Goal: Task Accomplishment & Management: Complete application form

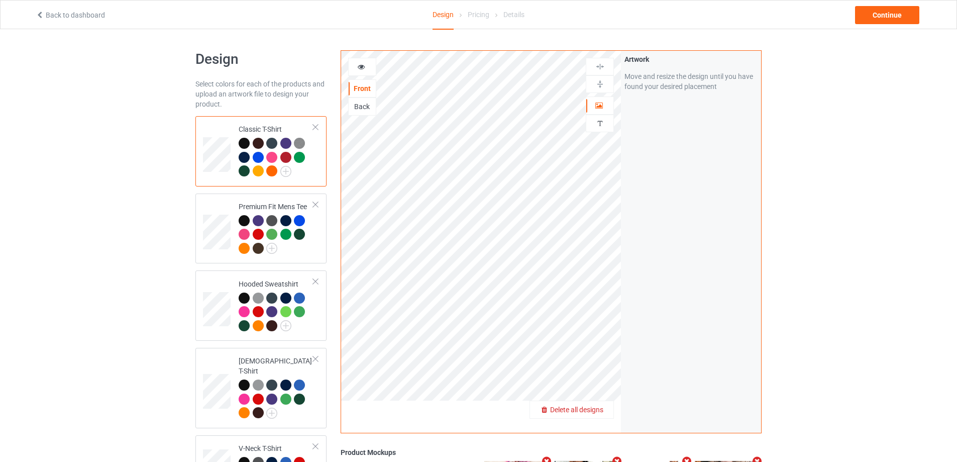
click at [595, 410] on span "Delete all designs" at bounding box center [576, 409] width 53 height 8
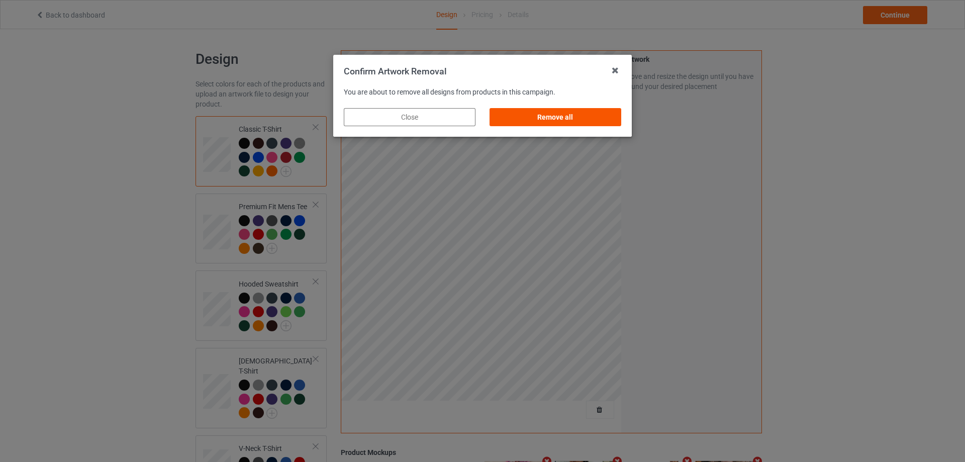
click at [572, 110] on div "Remove all" at bounding box center [555, 117] width 132 height 18
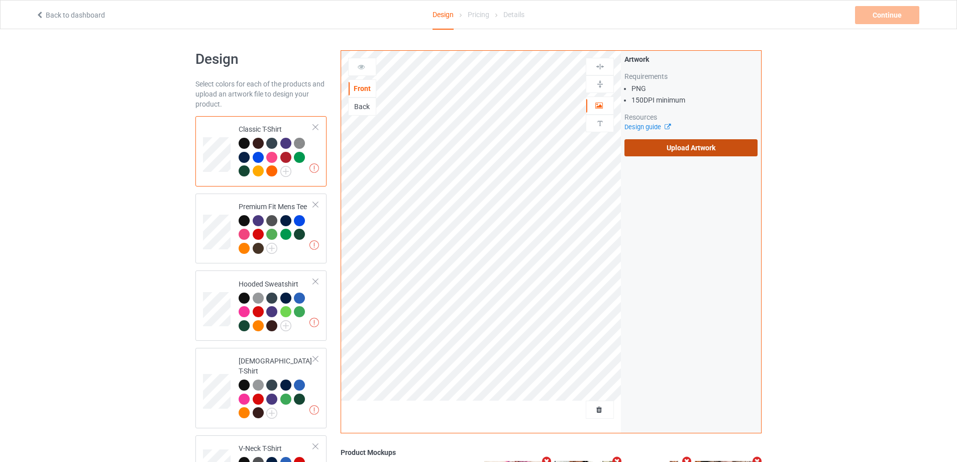
click at [700, 148] on label "Upload Artwork" at bounding box center [690, 147] width 133 height 17
click at [0, 0] on input "Upload Artwork" at bounding box center [0, 0] width 0 height 0
click at [364, 104] on div "Back" at bounding box center [362, 106] width 27 height 10
click at [695, 147] on label "Upload Artwork" at bounding box center [690, 147] width 133 height 17
click at [0, 0] on input "Upload Artwork" at bounding box center [0, 0] width 0 height 0
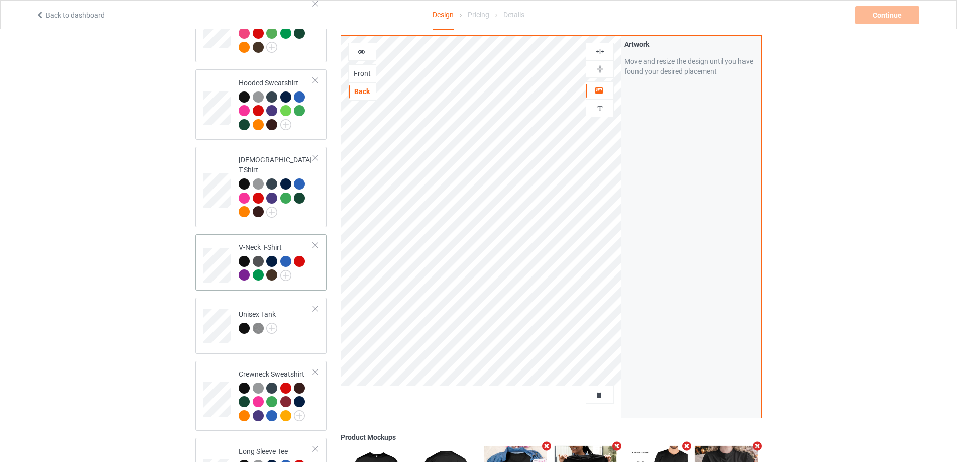
scroll to position [452, 0]
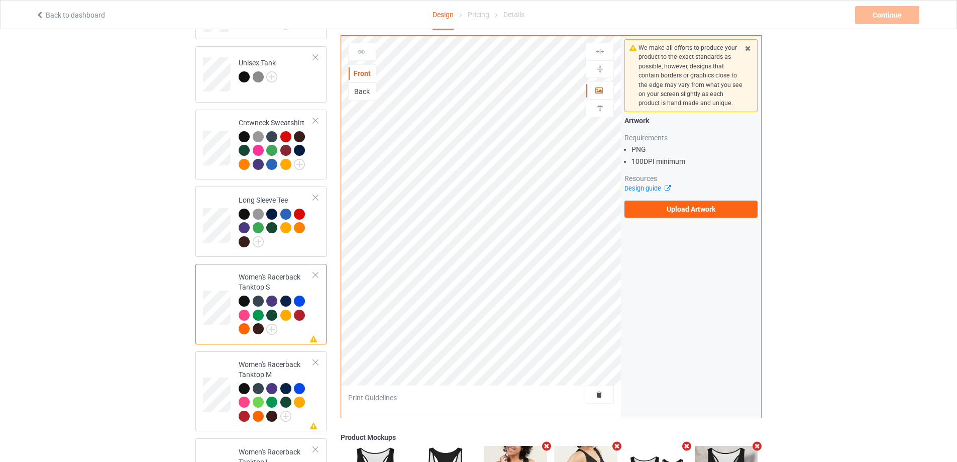
click at [366, 94] on div "Back" at bounding box center [362, 91] width 27 height 10
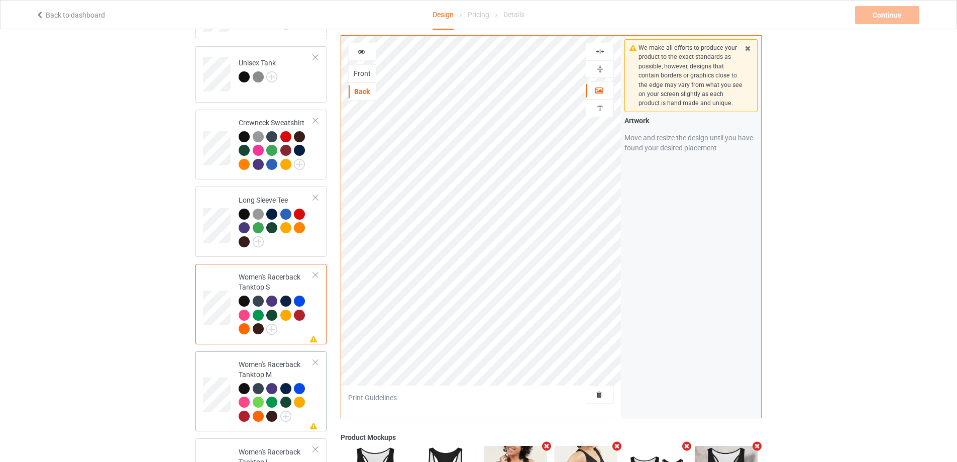
scroll to position [553, 0]
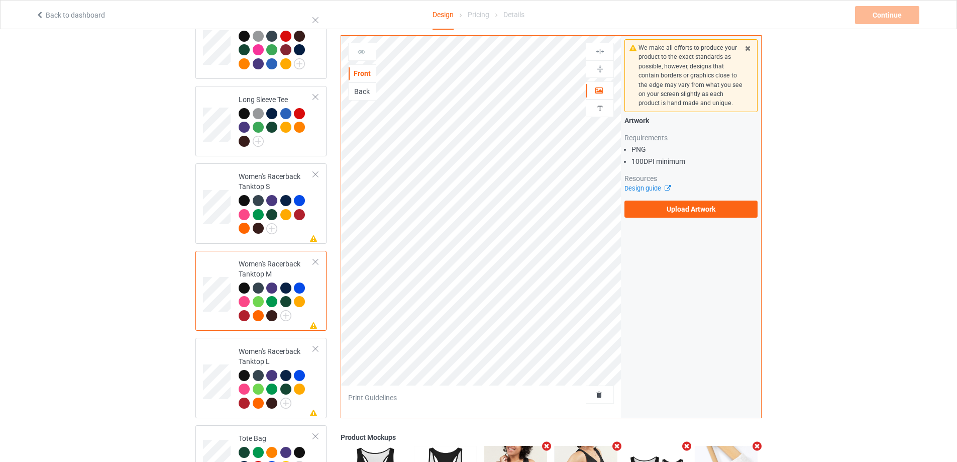
click at [364, 91] on div "Back" at bounding box center [362, 91] width 27 height 10
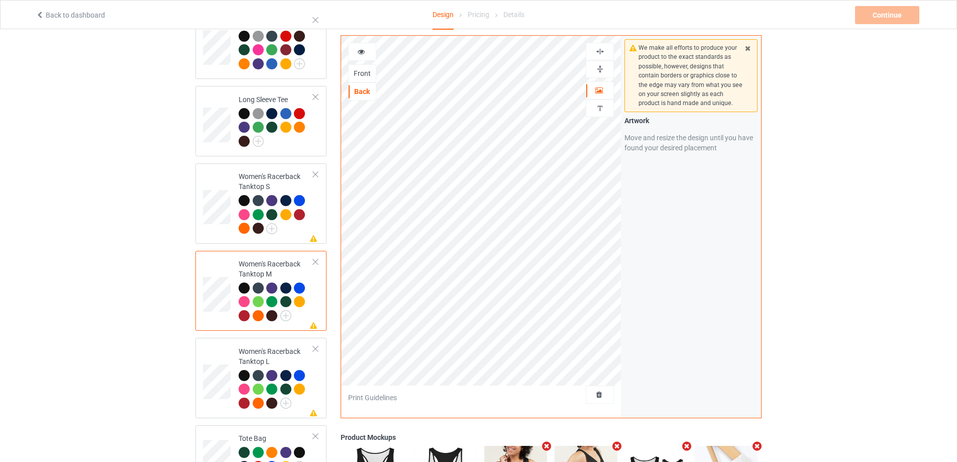
scroll to position [703, 0]
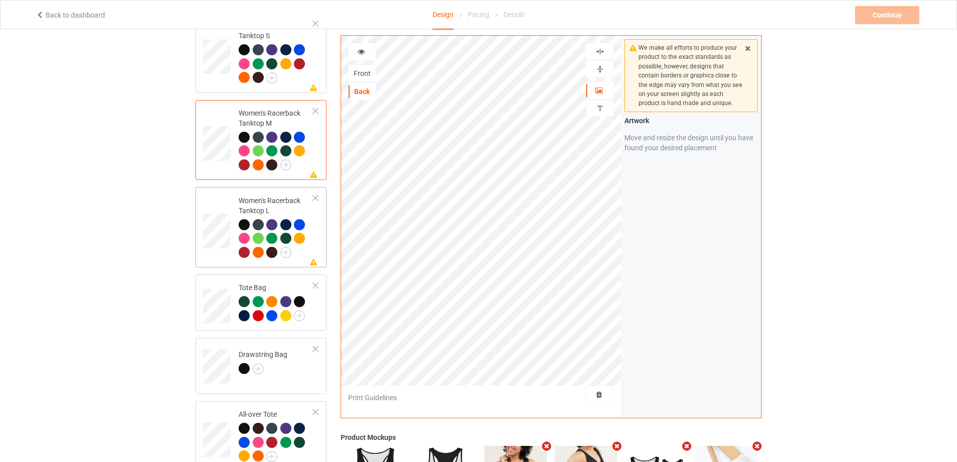
click at [222, 247] on td at bounding box center [218, 227] width 30 height 72
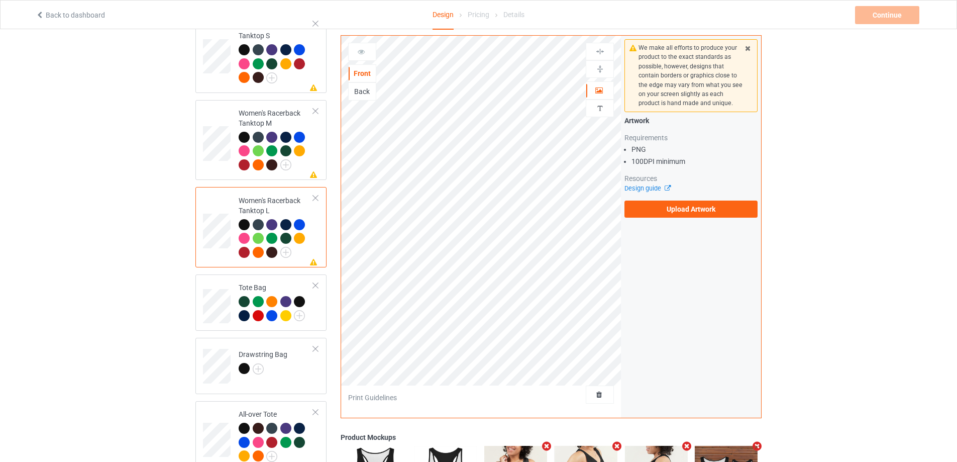
click at [368, 92] on div "Back" at bounding box center [362, 91] width 27 height 10
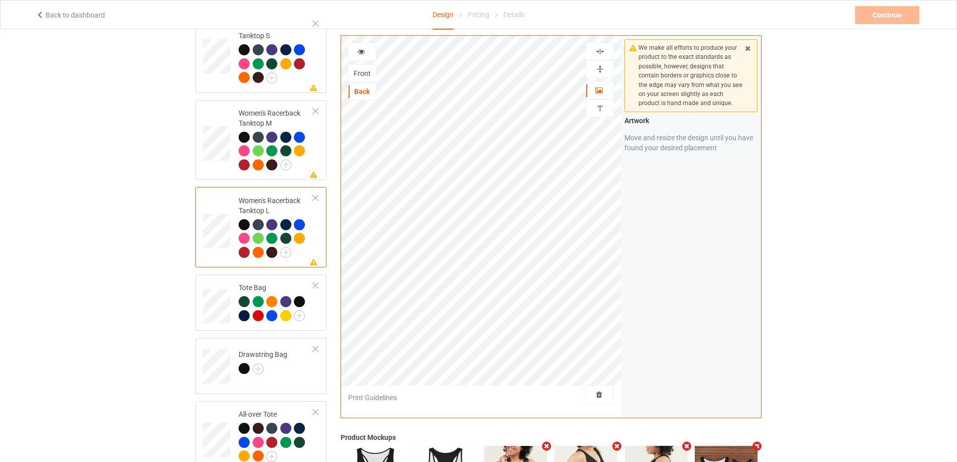
click at [602, 51] on img at bounding box center [600, 52] width 10 height 10
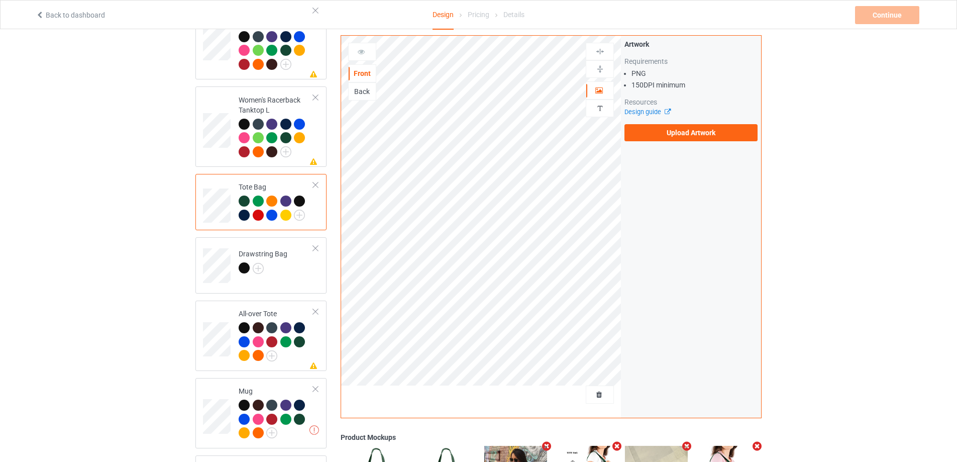
click at [370, 90] on div "Back" at bounding box center [362, 91] width 27 height 10
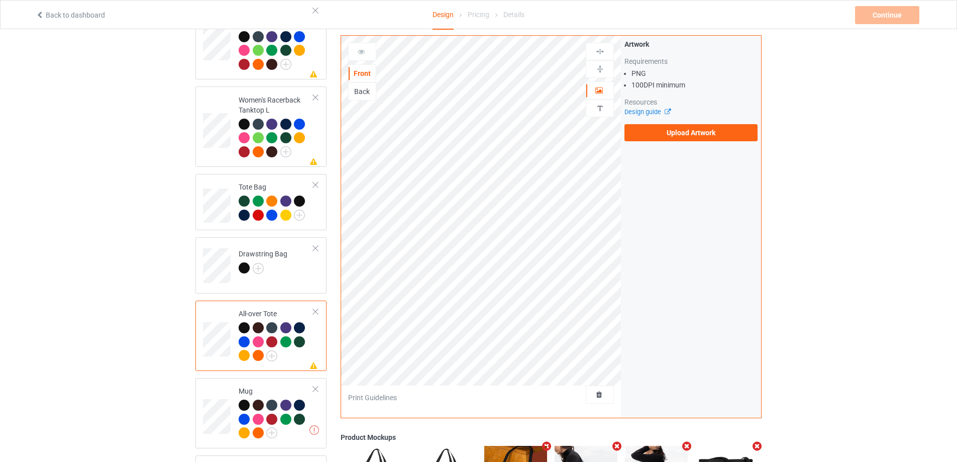
click at [354, 91] on div "Back" at bounding box center [362, 91] width 27 height 10
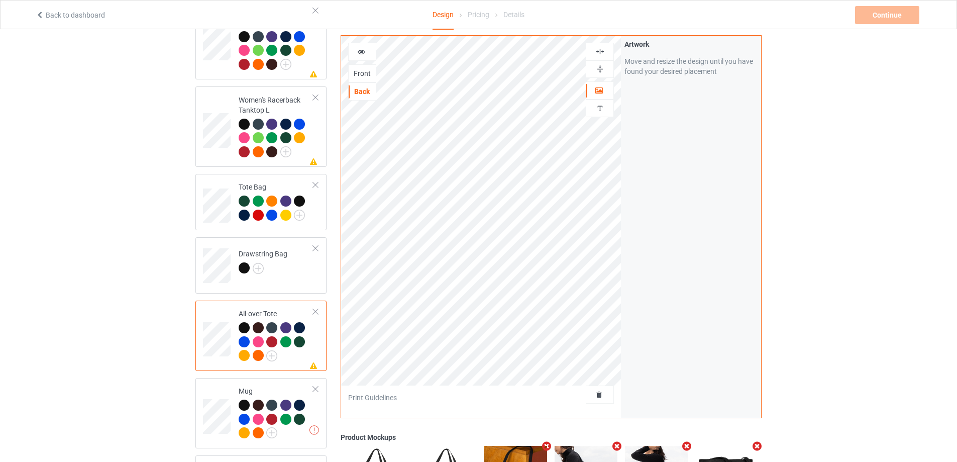
click at [602, 50] on img at bounding box center [600, 52] width 10 height 10
click at [603, 51] on img at bounding box center [600, 52] width 10 height 10
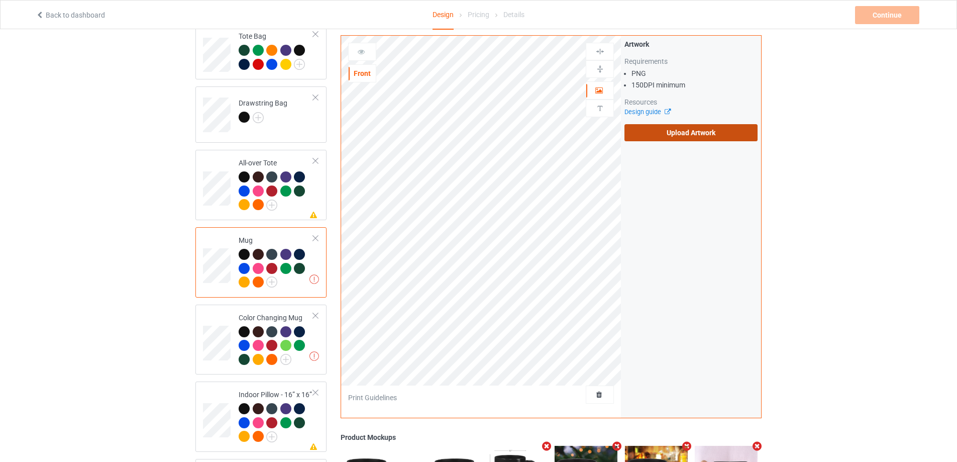
click at [700, 133] on label "Upload Artwork" at bounding box center [690, 132] width 133 height 17
click at [0, 0] on input "Upload Artwork" at bounding box center [0, 0] width 0 height 0
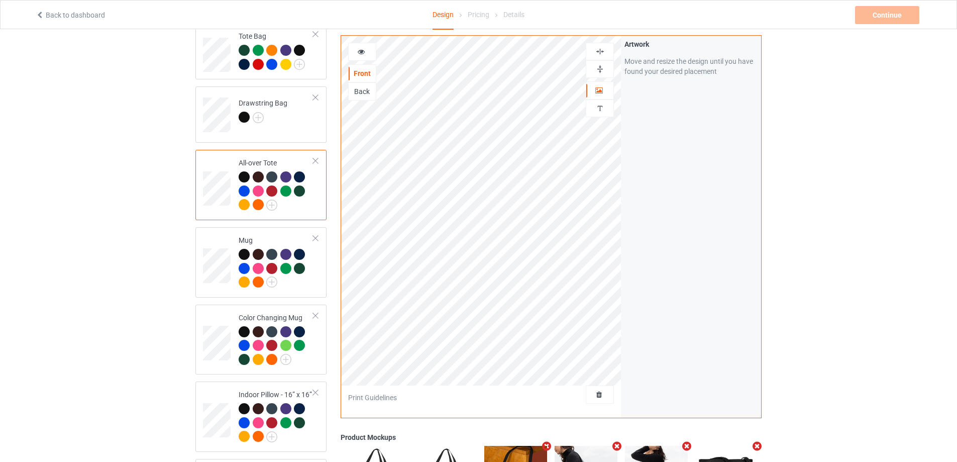
click at [602, 49] on img at bounding box center [600, 52] width 10 height 10
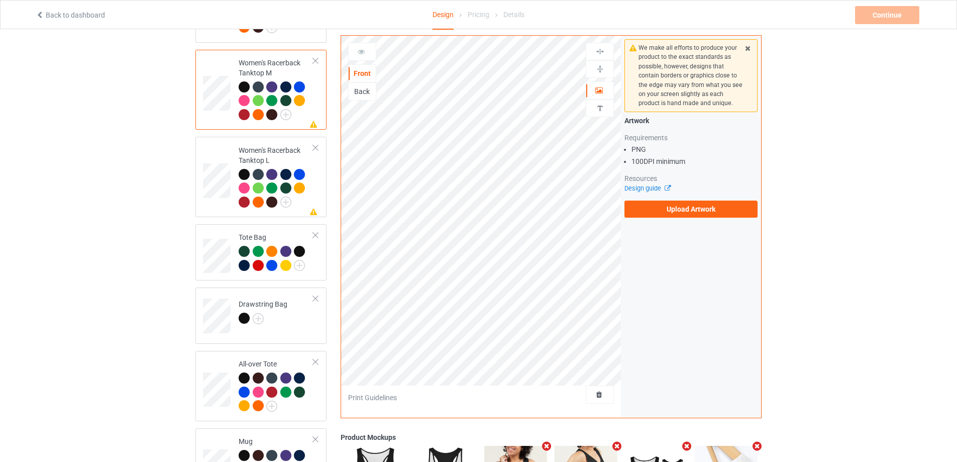
scroll to position [653, 0]
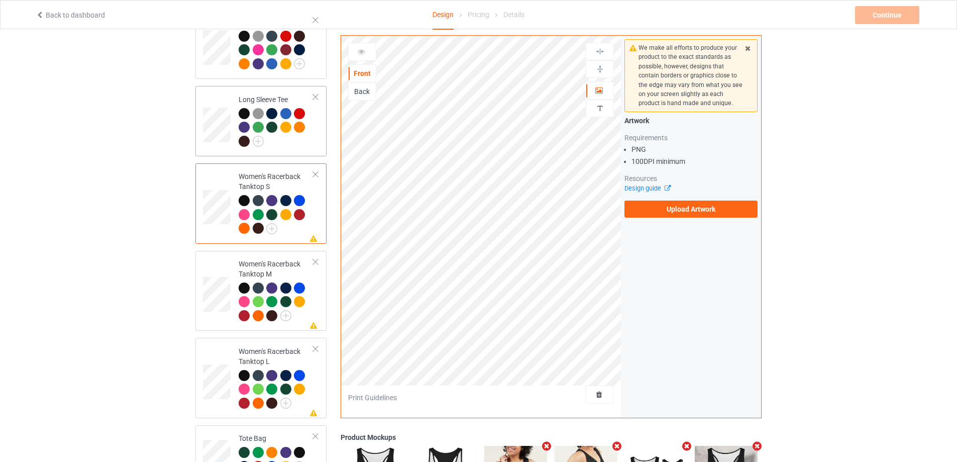
scroll to position [502, 0]
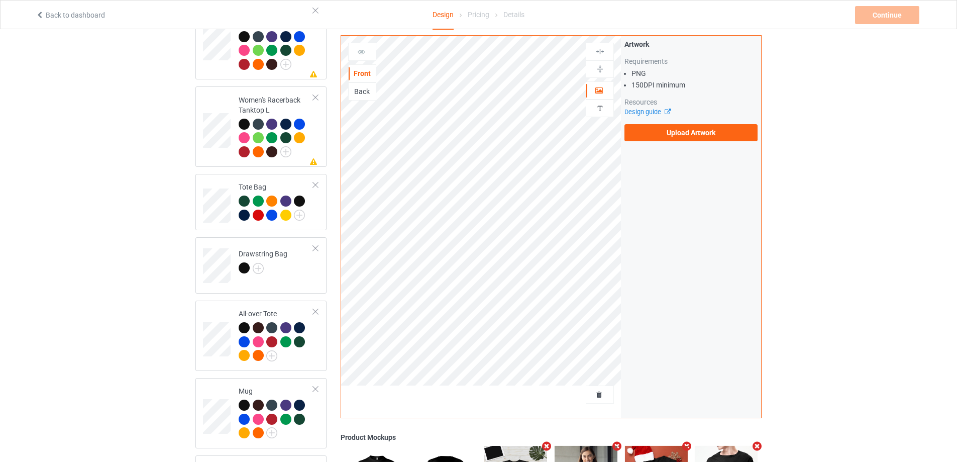
scroll to position [904, 0]
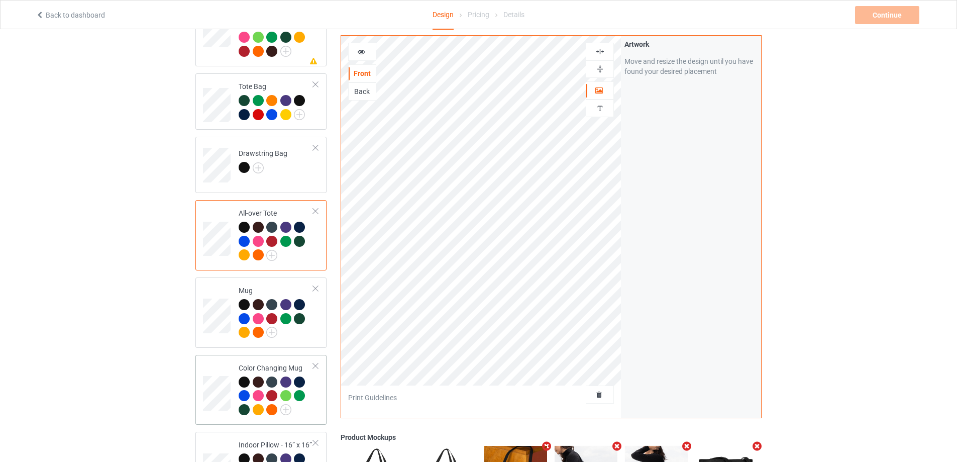
scroll to position [955, 0]
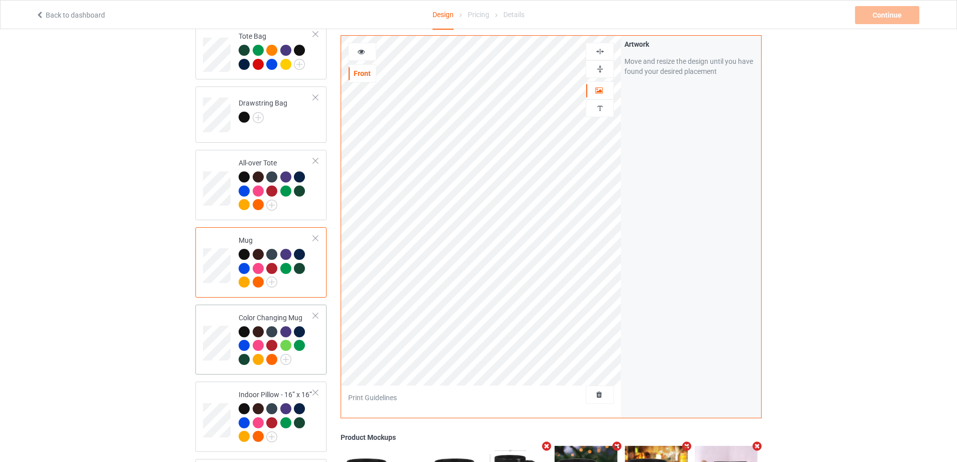
click at [239, 354] on div at bounding box center [246, 361] width 14 height 14
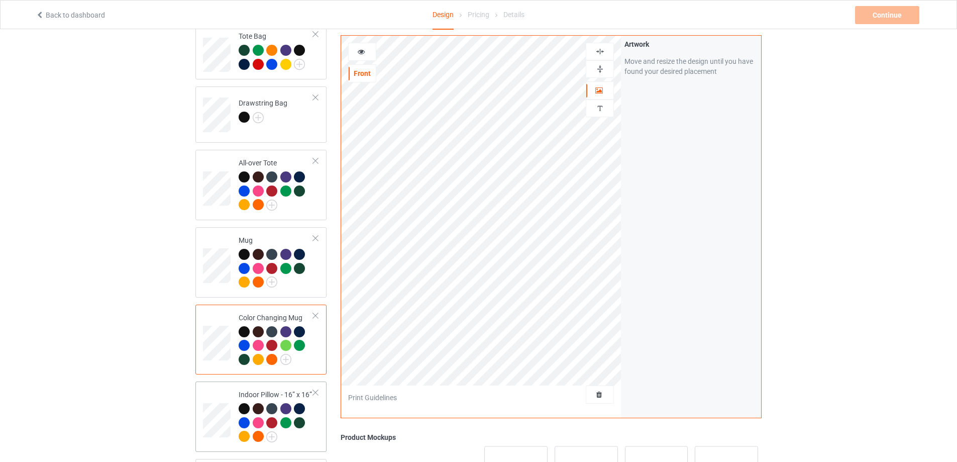
scroll to position [1055, 0]
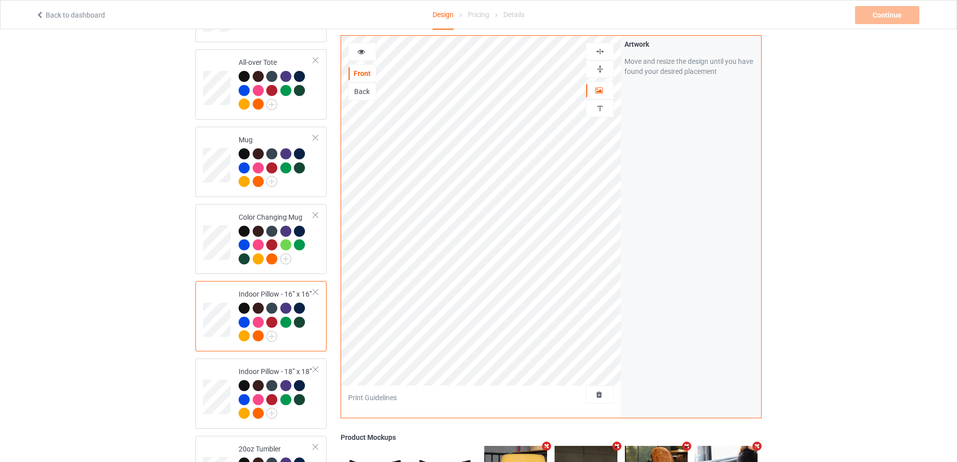
click at [601, 52] on img at bounding box center [600, 52] width 10 height 10
click at [602, 68] on img at bounding box center [600, 69] width 10 height 10
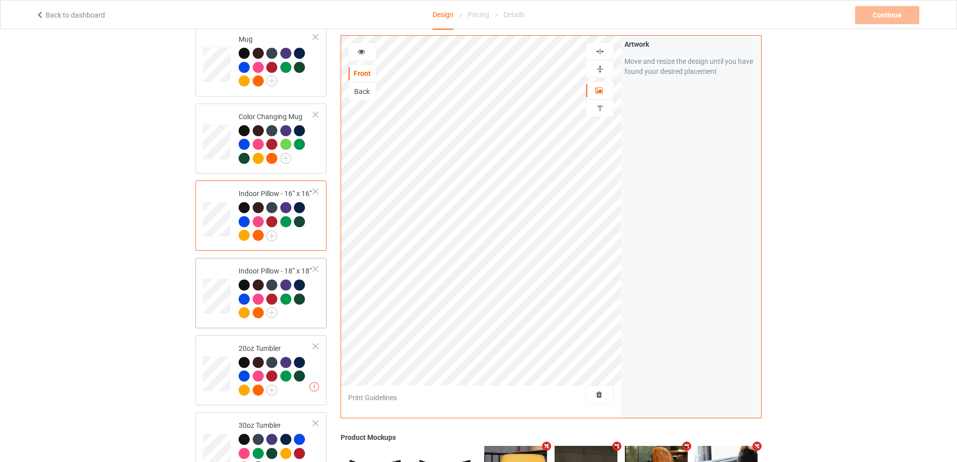
click at [235, 294] on td "Indoor Pillow - 18” x 18”" at bounding box center [276, 293] width 86 height 62
click at [599, 50] on img at bounding box center [600, 52] width 10 height 10
click at [600, 69] on img at bounding box center [600, 69] width 10 height 10
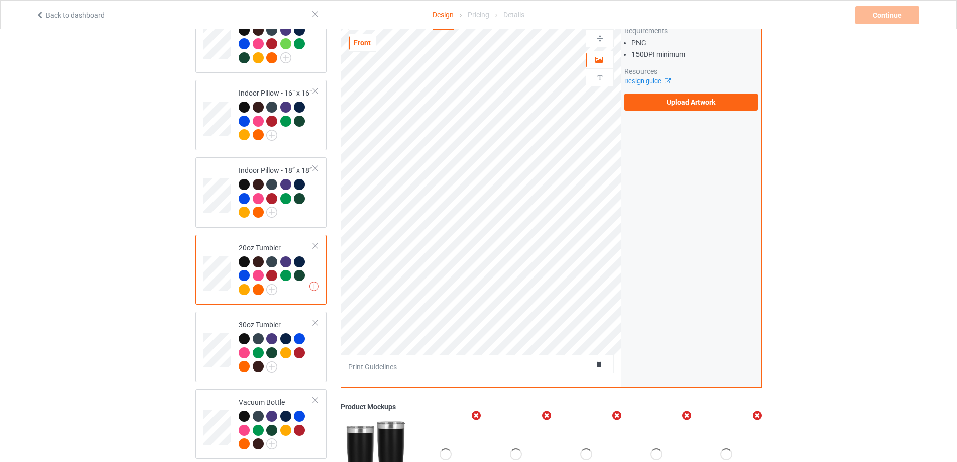
click at [319, 243] on div at bounding box center [315, 245] width 7 height 7
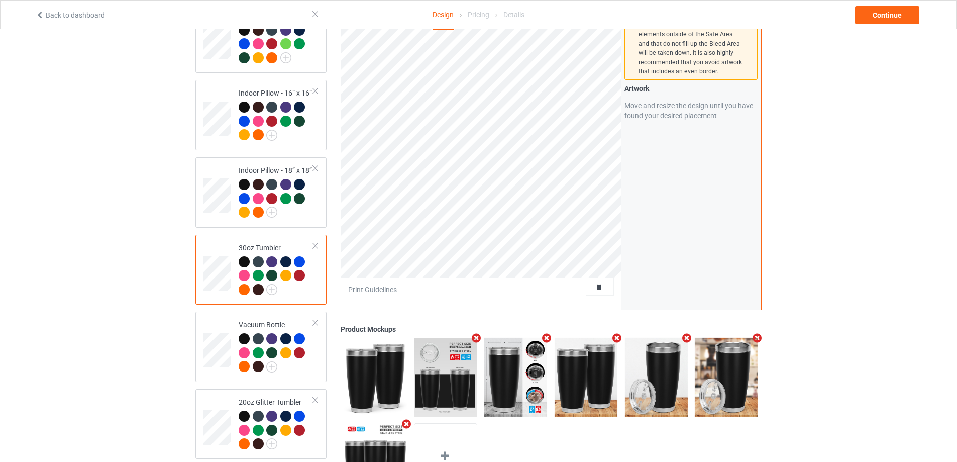
click at [232, 279] on td at bounding box center [218, 270] width 30 height 62
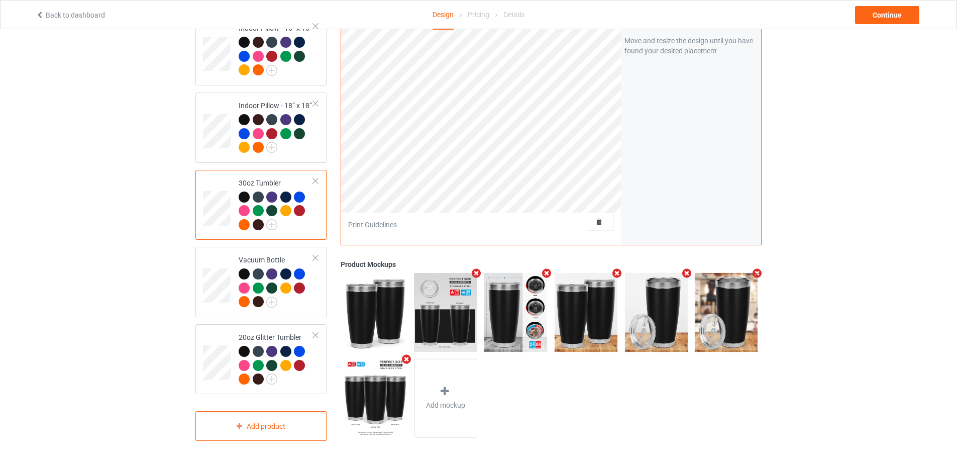
scroll to position [1220, 0]
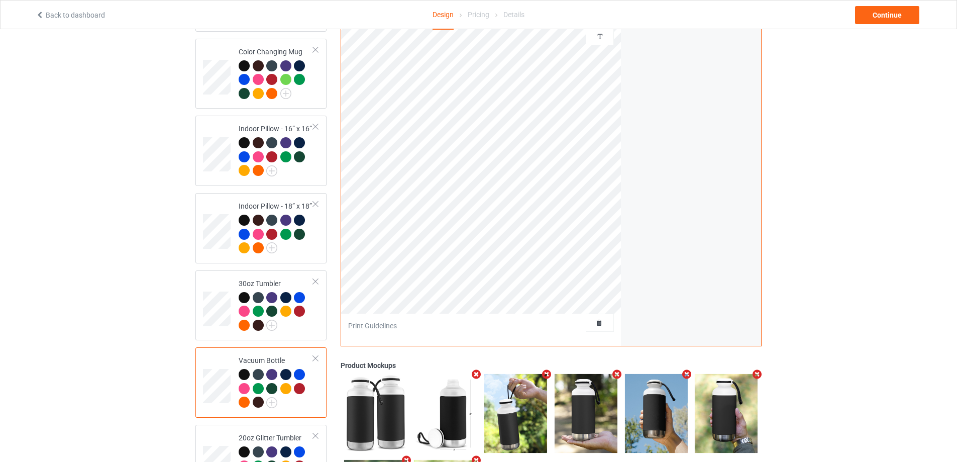
scroll to position [1321, 0]
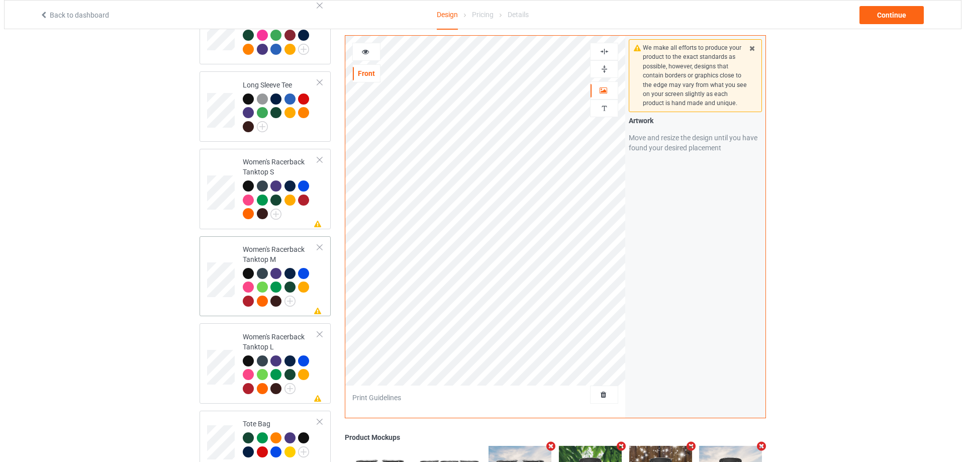
scroll to position [467, 0]
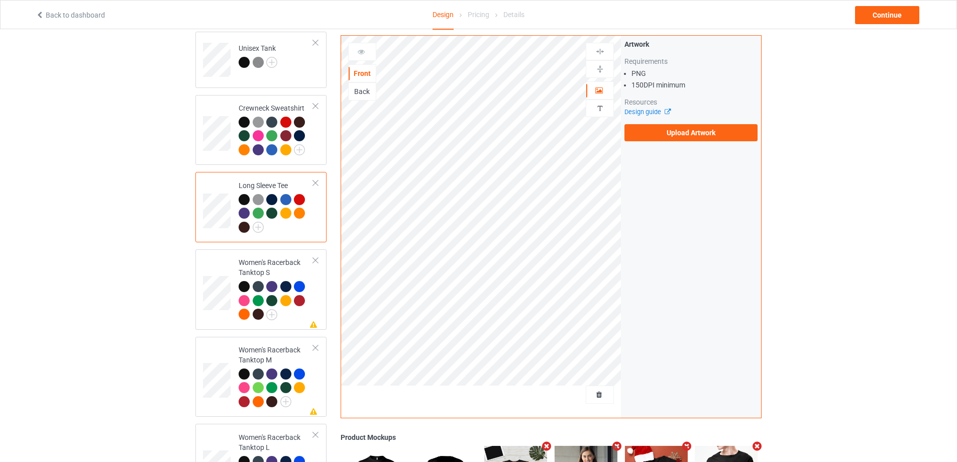
click at [547, 446] on icon "Remove mockup" at bounding box center [547, 446] width 13 height 11
click at [547, 447] on icon "Remove mockup" at bounding box center [547, 446] width 13 height 11
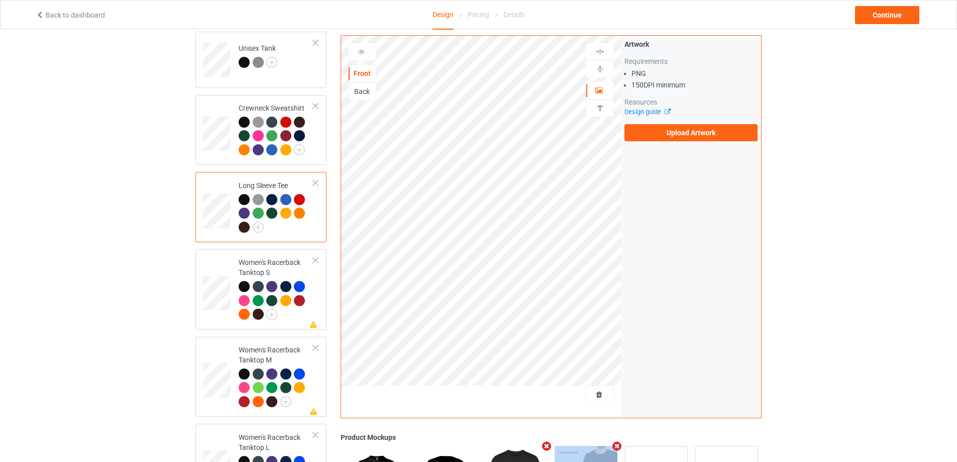
click at [547, 447] on icon "Remove mockup" at bounding box center [547, 446] width 13 height 11
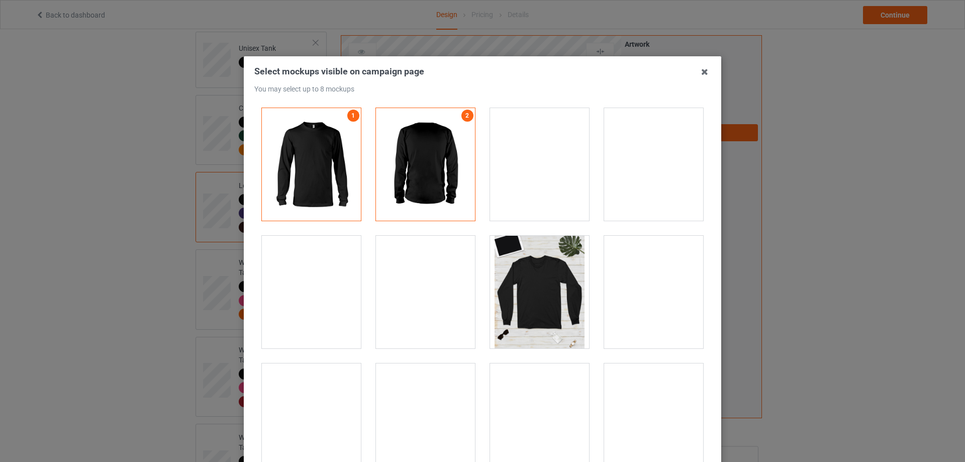
click at [310, 310] on div at bounding box center [311, 292] width 99 height 113
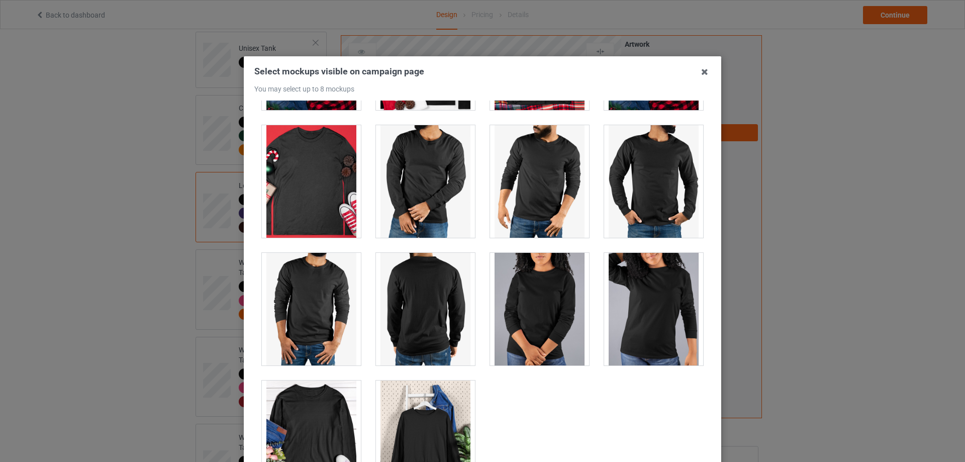
scroll to position [2693, 0]
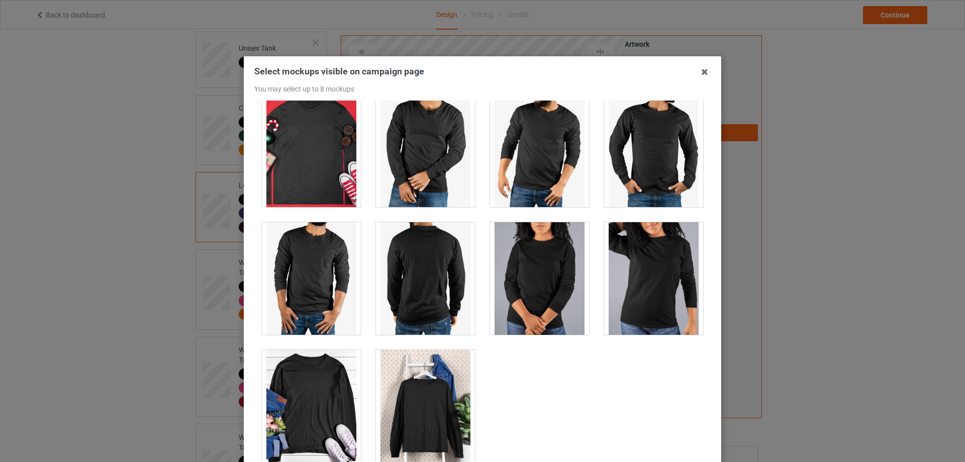
click at [420, 273] on div at bounding box center [425, 278] width 99 height 113
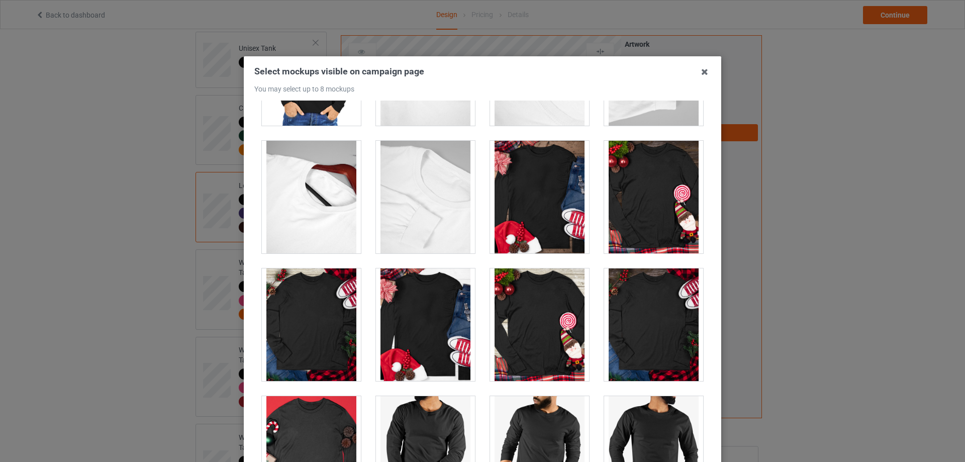
scroll to position [2141, 0]
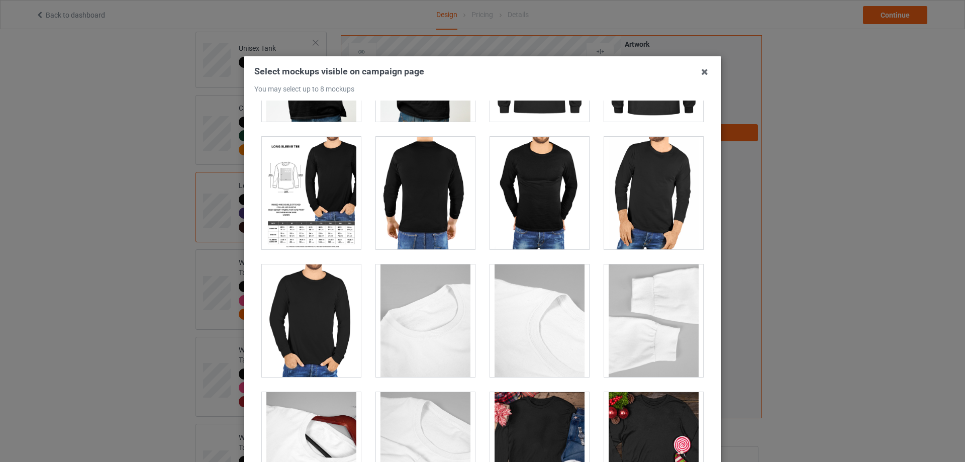
drag, startPoint x: 426, startPoint y: 209, endPoint x: 356, endPoint y: 203, distance: 70.1
click at [425, 209] on div at bounding box center [425, 193] width 99 height 113
click at [329, 187] on div at bounding box center [311, 193] width 99 height 113
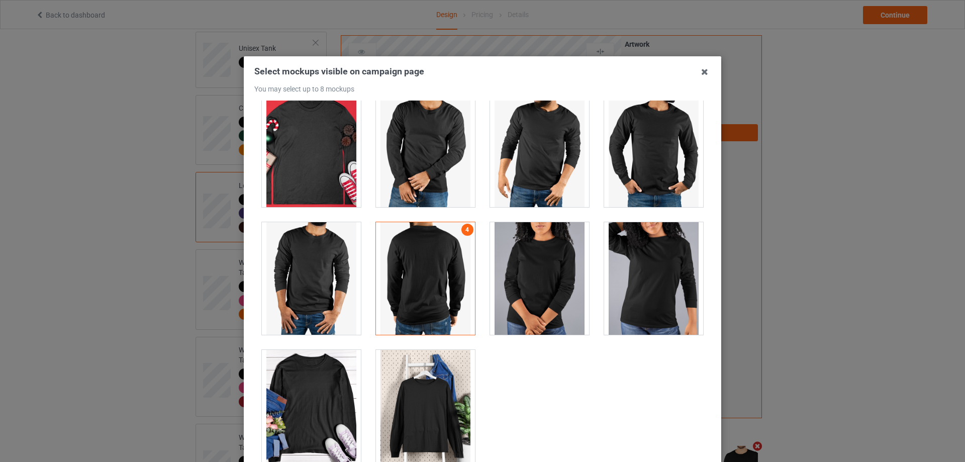
scroll to position [111, 0]
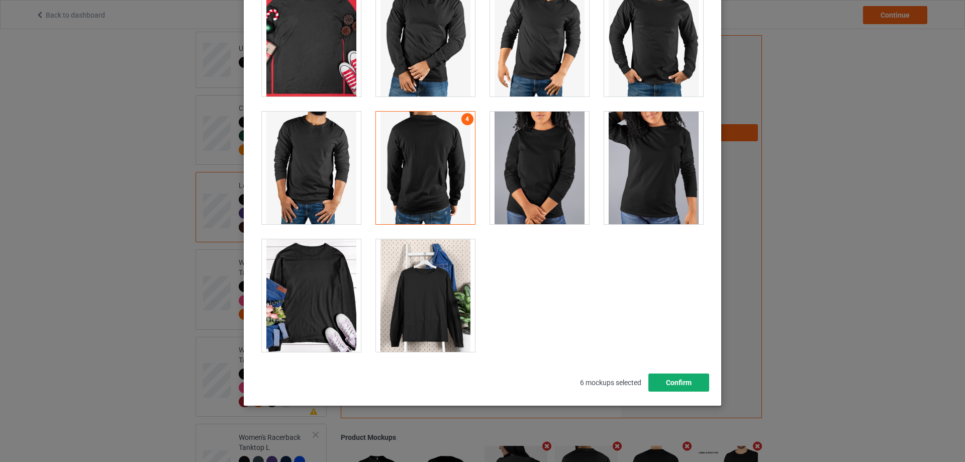
click at [687, 385] on button "Confirm" at bounding box center [678, 382] width 61 height 18
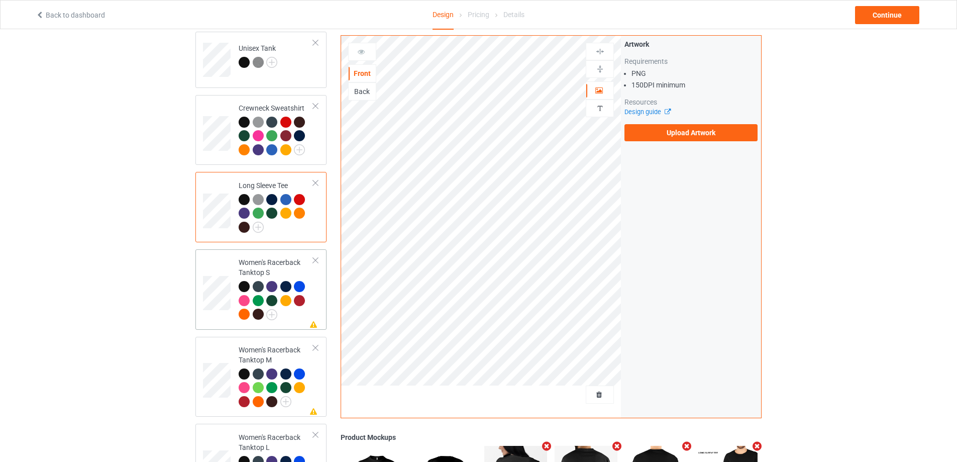
click at [289, 316] on td "Missing artwork on 1 side(s) Women's Racerback Tanktop S" at bounding box center [276, 289] width 86 height 72
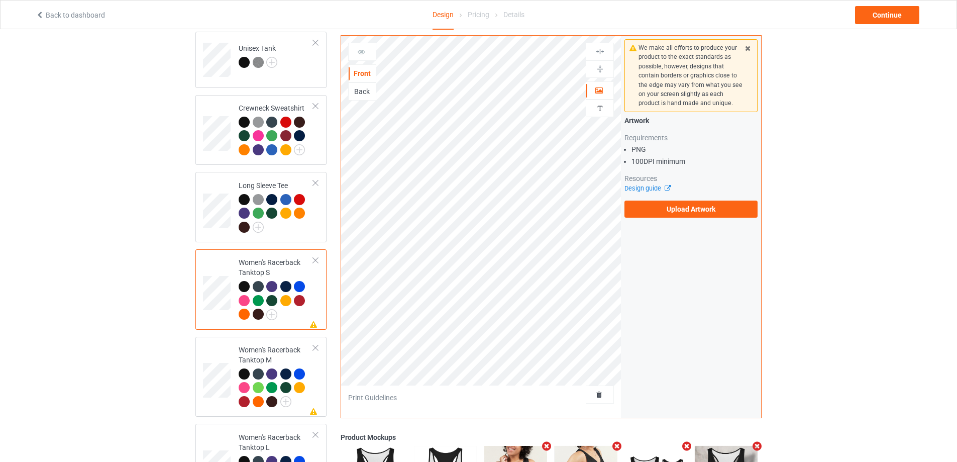
click at [545, 446] on icon "Remove mockup" at bounding box center [547, 446] width 13 height 11
click at [610, 446] on icon "Remove mockup" at bounding box center [616, 446] width 13 height 11
click at [545, 446] on icon "Remove mockup" at bounding box center [547, 446] width 13 height 11
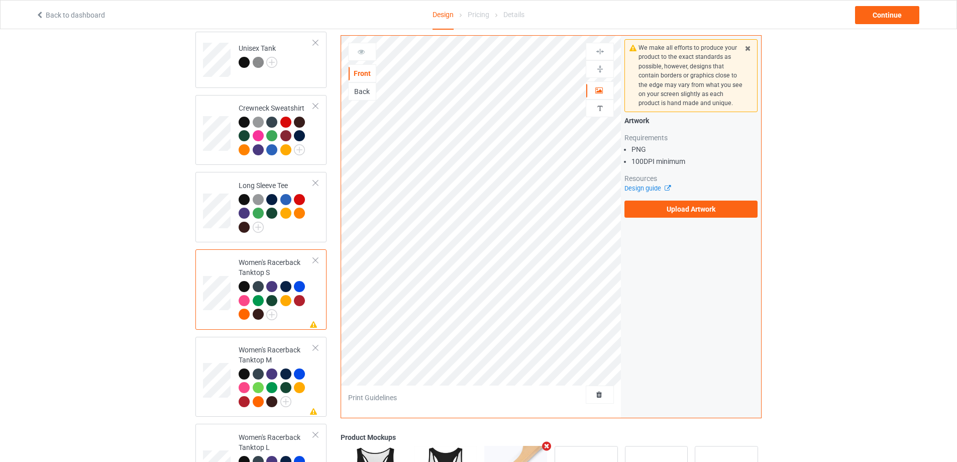
click at [545, 446] on icon "Remove mockup" at bounding box center [547, 446] width 13 height 11
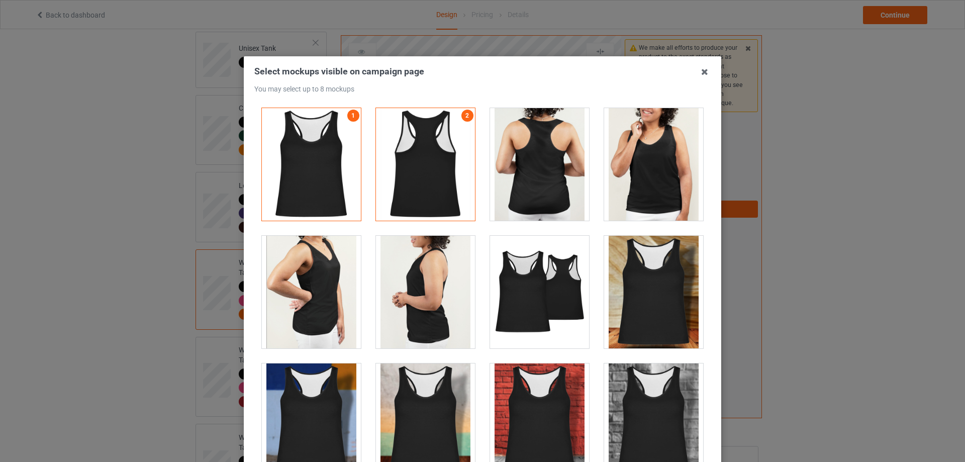
click at [554, 183] on div at bounding box center [539, 164] width 99 height 113
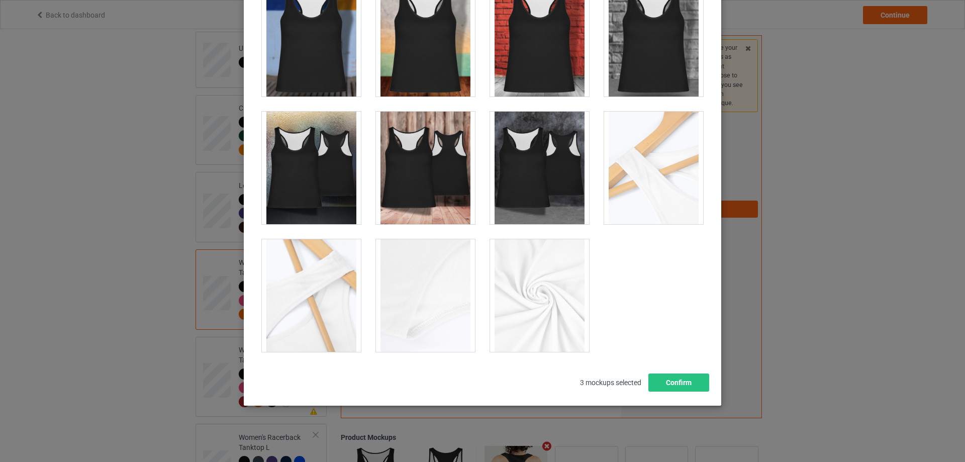
scroll to position [219, 0]
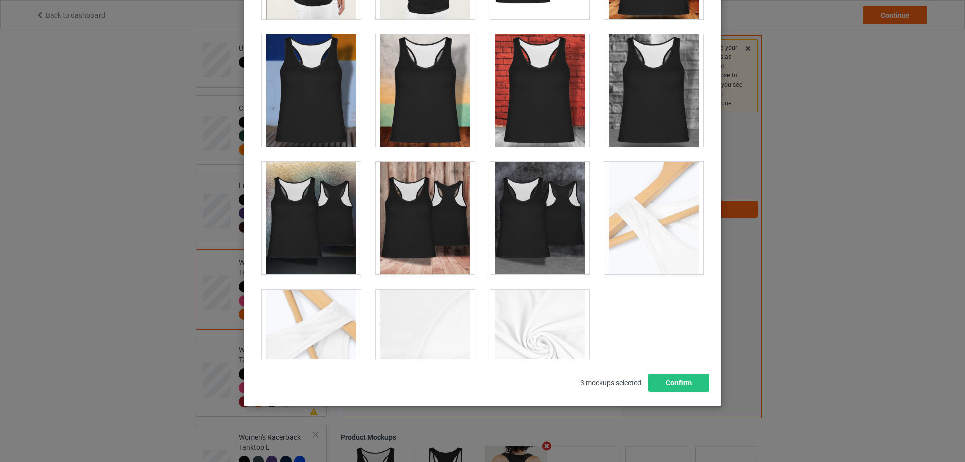
click at [638, 209] on div at bounding box center [653, 218] width 99 height 113
click at [526, 322] on div at bounding box center [539, 345] width 99 height 113
drag, startPoint x: 436, startPoint y: 327, endPoint x: 423, endPoint y: 330, distance: 13.0
click at [435, 328] on div at bounding box center [425, 345] width 99 height 113
click at [317, 324] on div at bounding box center [311, 345] width 99 height 113
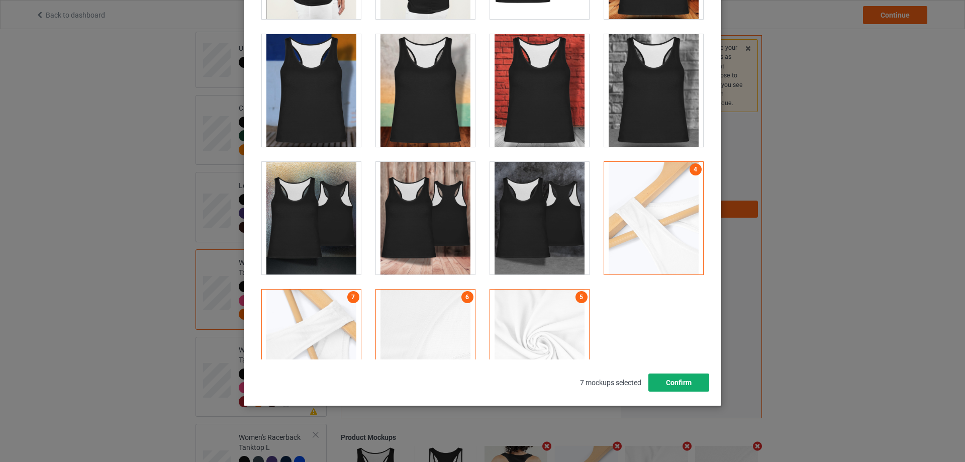
click at [677, 384] on button "Confirm" at bounding box center [678, 382] width 61 height 18
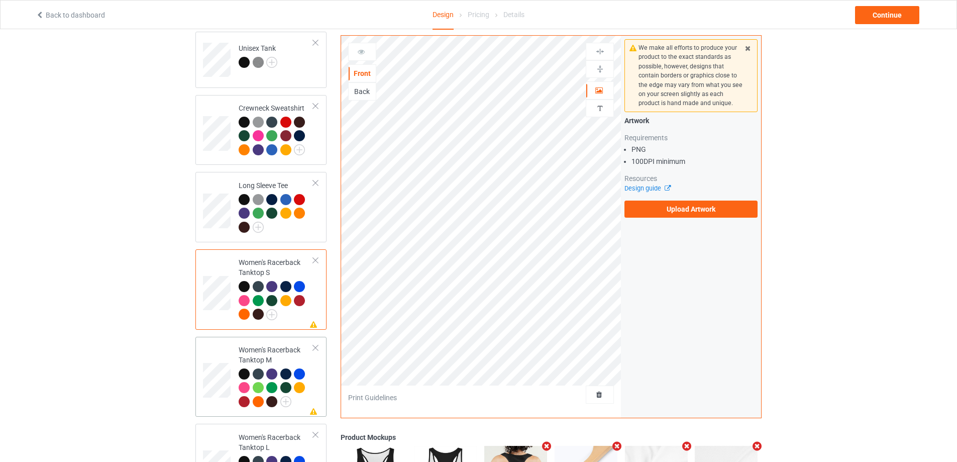
click at [302, 355] on div "Women's Racerback Tanktop M" at bounding box center [276, 376] width 75 height 62
click at [548, 446] on icon "Remove mockup" at bounding box center [547, 446] width 13 height 11
click at [548, 447] on icon "Remove mockup" at bounding box center [547, 446] width 13 height 11
click at [610, 447] on icon "Remove mockup" at bounding box center [616, 446] width 13 height 11
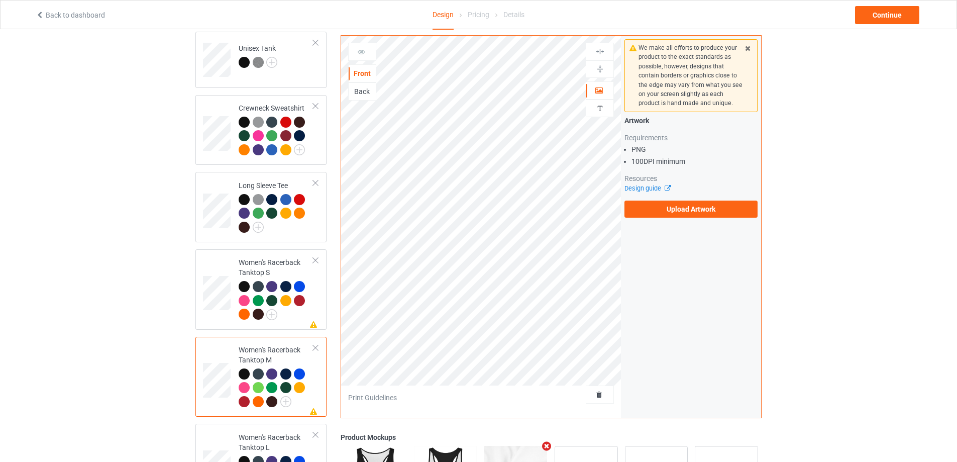
click at [548, 447] on icon "Remove mockup" at bounding box center [547, 446] width 13 height 11
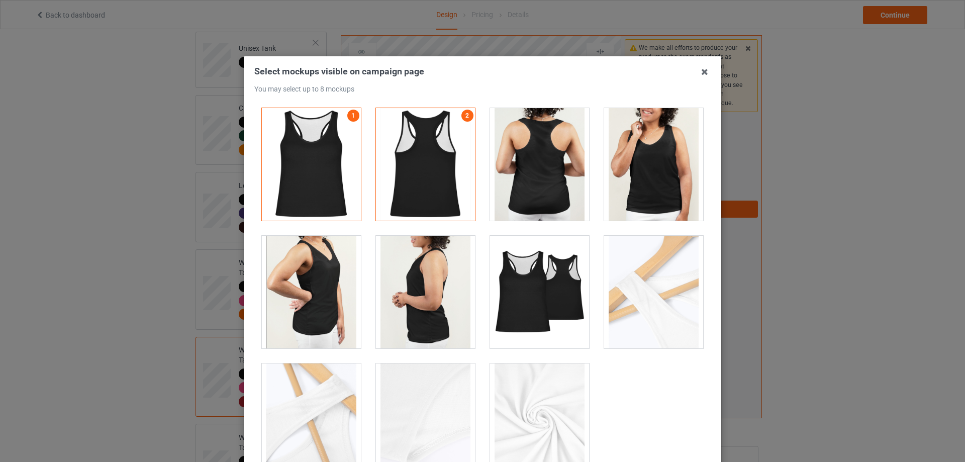
click at [545, 174] on div at bounding box center [539, 164] width 99 height 113
click at [543, 306] on div at bounding box center [539, 292] width 99 height 113
drag, startPoint x: 647, startPoint y: 321, endPoint x: 487, endPoint y: 371, distance: 167.1
click at [646, 321] on div at bounding box center [653, 292] width 99 height 113
click at [324, 384] on div at bounding box center [311, 419] width 99 height 113
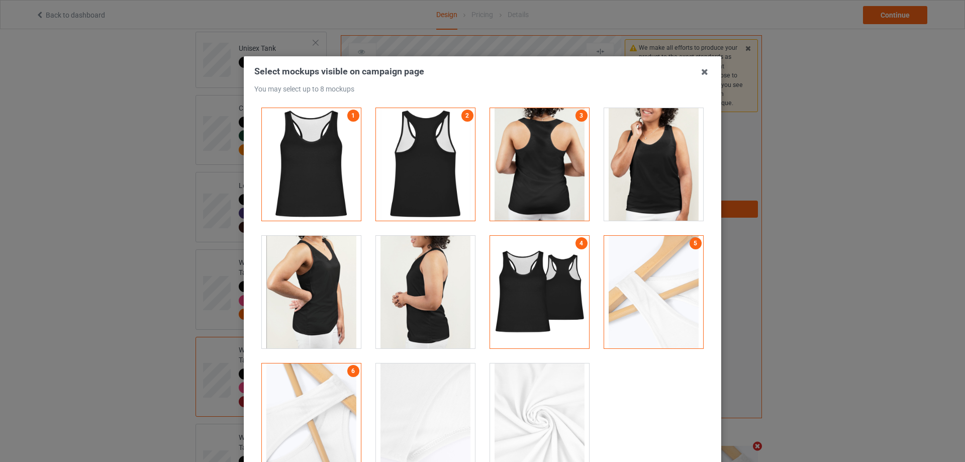
drag, startPoint x: 412, startPoint y: 397, endPoint x: 511, endPoint y: 408, distance: 99.1
click at [418, 398] on div at bounding box center [425, 419] width 99 height 113
click at [552, 408] on div at bounding box center [539, 419] width 99 height 113
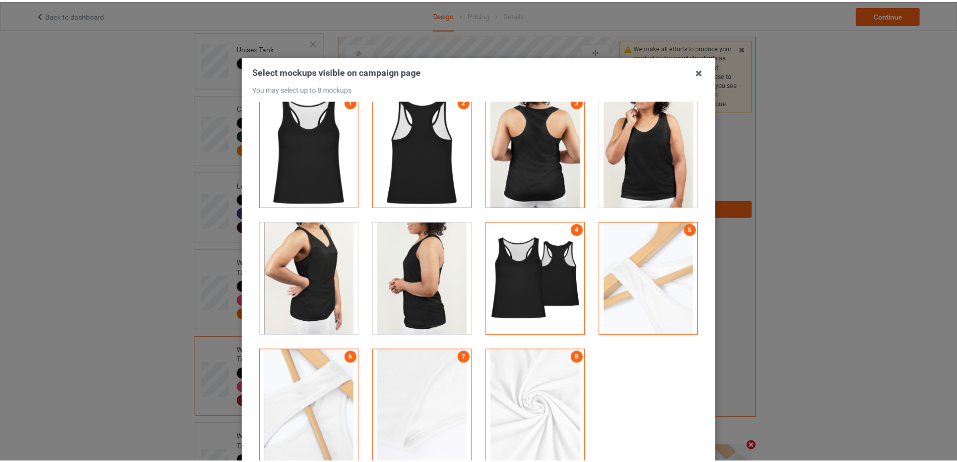
scroll to position [50, 0]
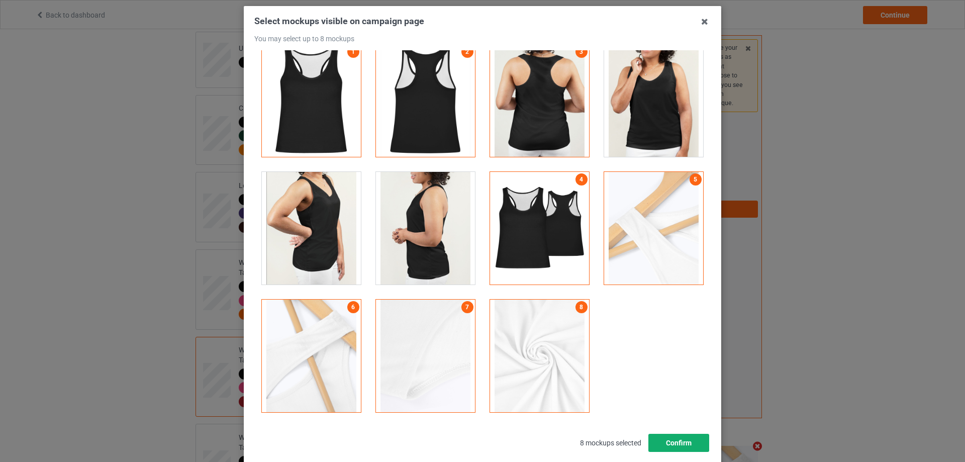
click at [672, 441] on button "Confirm" at bounding box center [678, 443] width 61 height 18
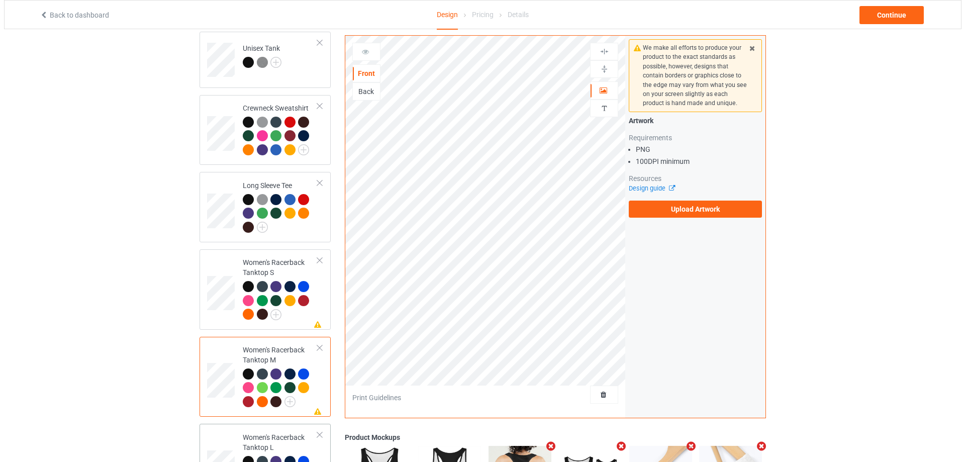
scroll to position [567, 0]
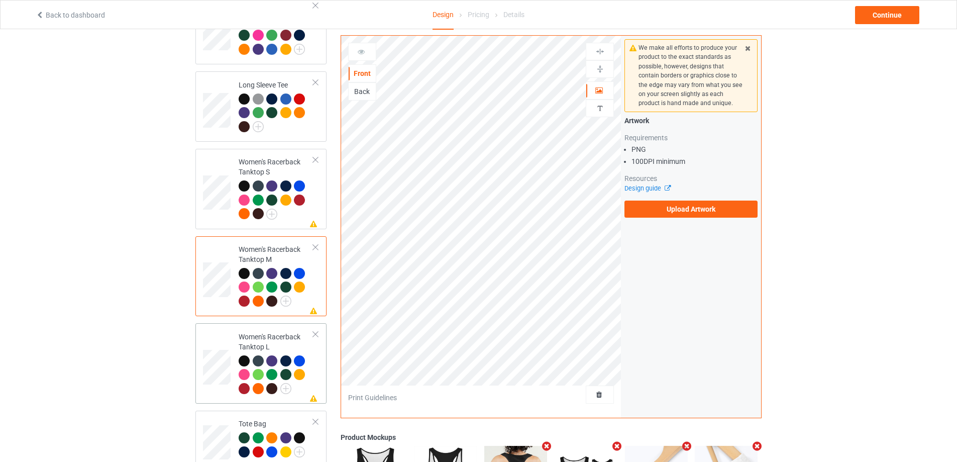
click at [316, 360] on td "Missing artwork on 1 side(s) Women's Racerback Tanktop L" at bounding box center [276, 363] width 86 height 72
click at [546, 447] on icon "Remove mockup" at bounding box center [547, 446] width 13 height 11
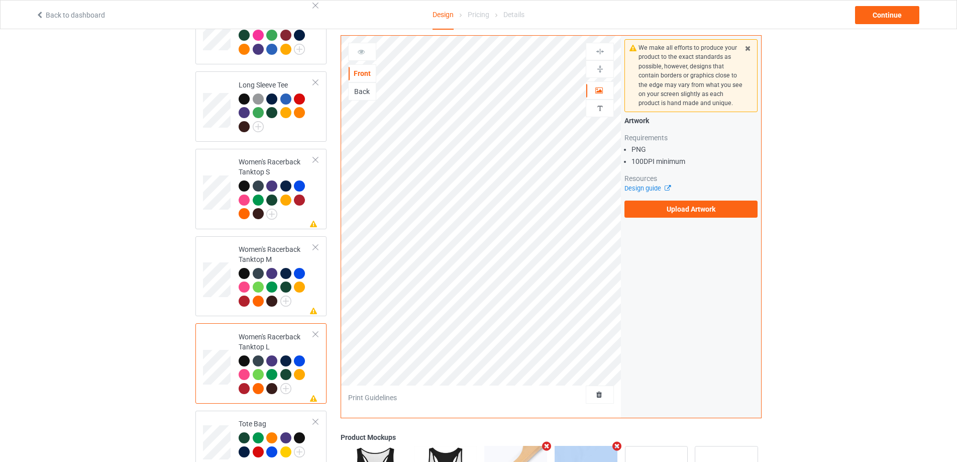
click at [546, 447] on icon "Remove mockup" at bounding box center [547, 446] width 13 height 11
click at [610, 447] on icon "Remove mockup" at bounding box center [616, 446] width 13 height 11
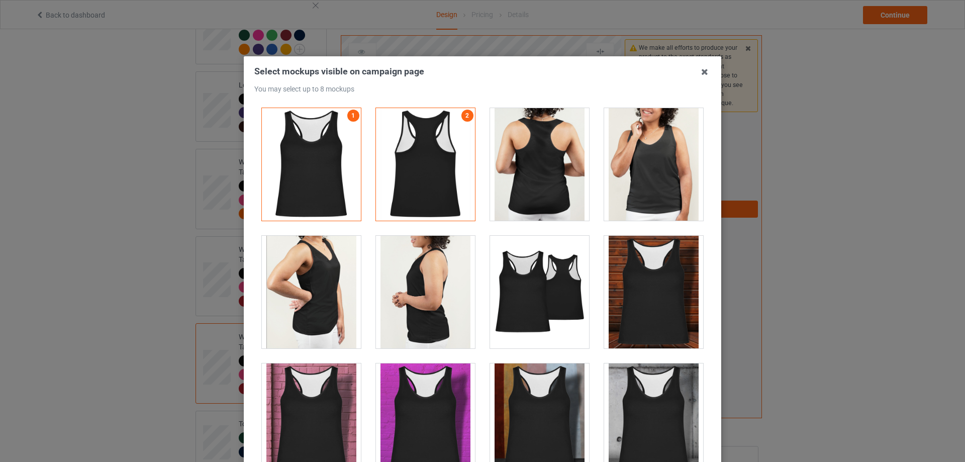
click at [534, 141] on div at bounding box center [539, 164] width 99 height 113
click at [561, 304] on div at bounding box center [539, 292] width 99 height 113
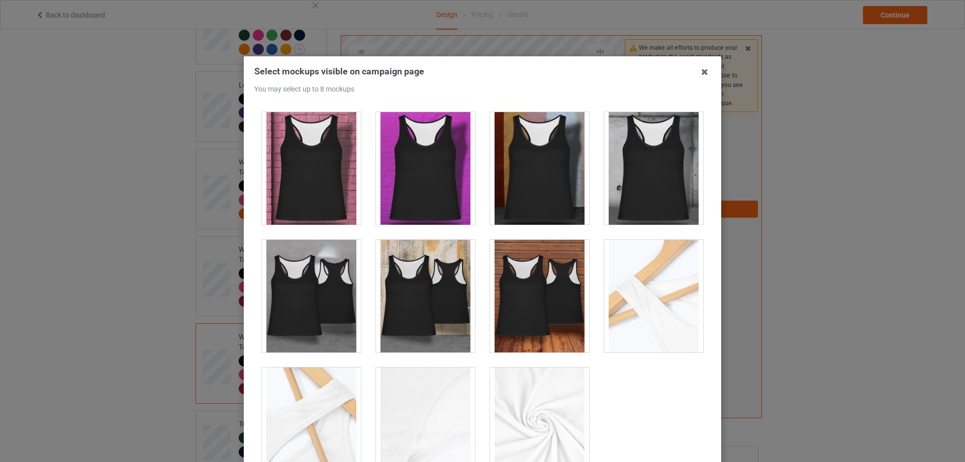
scroll to position [269, 0]
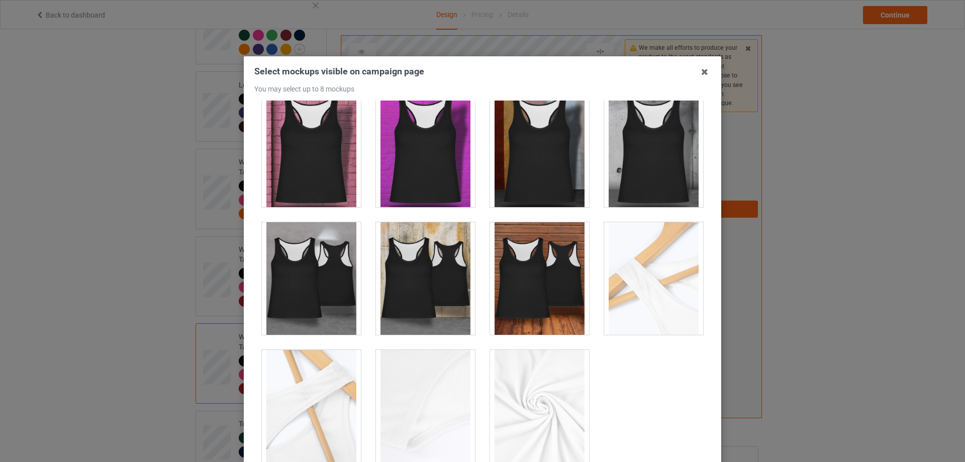
click at [634, 254] on div at bounding box center [653, 278] width 99 height 113
click at [324, 383] on div at bounding box center [311, 406] width 99 height 113
click at [414, 385] on div at bounding box center [425, 406] width 99 height 113
drag, startPoint x: 523, startPoint y: 387, endPoint x: 604, endPoint y: 410, distance: 84.1
click at [524, 387] on div at bounding box center [539, 406] width 99 height 113
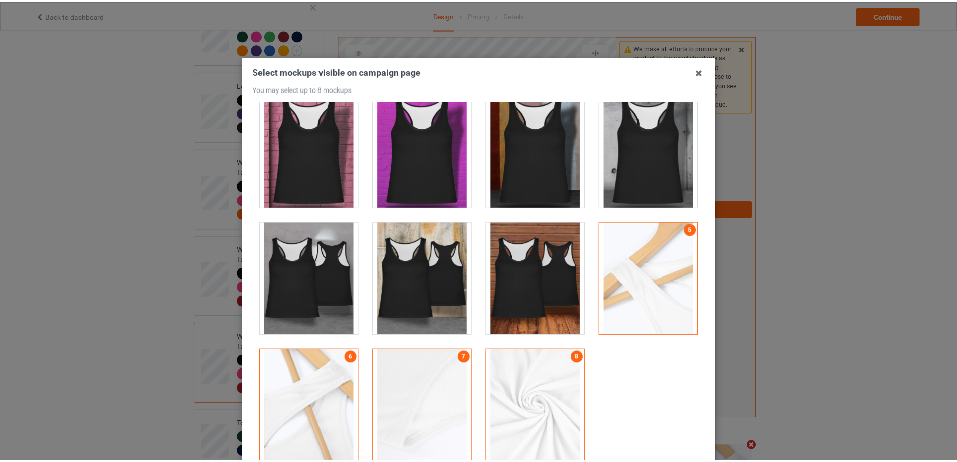
scroll to position [111, 0]
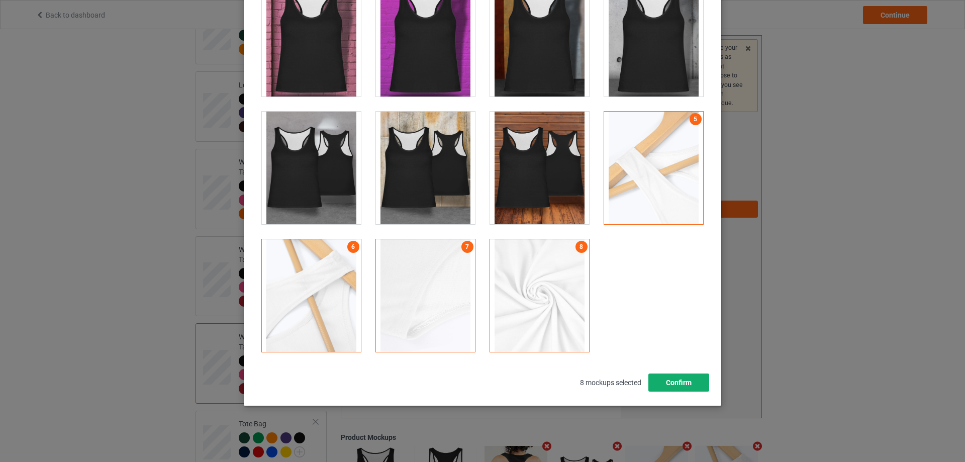
click at [673, 381] on button "Confirm" at bounding box center [678, 382] width 61 height 18
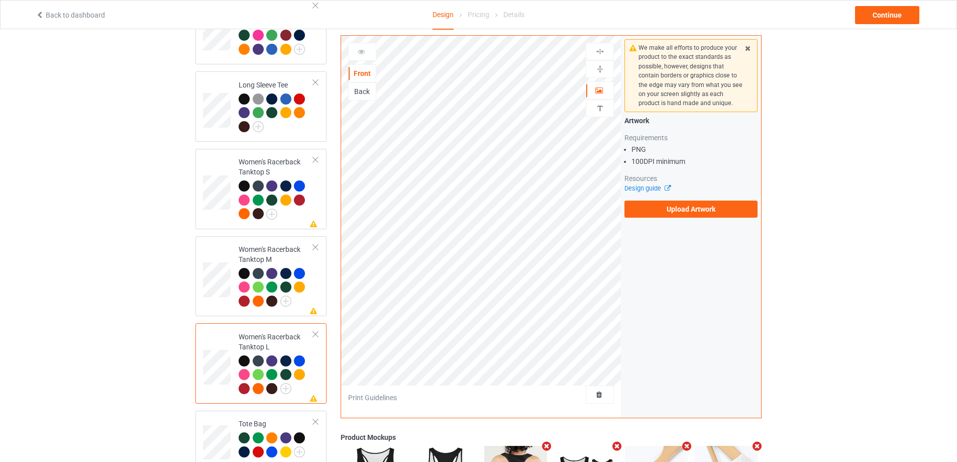
scroll to position [617, 0]
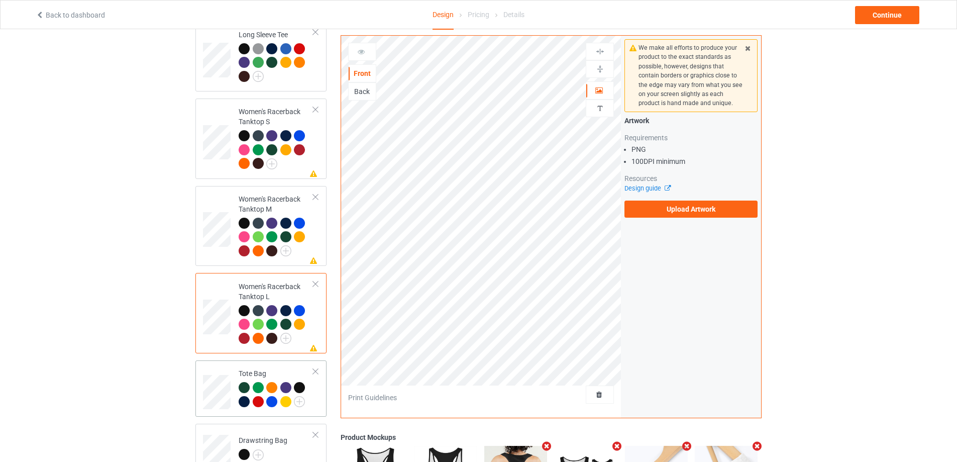
click at [320, 394] on div "Tote Bag" at bounding box center [260, 388] width 131 height 56
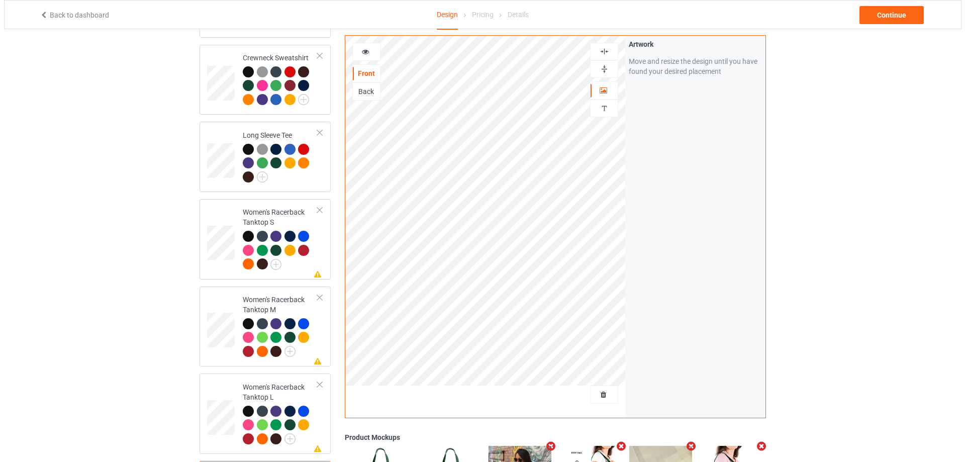
scroll to position [467, 0]
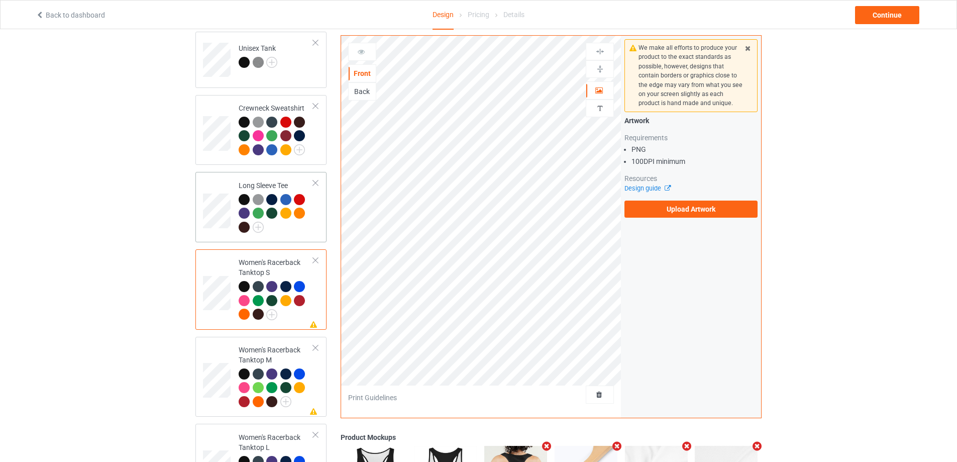
click at [223, 227] on td at bounding box center [218, 207] width 30 height 62
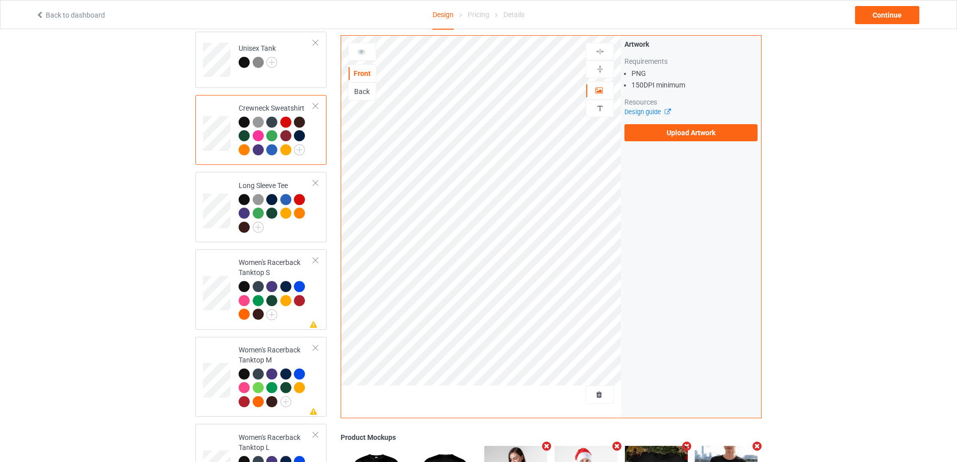
click at [548, 447] on icon "Remove mockup" at bounding box center [547, 446] width 13 height 11
click at [610, 447] on icon "Remove mockup" at bounding box center [616, 446] width 13 height 11
click at [548, 447] on icon "Remove mockup" at bounding box center [547, 446] width 13 height 11
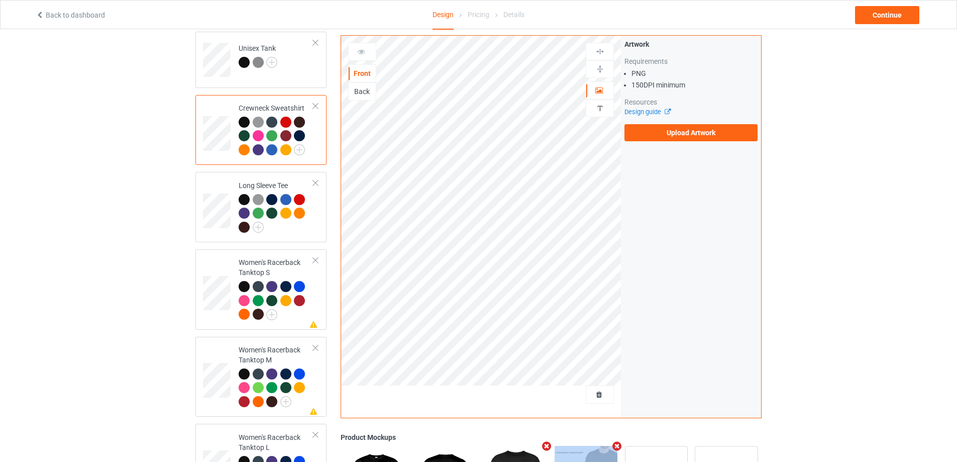
click at [610, 447] on icon "Remove mockup" at bounding box center [616, 446] width 13 height 11
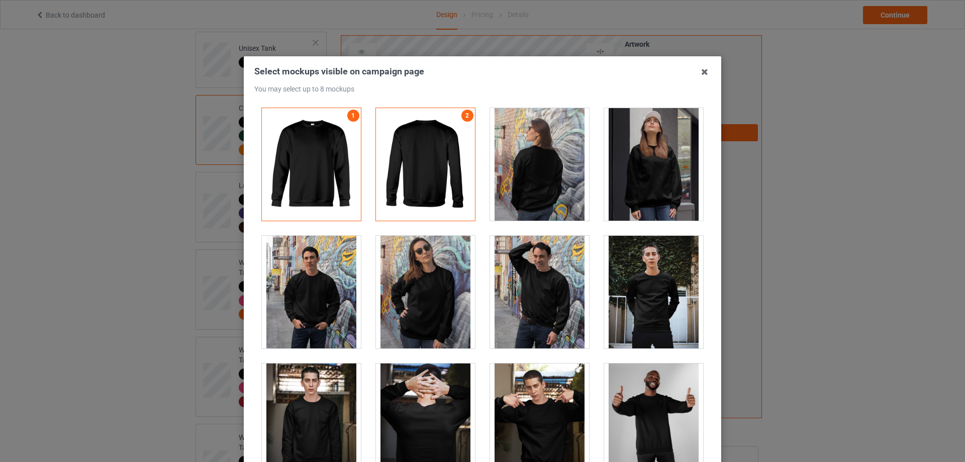
click at [529, 168] on div at bounding box center [539, 164] width 99 height 113
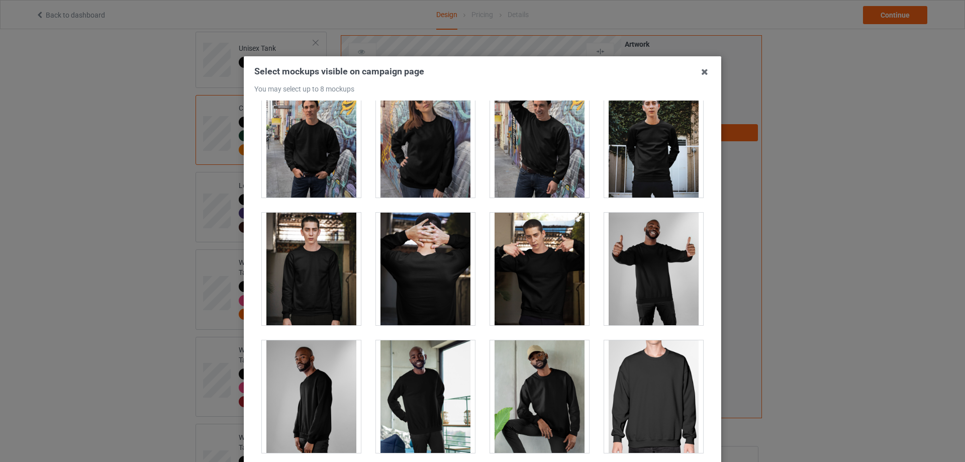
scroll to position [251, 0]
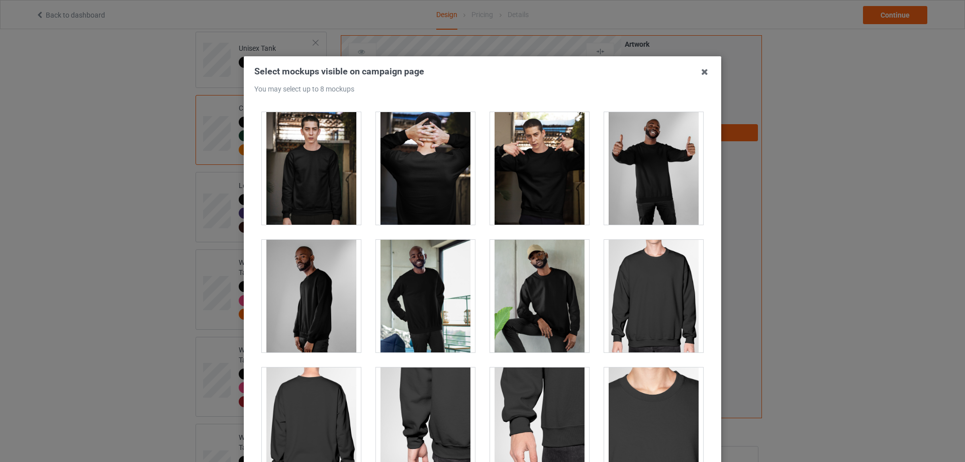
click at [418, 184] on div at bounding box center [425, 168] width 99 height 113
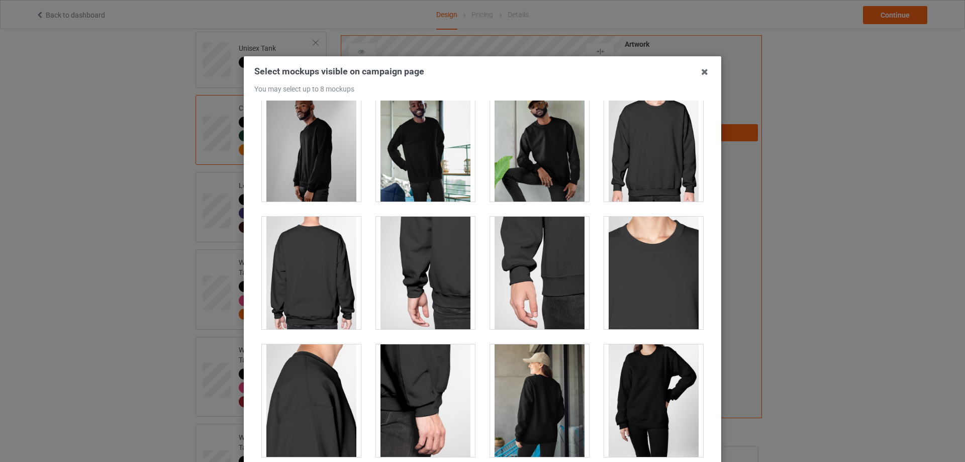
click at [316, 295] on div at bounding box center [311, 273] width 99 height 113
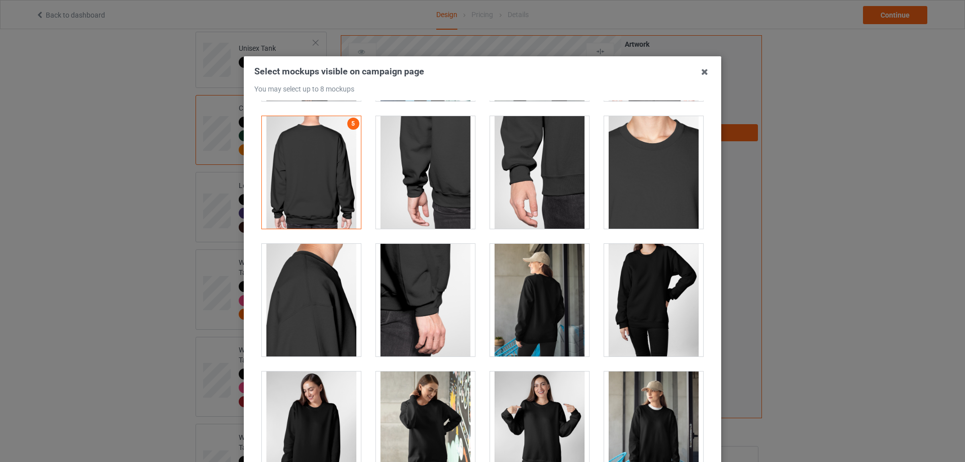
scroll to position [553, 0]
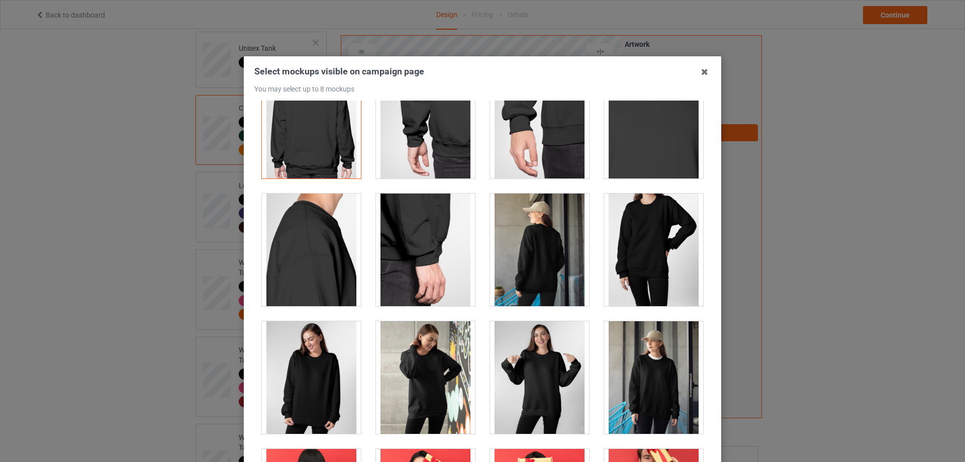
click at [536, 244] on div at bounding box center [539, 249] width 99 height 113
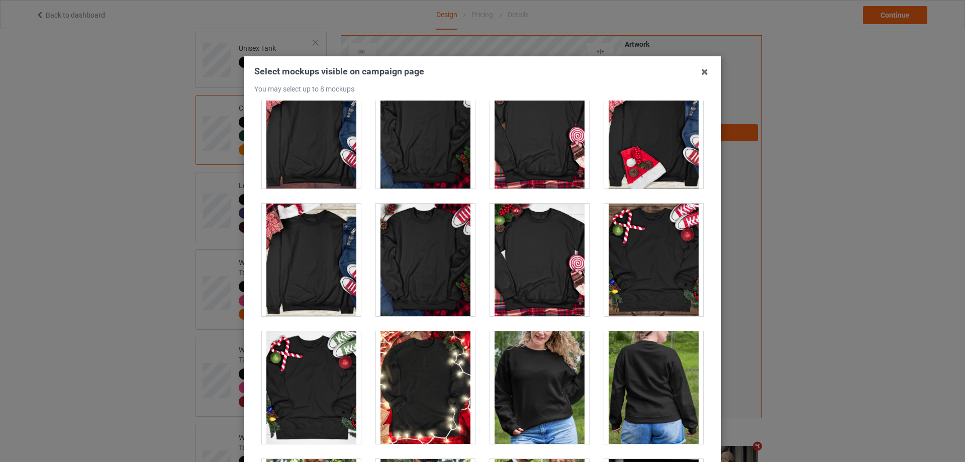
scroll to position [4572, 0]
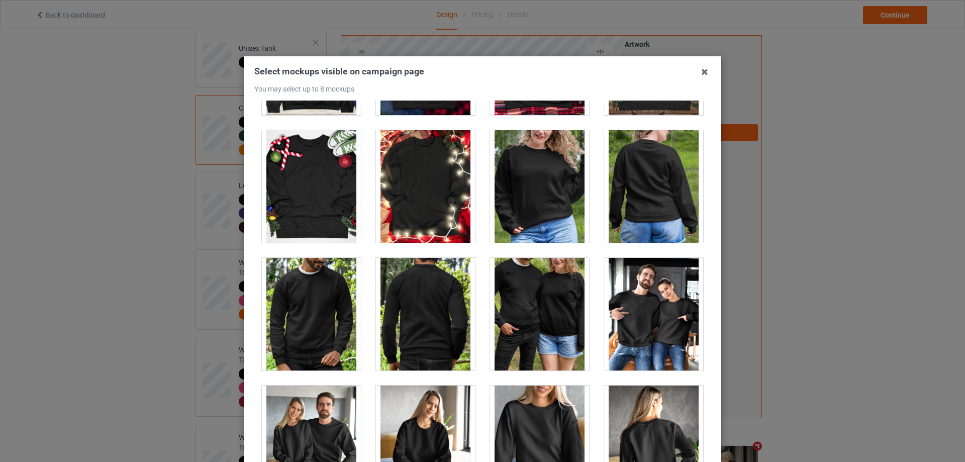
click at [637, 171] on div at bounding box center [653, 186] width 99 height 113
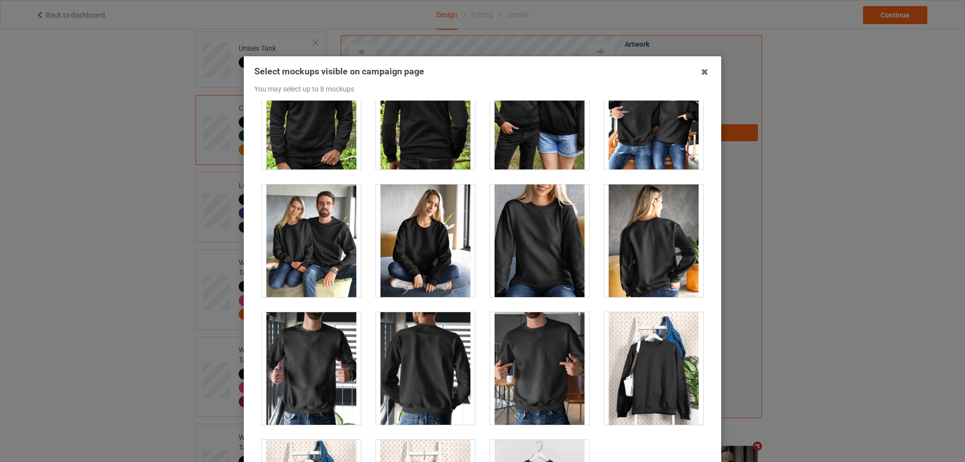
click at [645, 261] on div at bounding box center [653, 240] width 99 height 113
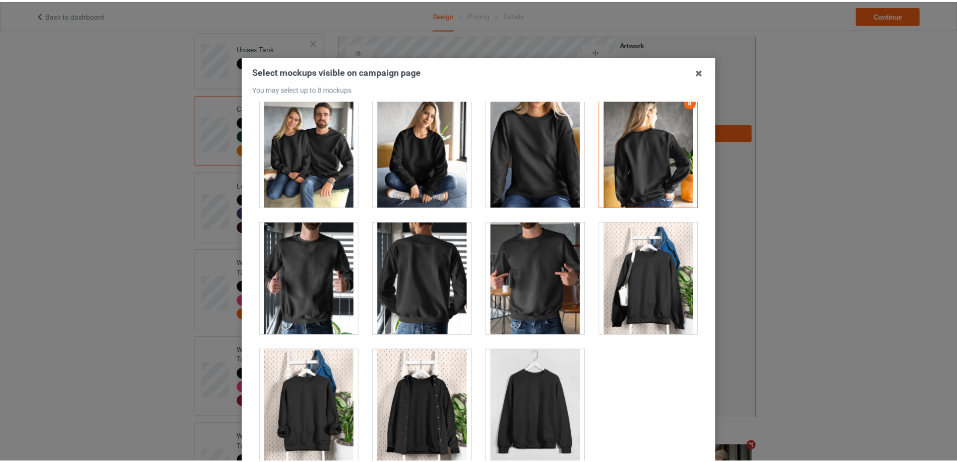
scroll to position [50, 0]
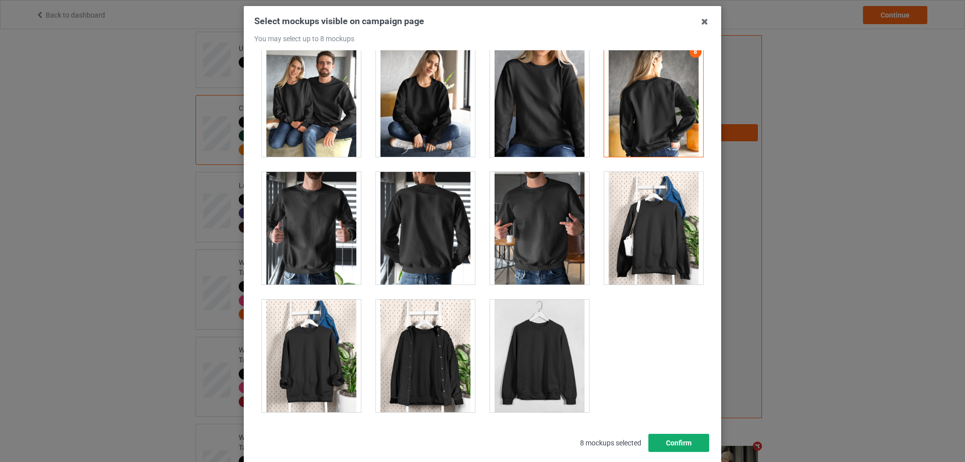
click at [673, 443] on button "Confirm" at bounding box center [678, 443] width 61 height 18
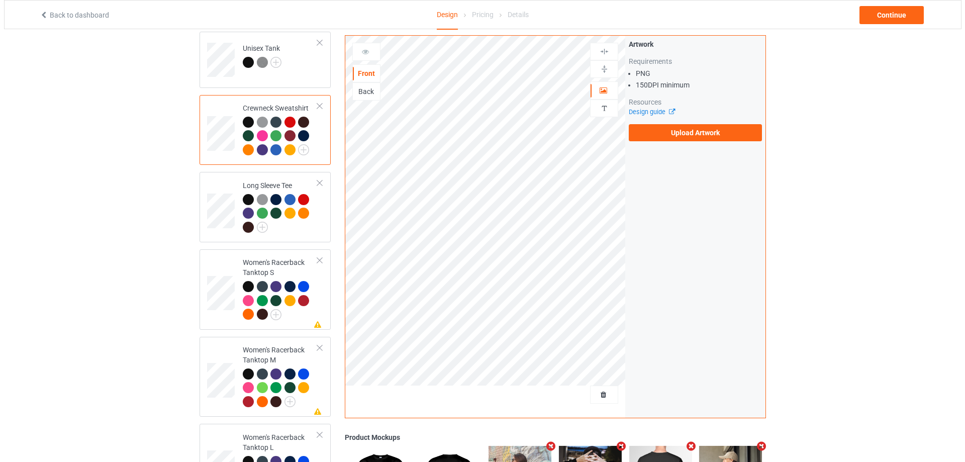
scroll to position [416, 0]
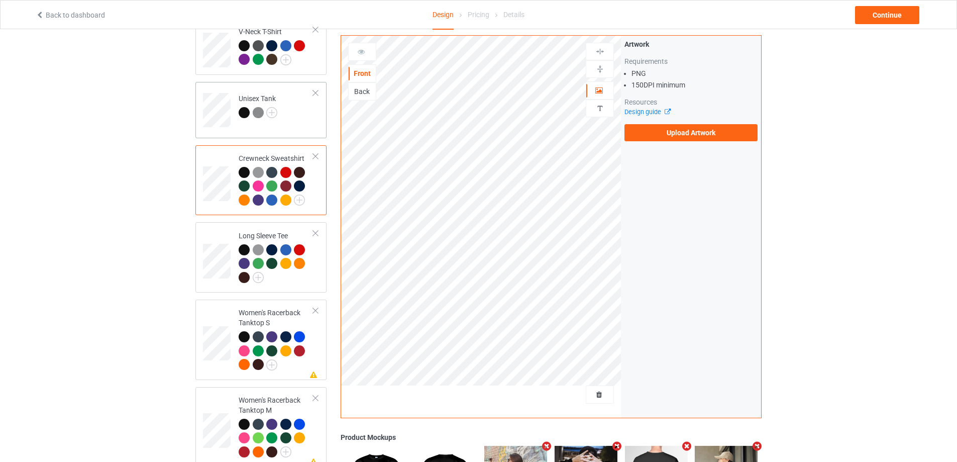
click at [305, 116] on td "Unisex Tank" at bounding box center [276, 107] width 86 height 42
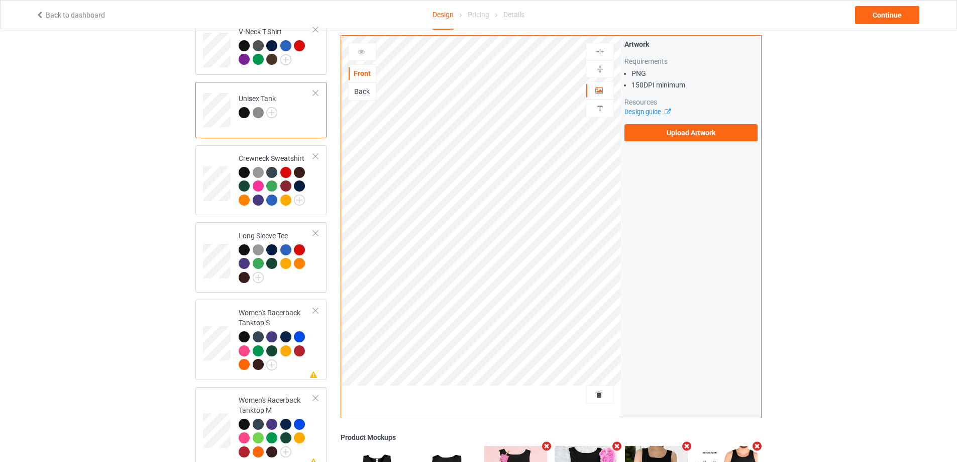
click at [547, 447] on icon "Remove mockup" at bounding box center [547, 446] width 13 height 11
click at [610, 448] on icon "Remove mockup" at bounding box center [616, 446] width 13 height 11
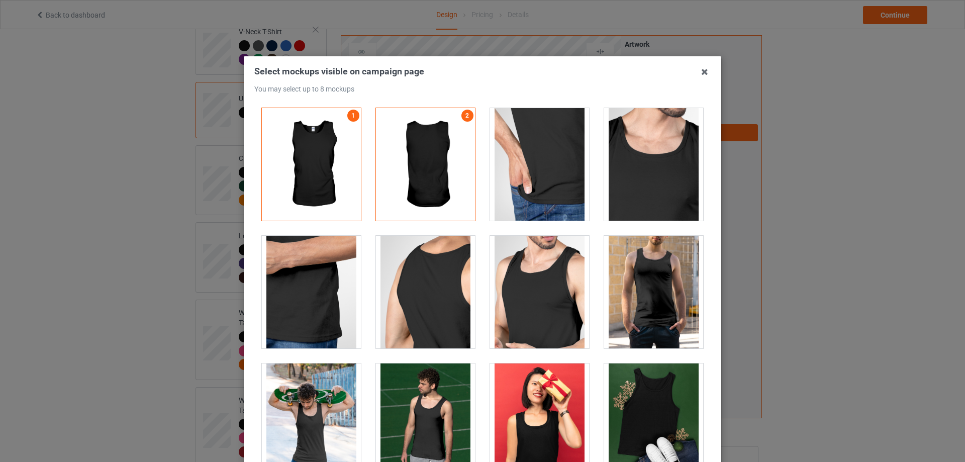
click at [538, 458] on div at bounding box center [539, 419] width 99 height 113
click at [563, 388] on div at bounding box center [539, 419] width 99 height 113
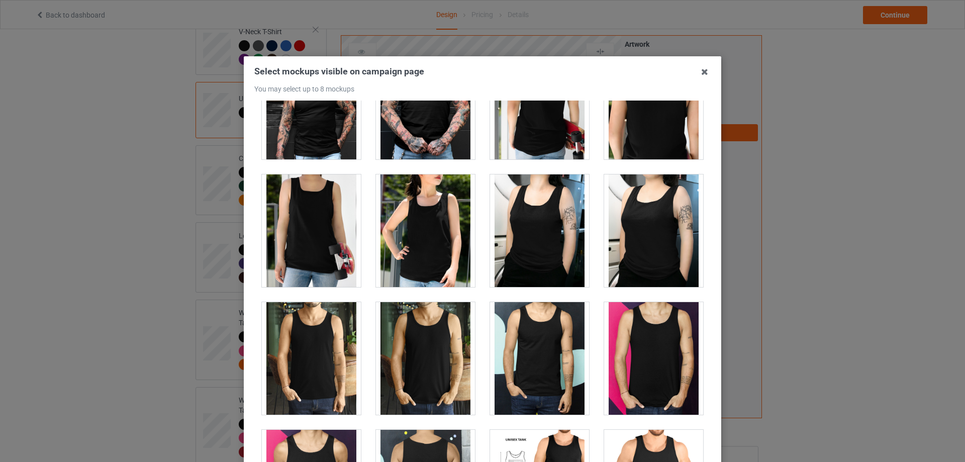
scroll to position [1155, 0]
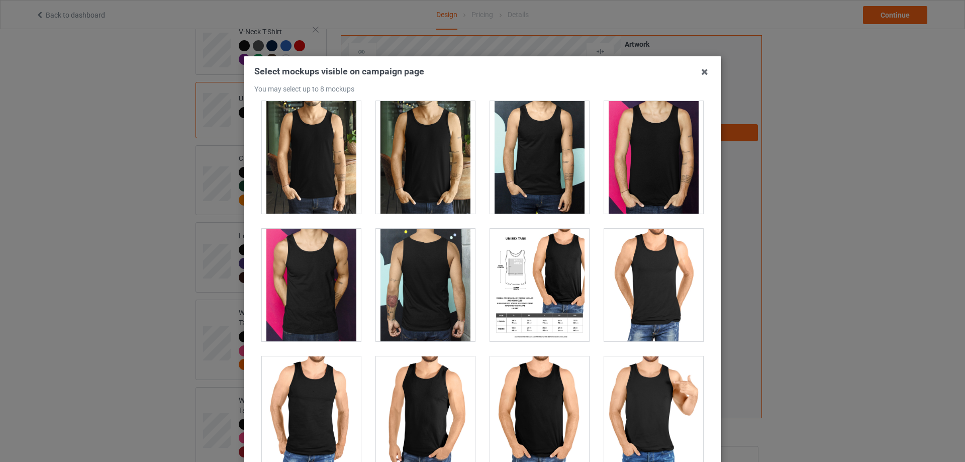
click at [412, 274] on div at bounding box center [425, 285] width 99 height 113
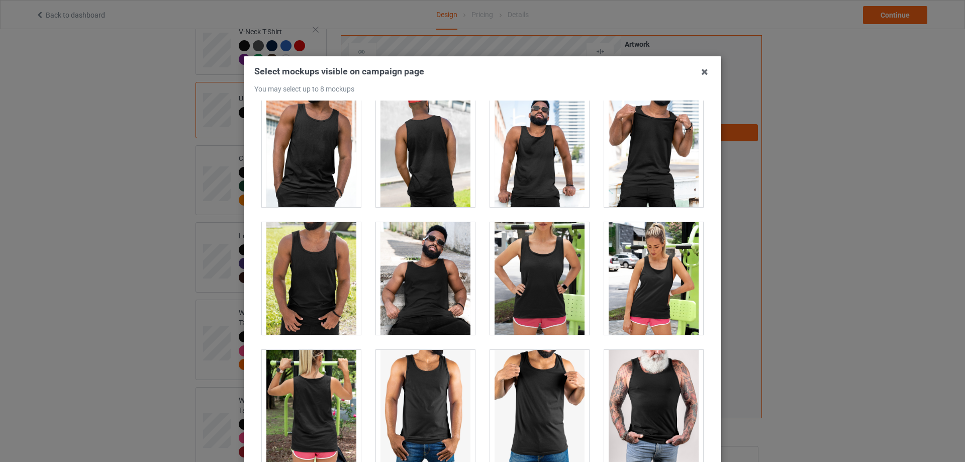
scroll to position [111, 0]
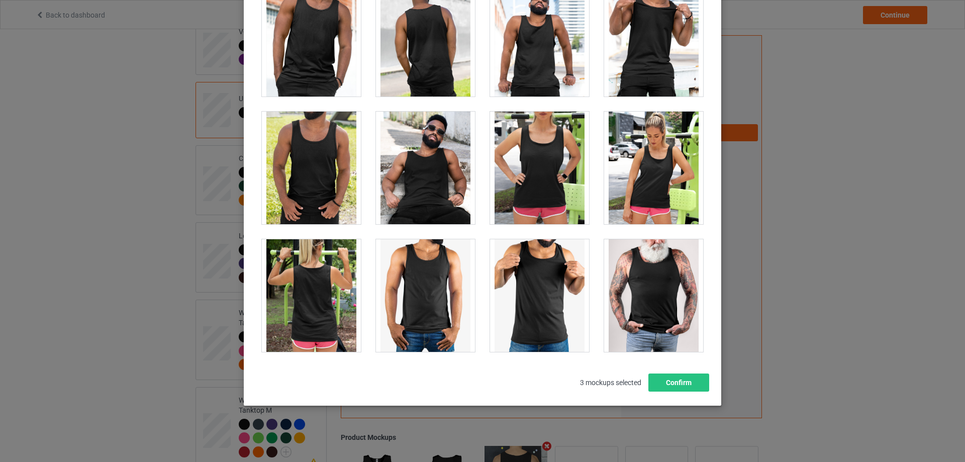
click at [298, 304] on div at bounding box center [311, 295] width 99 height 113
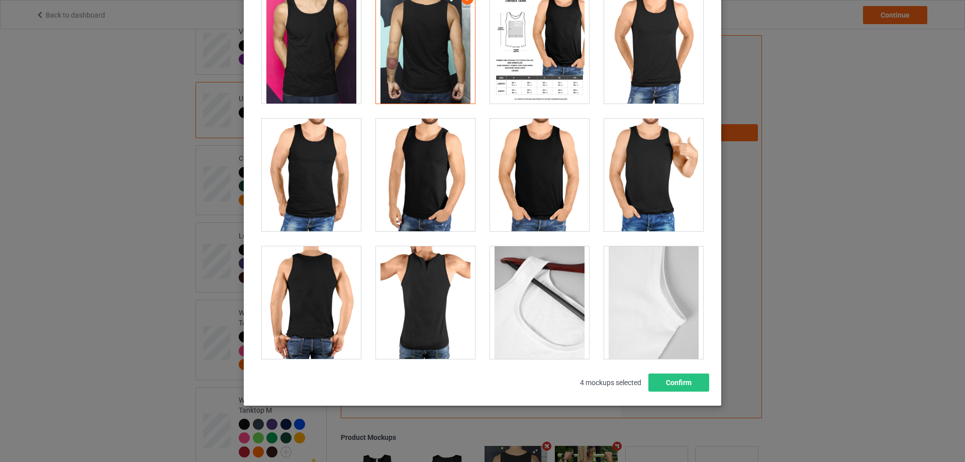
scroll to position [1082, 0]
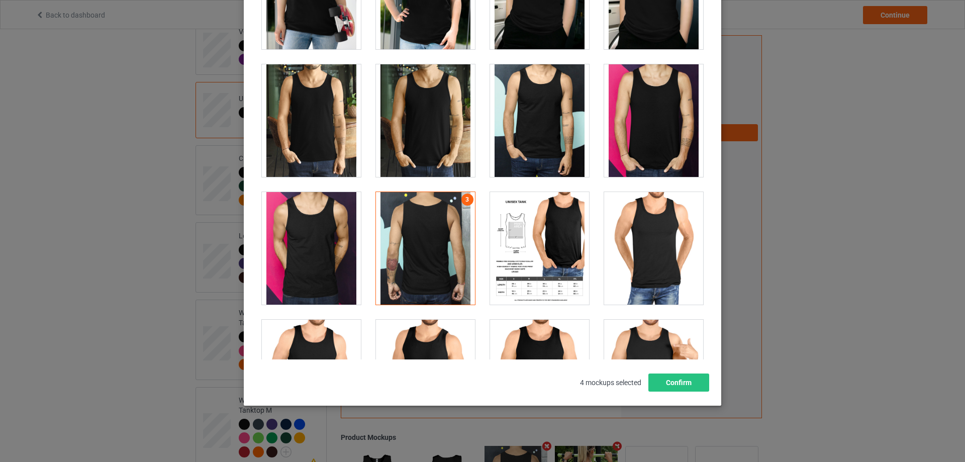
click at [453, 200] on div at bounding box center [425, 248] width 99 height 113
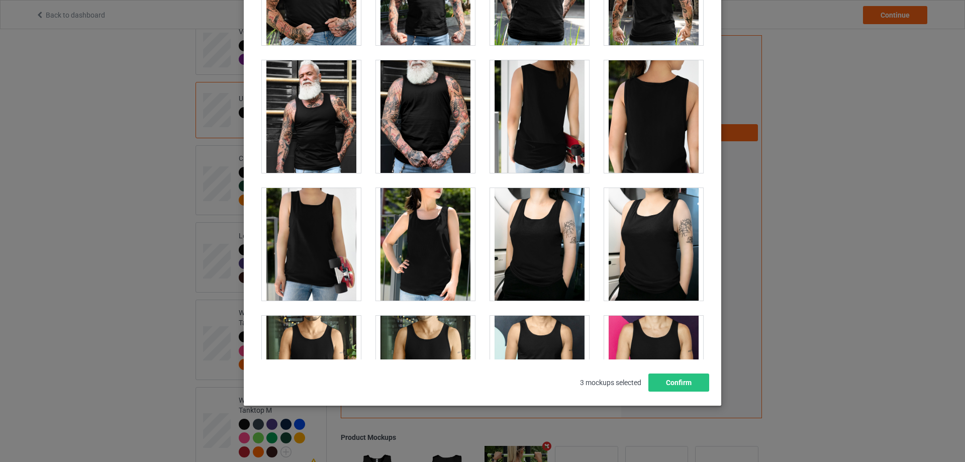
scroll to position [730, 0]
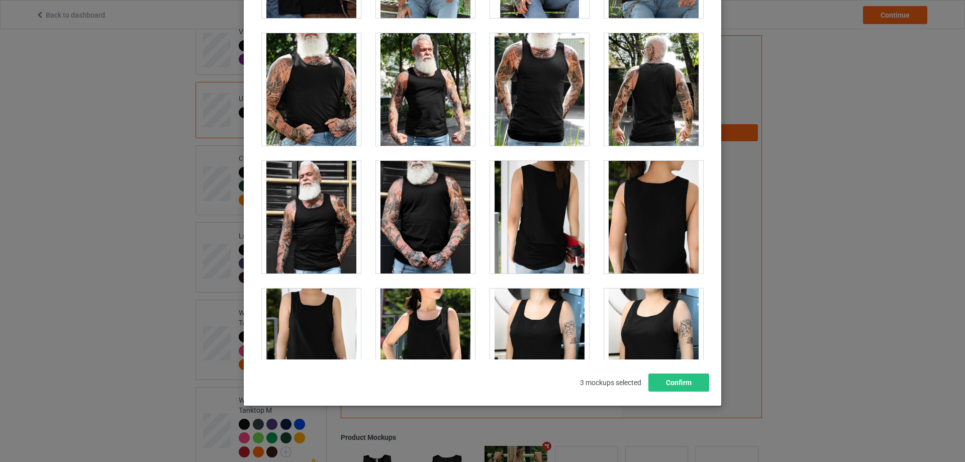
click at [534, 216] on div at bounding box center [539, 217] width 99 height 113
click at [650, 240] on div at bounding box center [653, 217] width 99 height 113
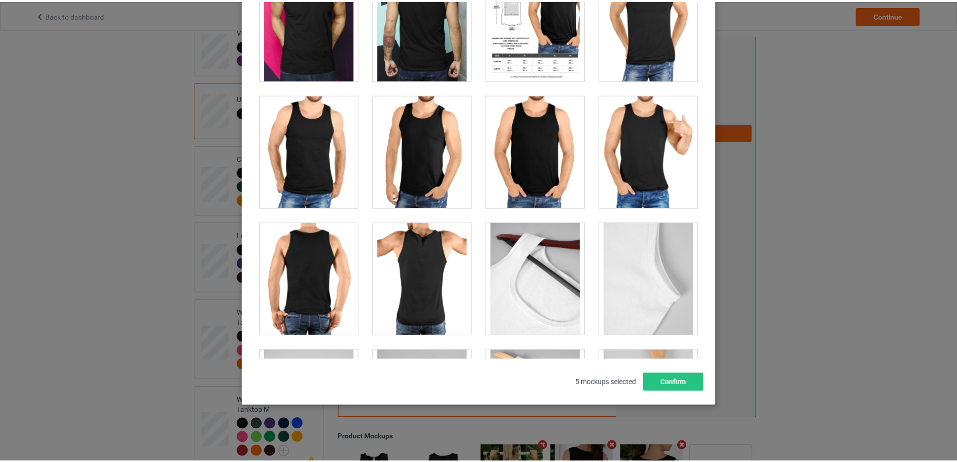
scroll to position [1206, 0]
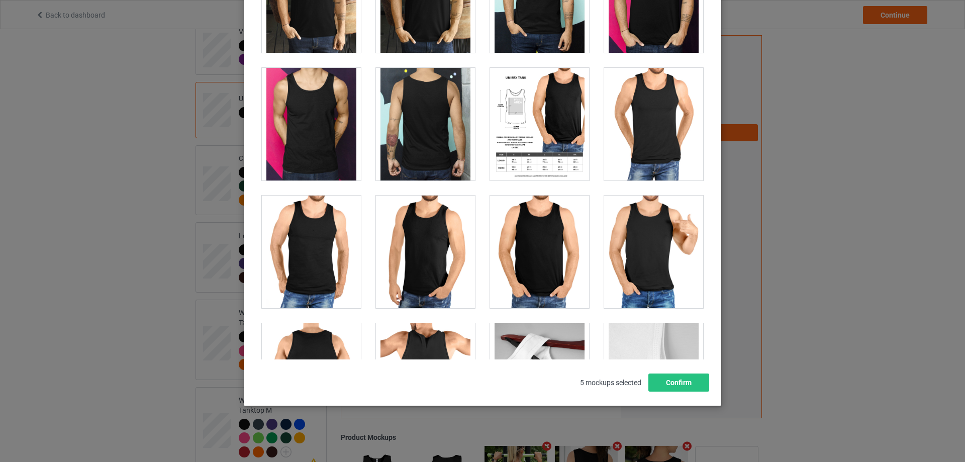
click at [534, 103] on div at bounding box center [539, 124] width 99 height 113
click at [671, 383] on button "Confirm" at bounding box center [678, 382] width 61 height 18
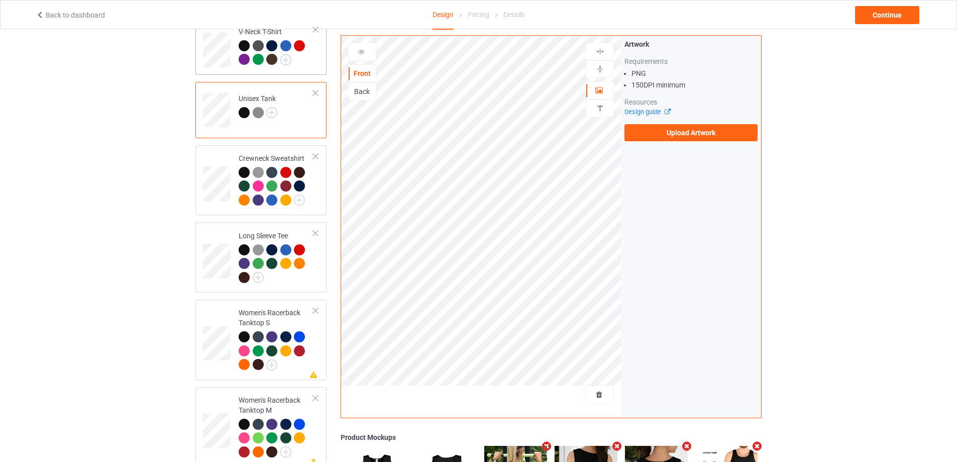
click at [308, 59] on div at bounding box center [276, 54] width 75 height 28
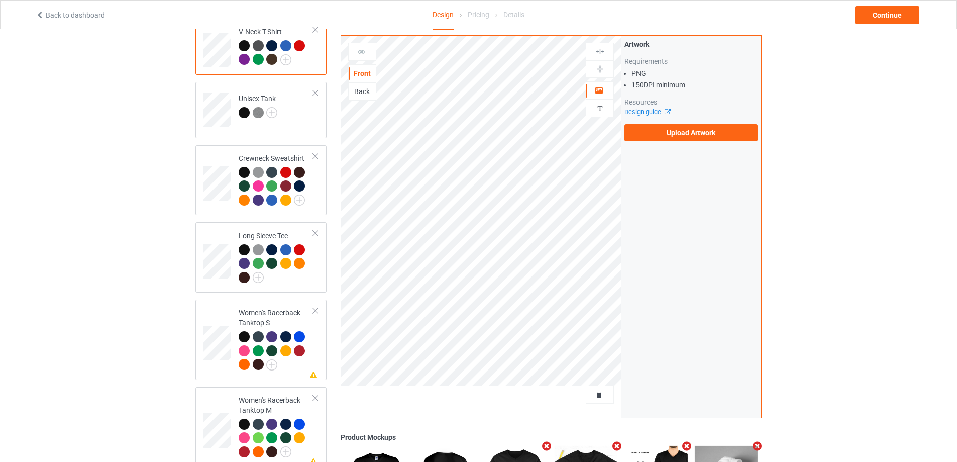
click at [546, 446] on icon "Remove mockup" at bounding box center [547, 446] width 13 height 11
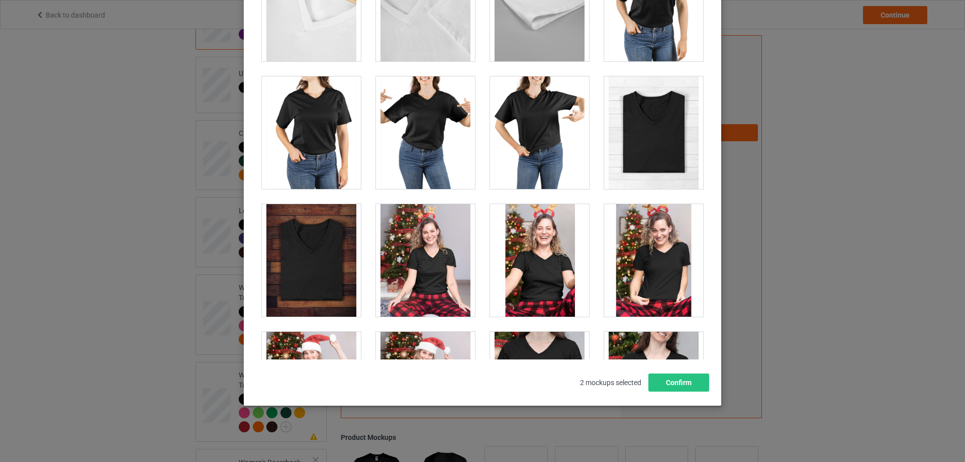
scroll to position [1046, 0]
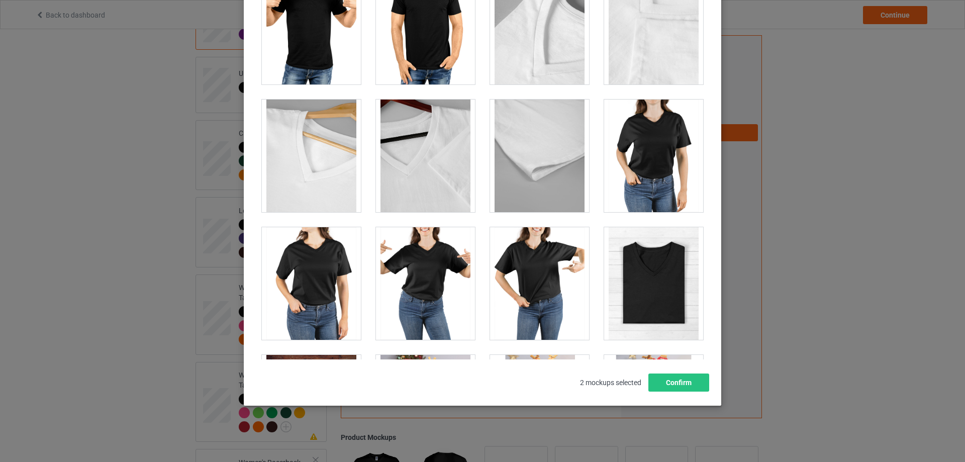
click at [634, 287] on div at bounding box center [653, 283] width 99 height 113
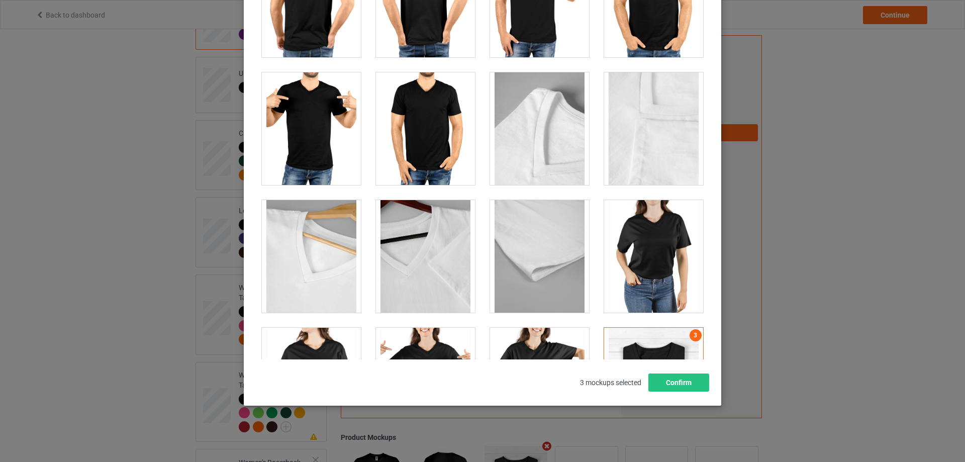
click at [575, 124] on div at bounding box center [539, 128] width 99 height 113
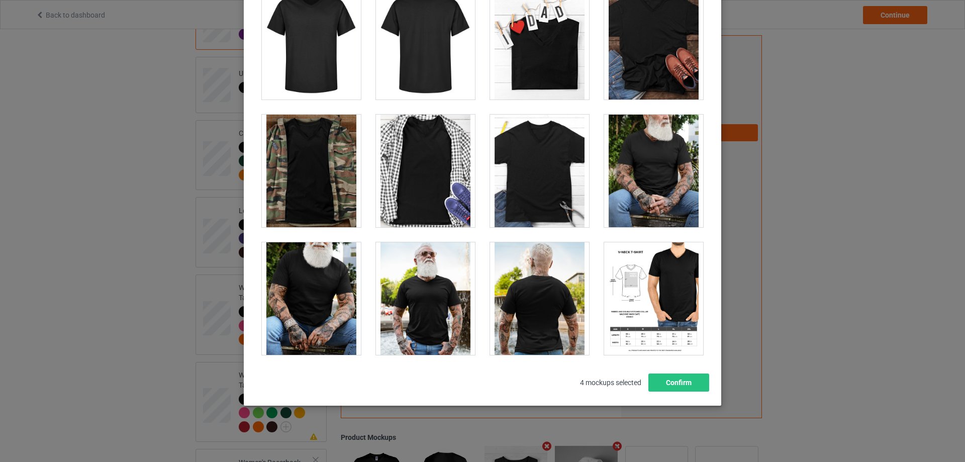
scroll to position [243, 0]
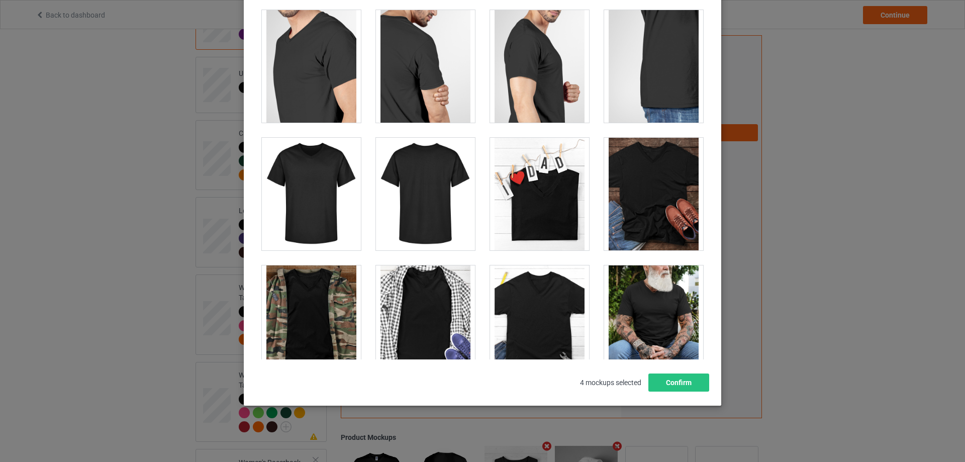
click at [419, 192] on div at bounding box center [425, 194] width 99 height 113
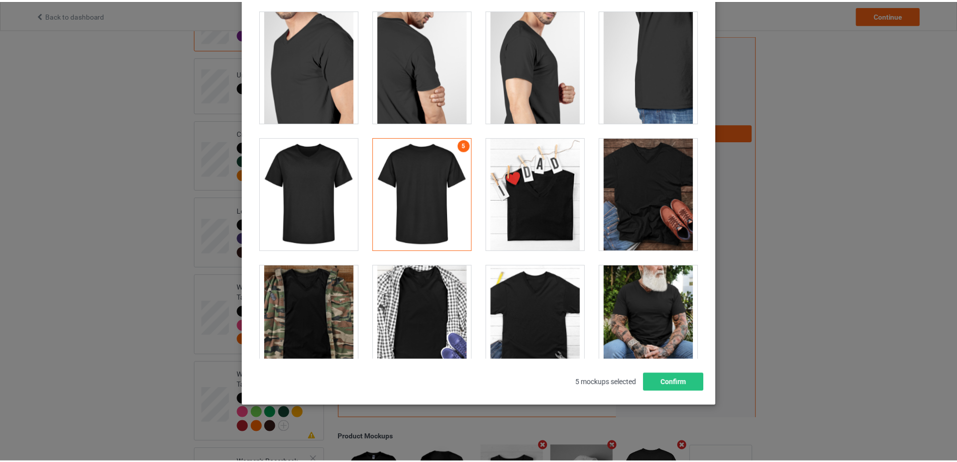
scroll to position [494, 0]
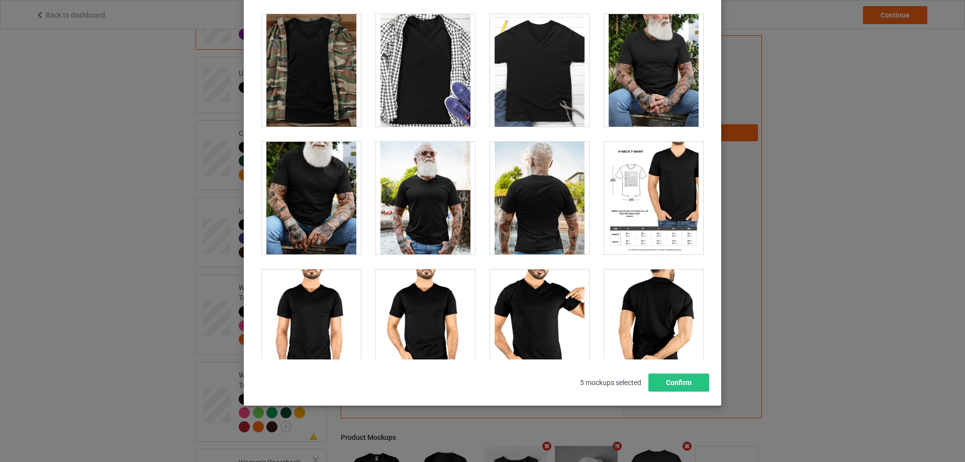
click at [648, 197] on div at bounding box center [653, 198] width 99 height 113
click at [686, 386] on button "Confirm" at bounding box center [678, 382] width 61 height 18
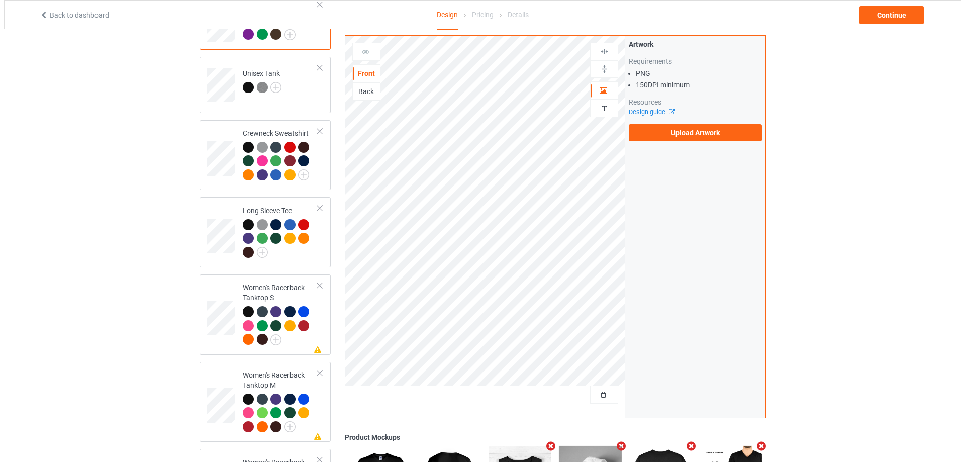
scroll to position [291, 0]
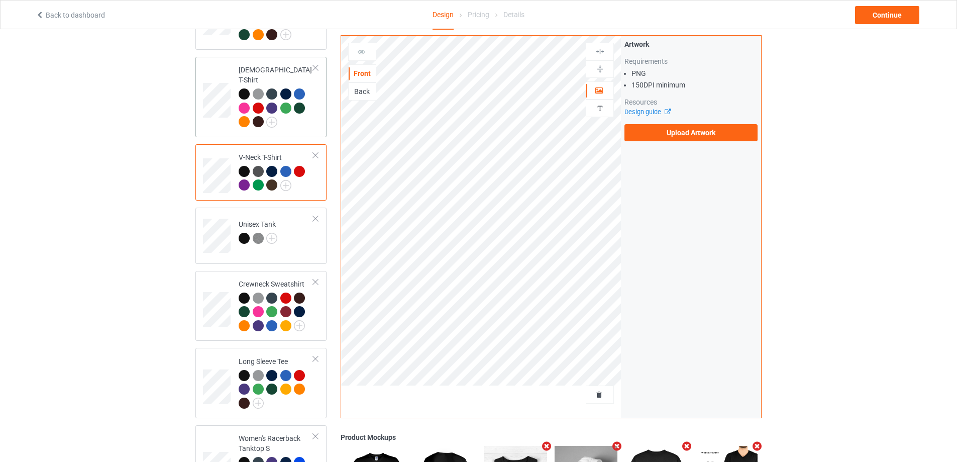
click at [309, 117] on div at bounding box center [276, 109] width 75 height 42
click at [548, 446] on icon "Remove mockup" at bounding box center [547, 446] width 13 height 11
click at [547, 447] on icon "Remove mockup" at bounding box center [547, 446] width 13 height 11
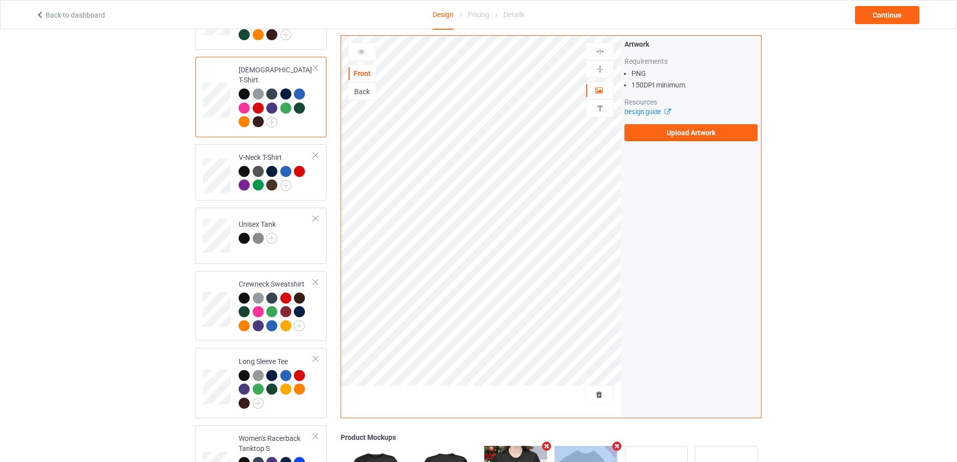
click at [547, 447] on icon "Remove mockup" at bounding box center [547, 446] width 13 height 11
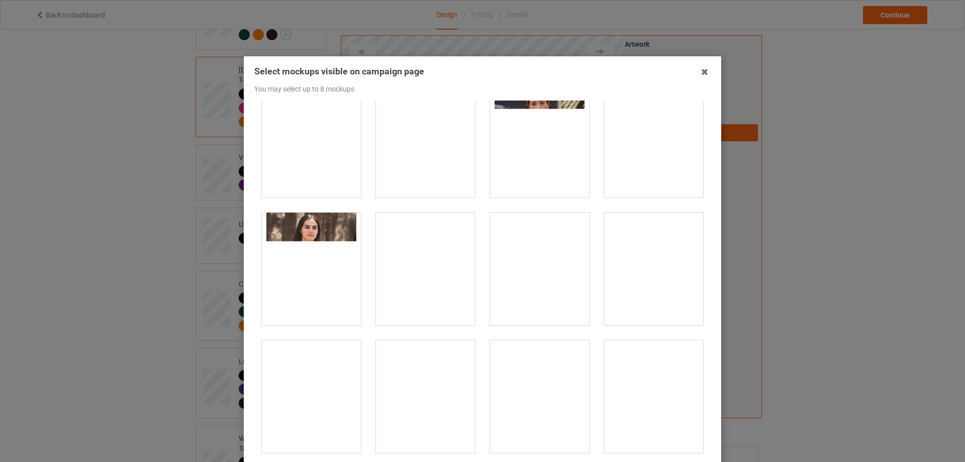
scroll to position [301, 0]
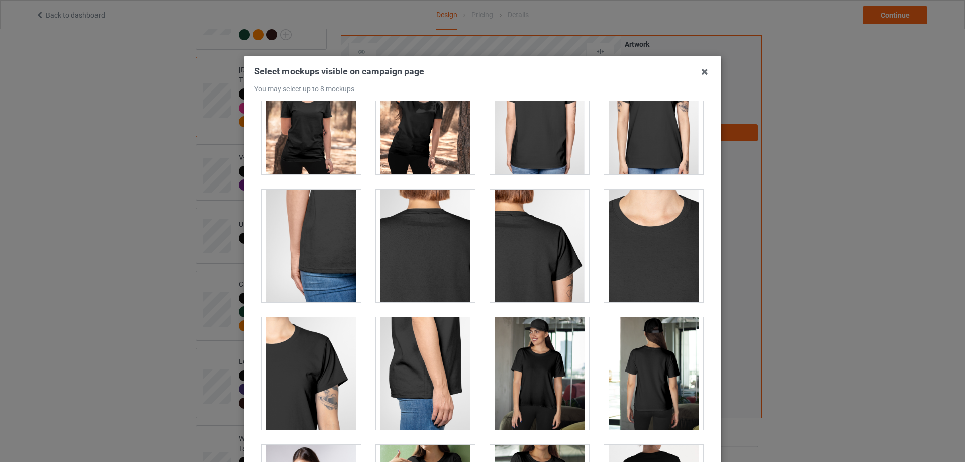
click at [544, 143] on div at bounding box center [539, 118] width 99 height 113
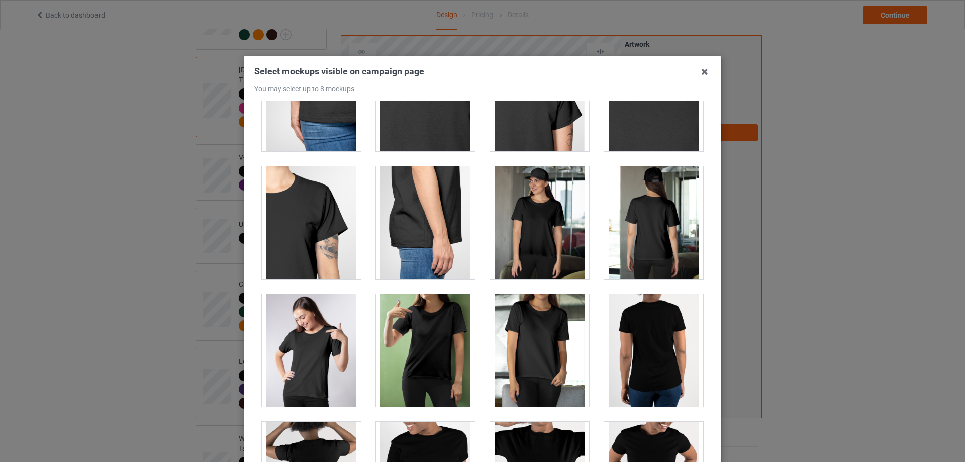
click at [648, 241] on div at bounding box center [653, 222] width 99 height 113
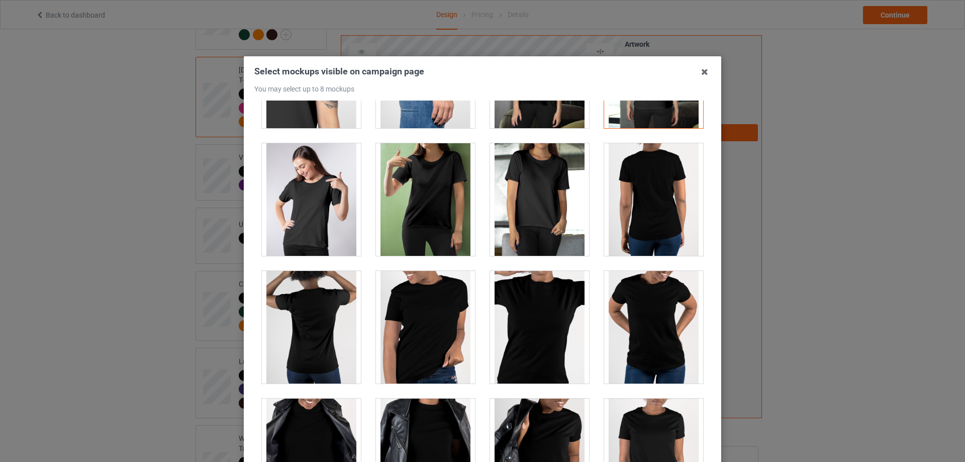
click at [646, 217] on div at bounding box center [653, 199] width 99 height 113
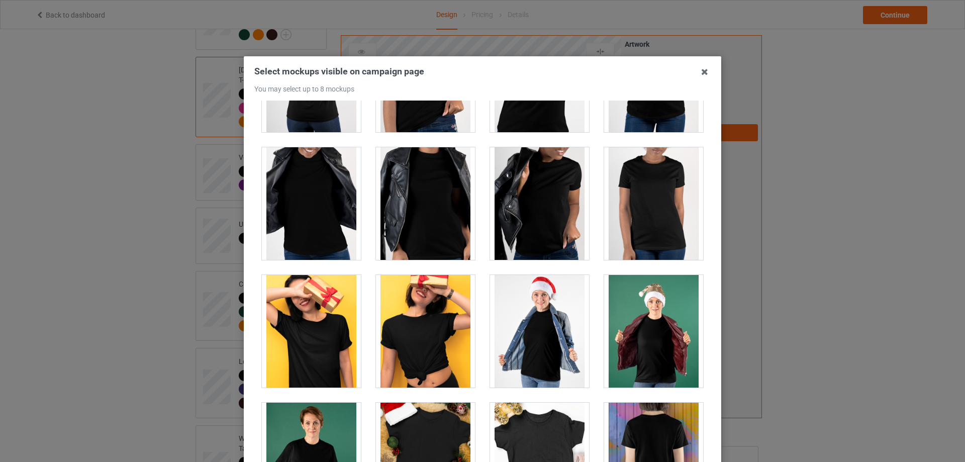
scroll to position [1055, 0]
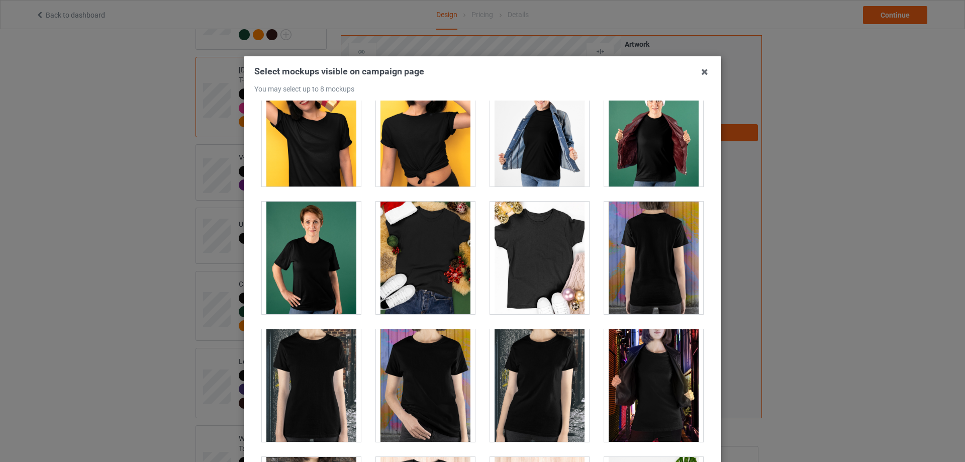
click at [632, 255] on div at bounding box center [653, 257] width 99 height 113
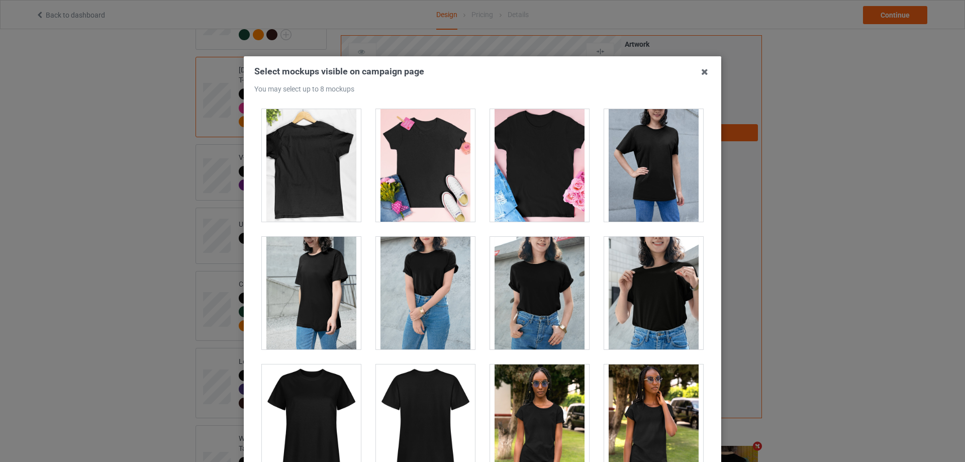
scroll to position [1809, 0]
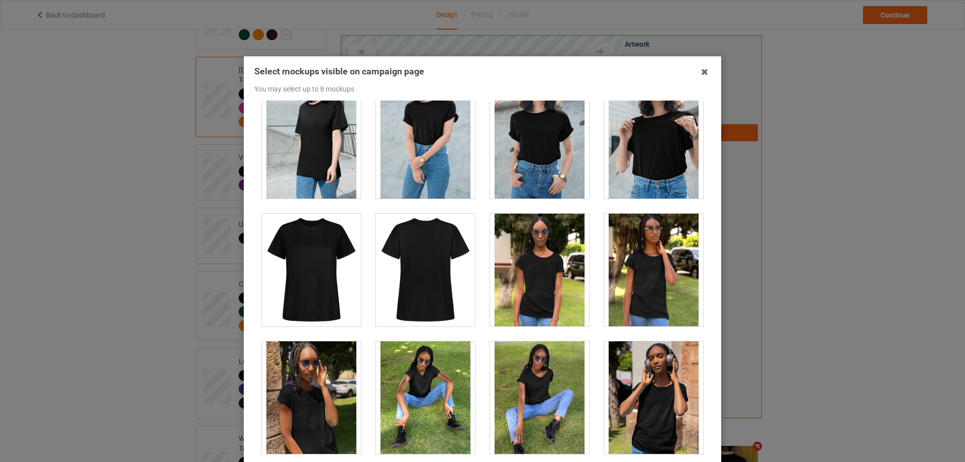
drag, startPoint x: 412, startPoint y: 301, endPoint x: 426, endPoint y: 301, distance: 14.1
click at [411, 301] on div at bounding box center [425, 270] width 99 height 113
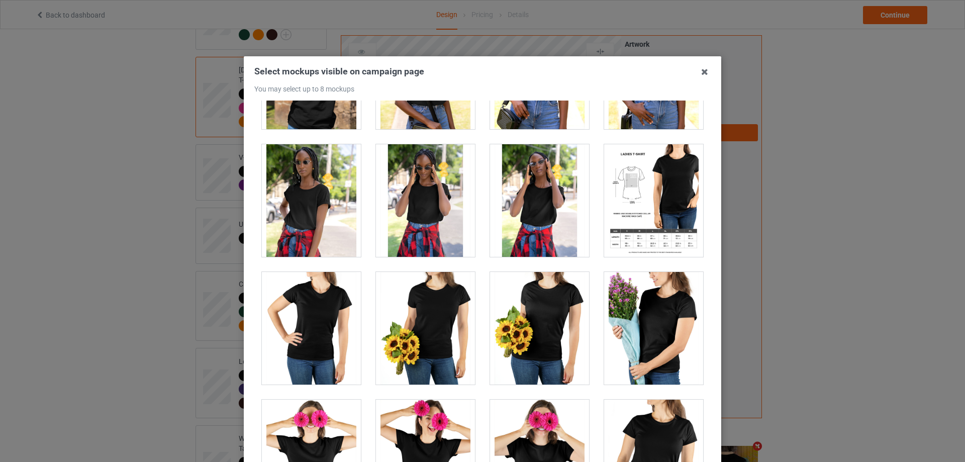
click at [658, 219] on div at bounding box center [653, 200] width 99 height 113
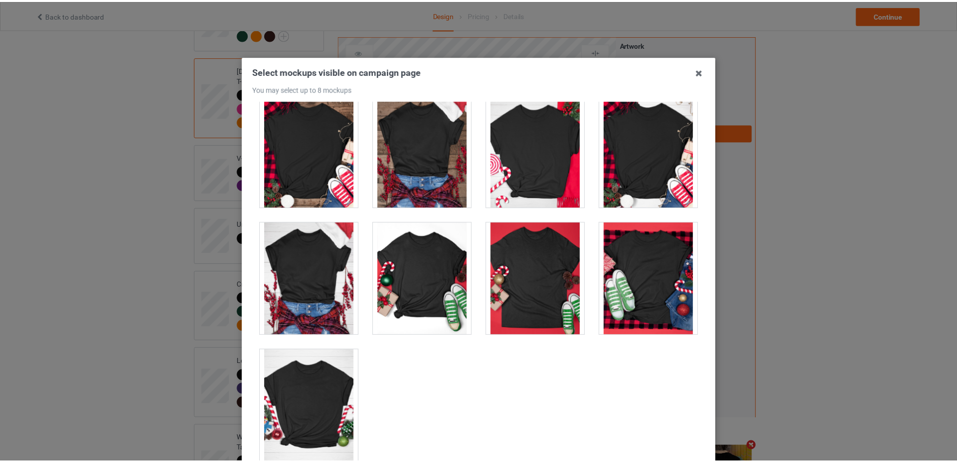
scroll to position [111, 0]
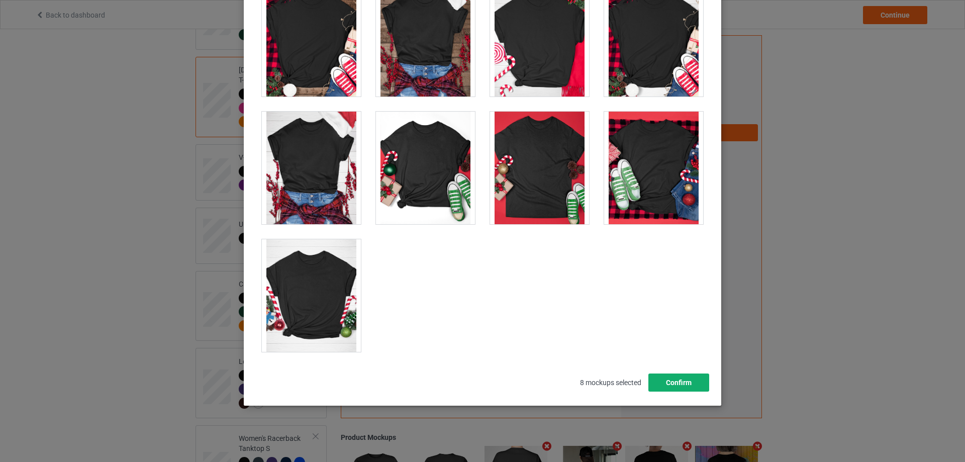
click at [683, 381] on button "Confirm" at bounding box center [678, 382] width 61 height 18
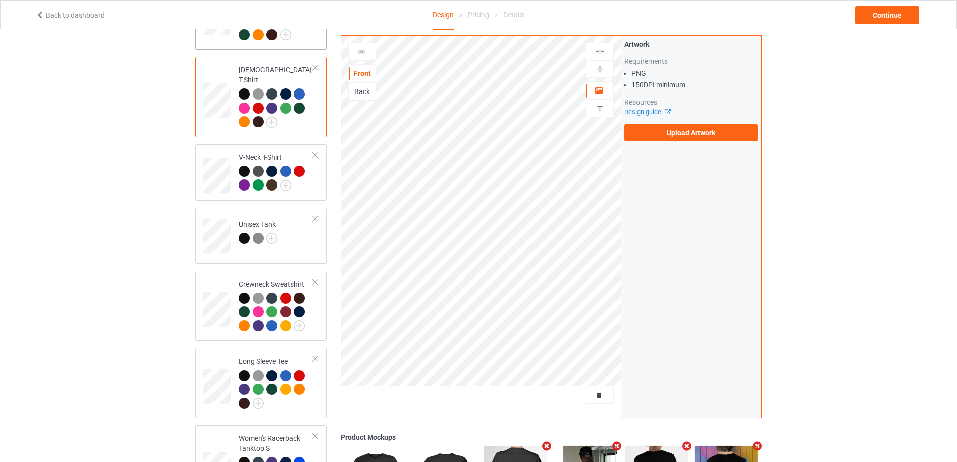
scroll to position [90, 0]
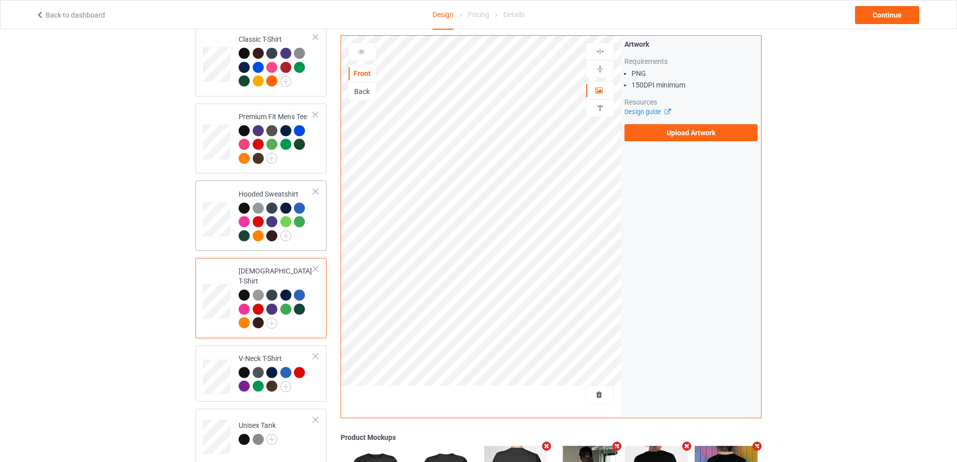
click at [309, 236] on div at bounding box center [276, 223] width 75 height 42
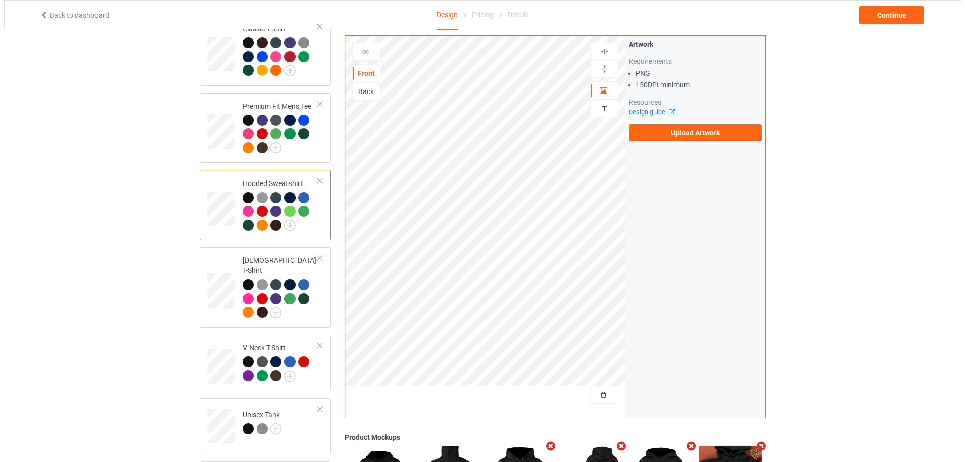
scroll to position [50, 0]
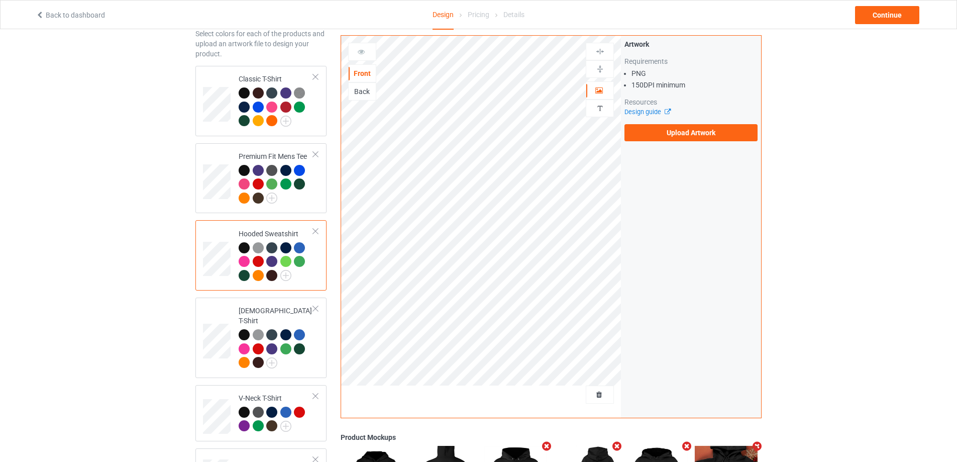
click at [546, 448] on icon "Remove mockup" at bounding box center [547, 446] width 13 height 11
click at [610, 448] on icon "Remove mockup" at bounding box center [616, 446] width 13 height 11
click at [546, 448] on icon "Remove mockup" at bounding box center [547, 446] width 13 height 11
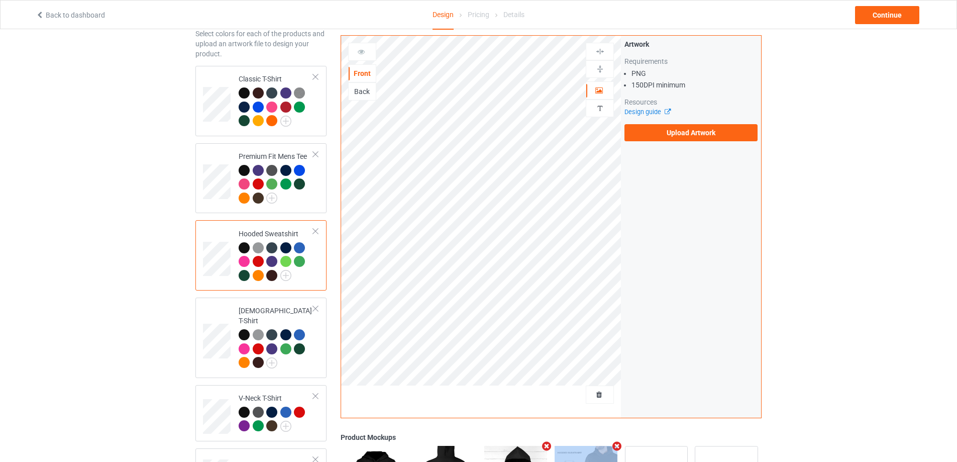
click at [610, 448] on icon "Remove mockup" at bounding box center [616, 446] width 13 height 11
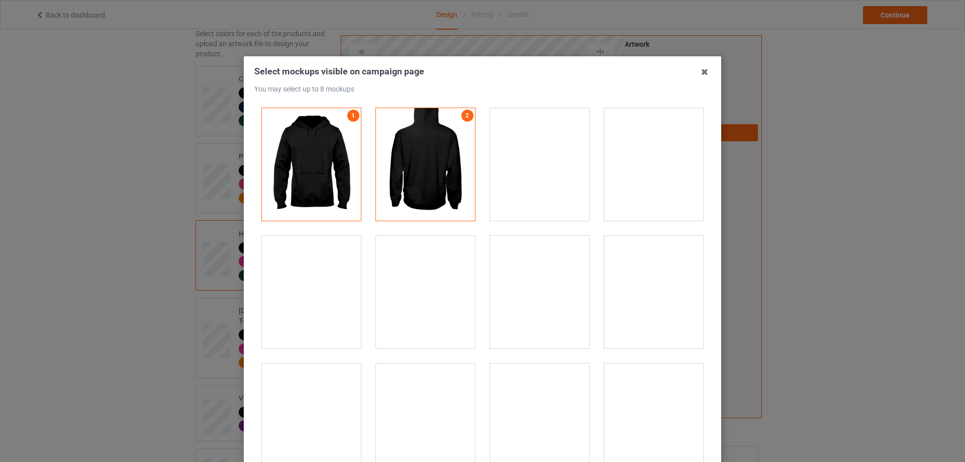
click at [647, 195] on div at bounding box center [653, 164] width 99 height 113
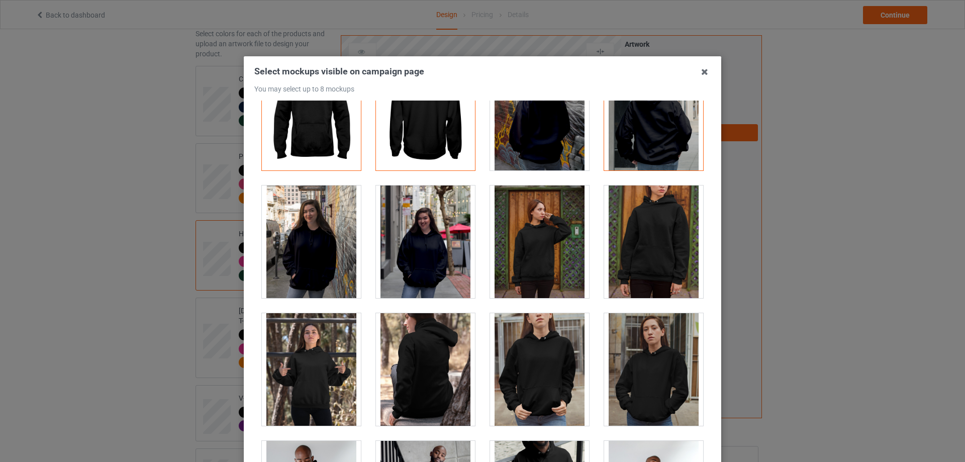
click at [436, 370] on div at bounding box center [425, 369] width 99 height 113
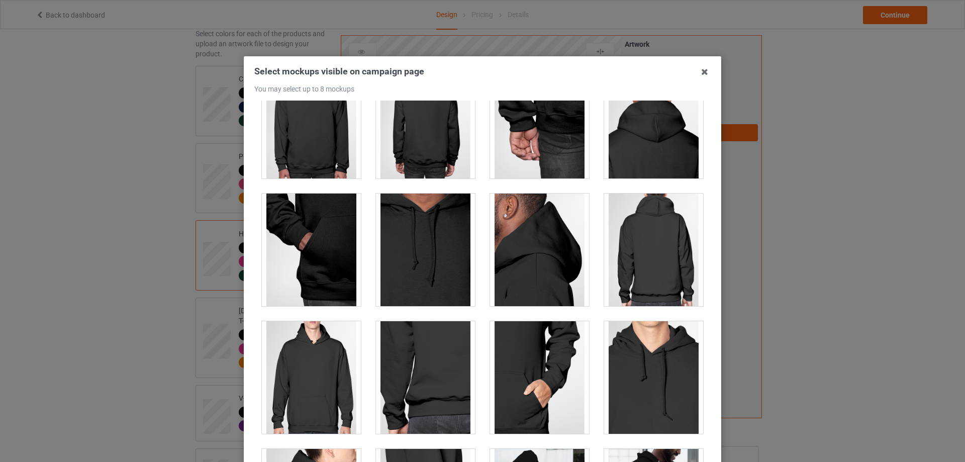
scroll to position [452, 0]
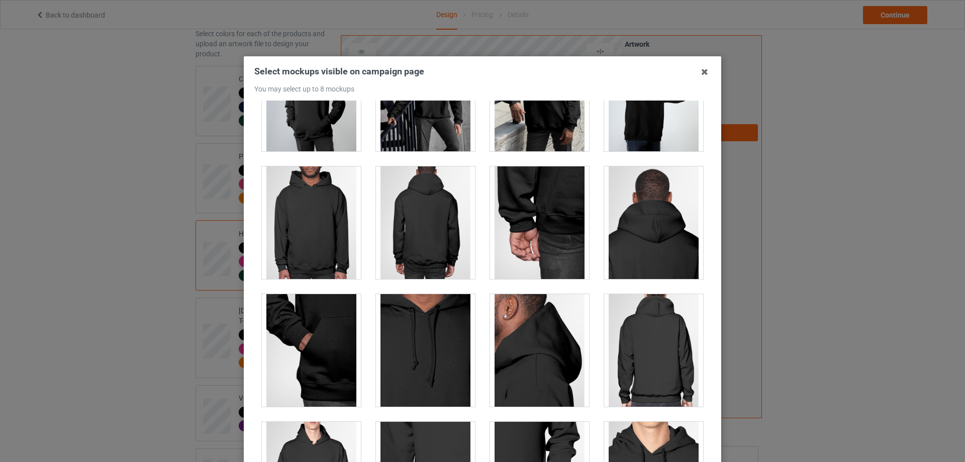
click at [681, 355] on div at bounding box center [653, 350] width 99 height 113
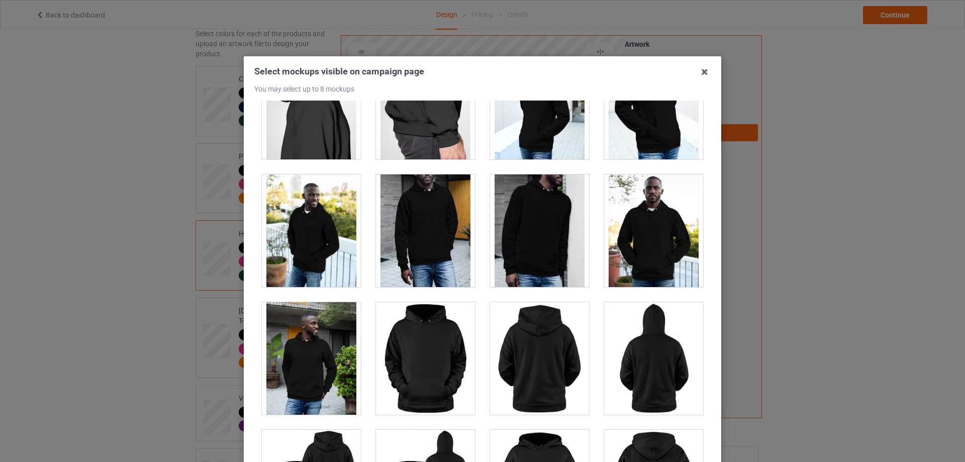
scroll to position [1055, 0]
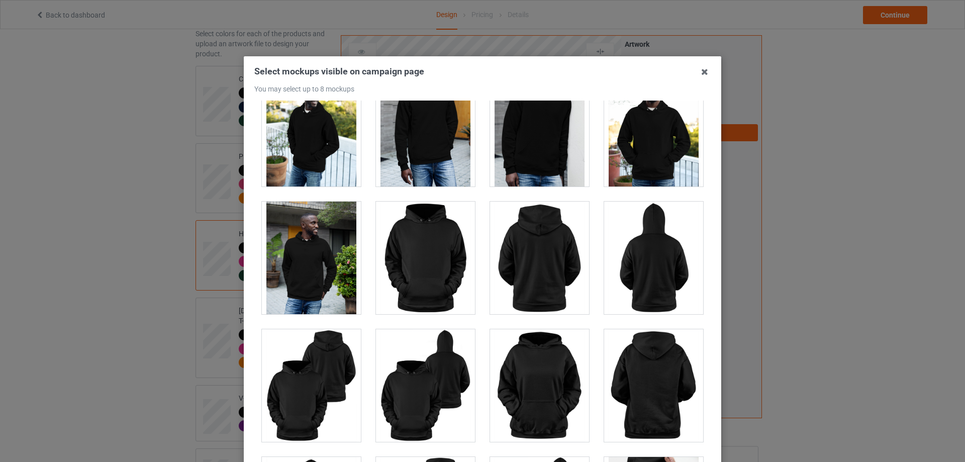
click at [633, 291] on div at bounding box center [653, 257] width 99 height 113
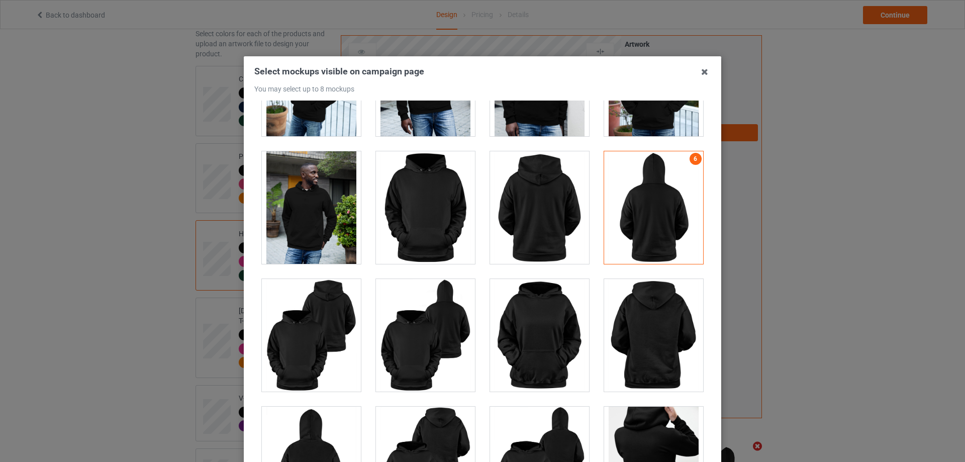
scroll to position [1155, 0]
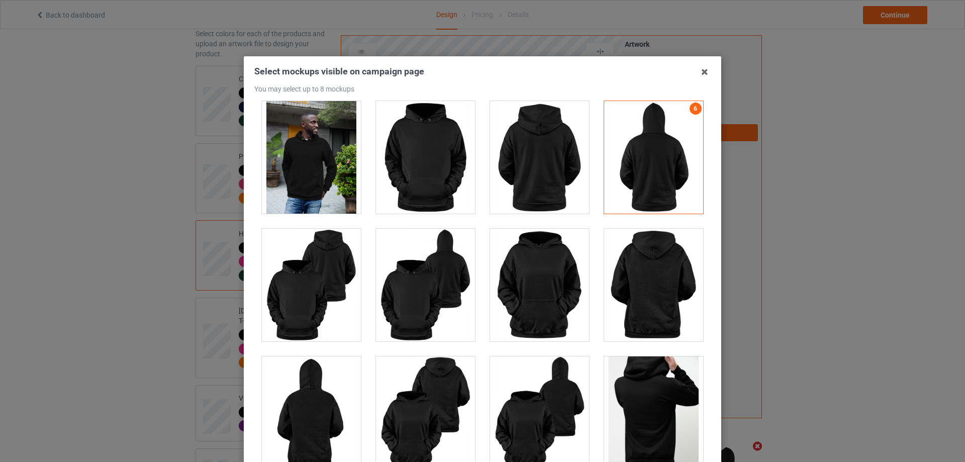
click at [658, 158] on div at bounding box center [653, 157] width 99 height 113
click at [325, 391] on div at bounding box center [311, 412] width 99 height 113
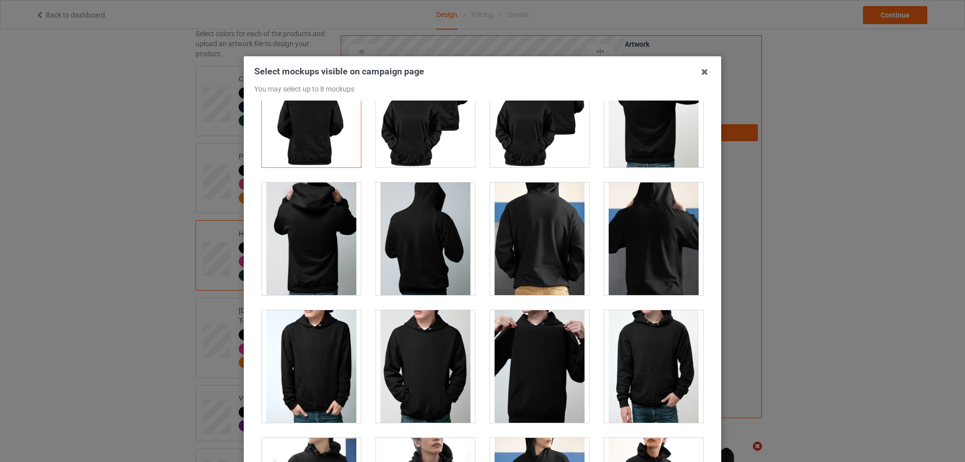
click at [538, 245] on div at bounding box center [539, 238] width 99 height 113
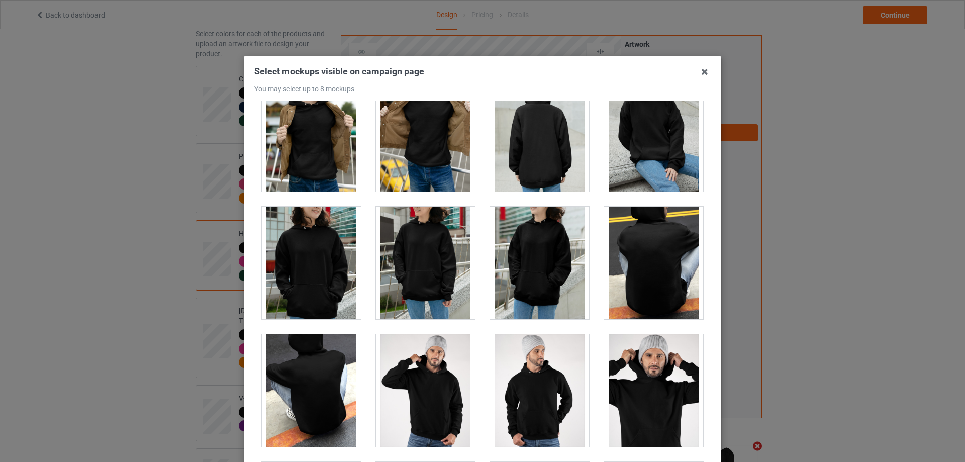
scroll to position [2864, 0]
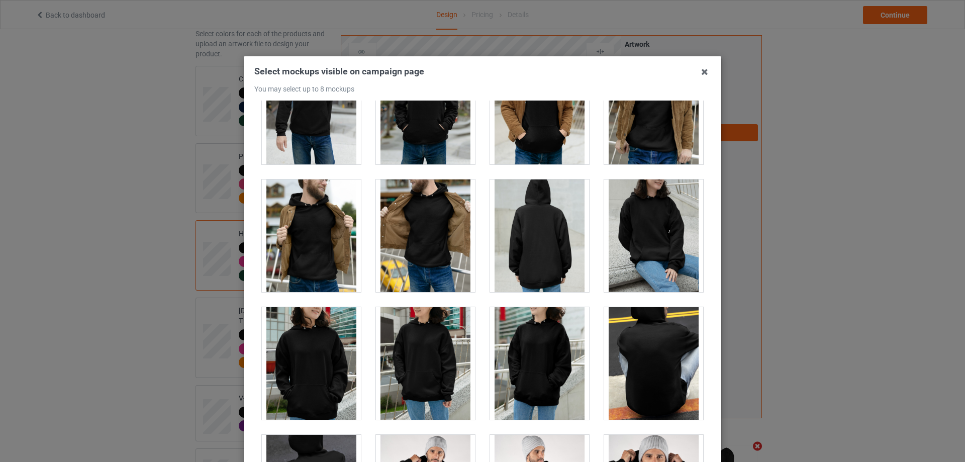
click at [534, 262] on div at bounding box center [539, 235] width 99 height 113
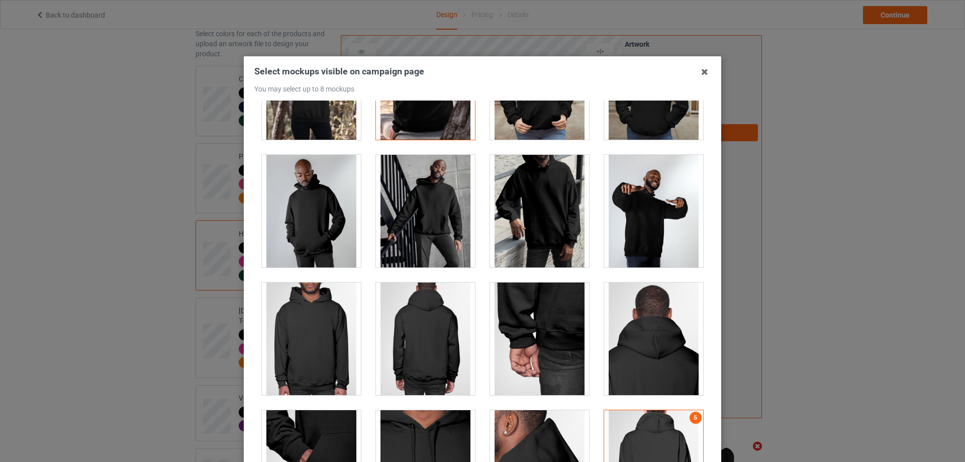
scroll to position [437, 0]
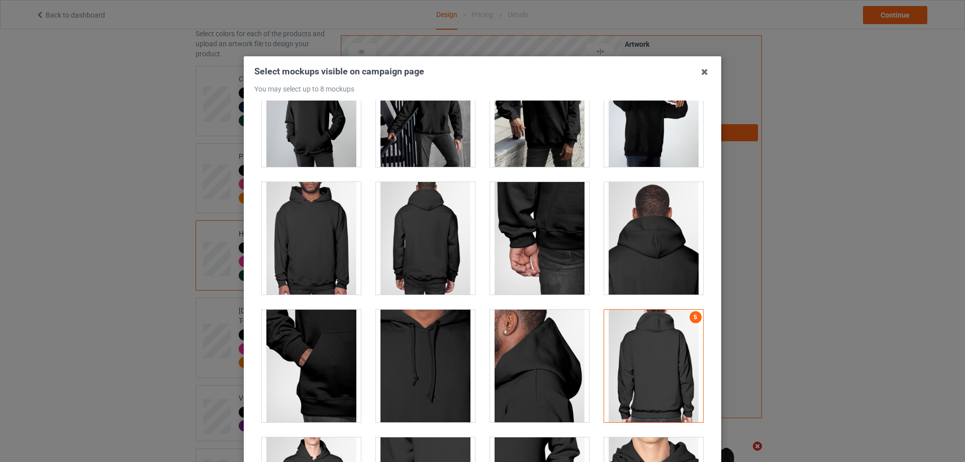
click at [652, 376] on div at bounding box center [653, 365] width 99 height 113
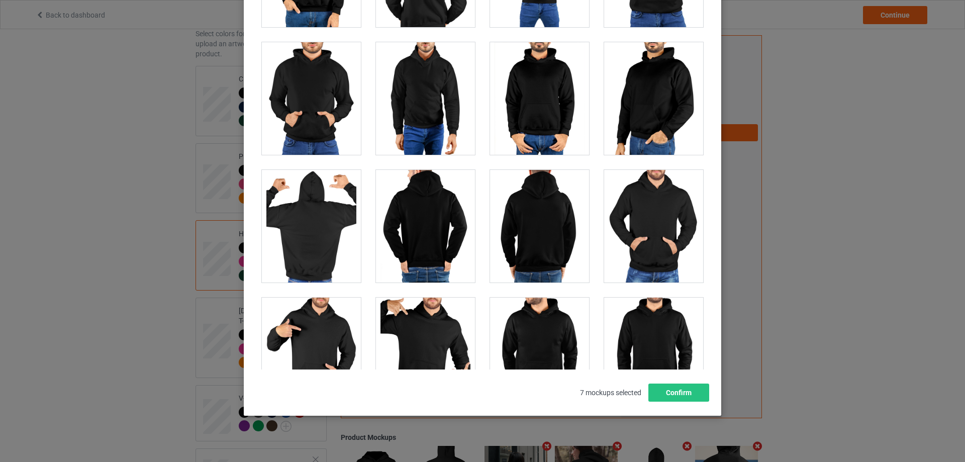
scroll to position [4896, 0]
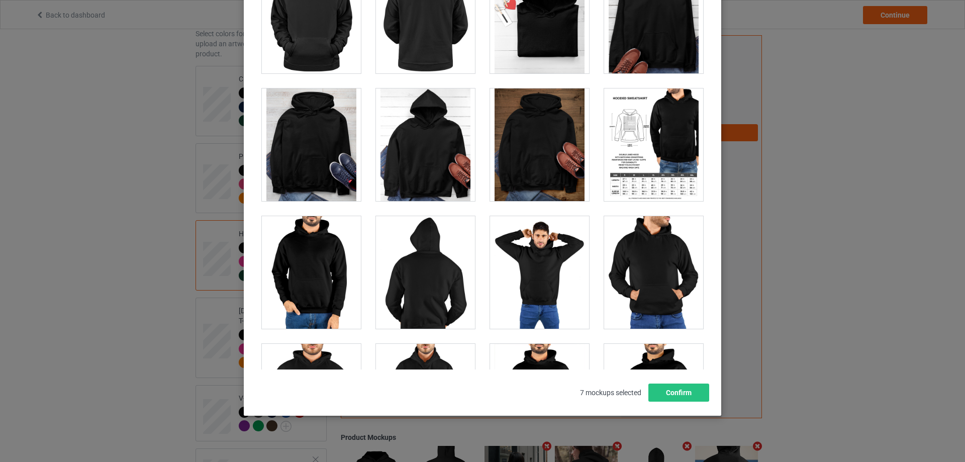
click at [644, 161] on div at bounding box center [653, 144] width 99 height 113
click at [696, 391] on button "Confirm" at bounding box center [678, 392] width 61 height 18
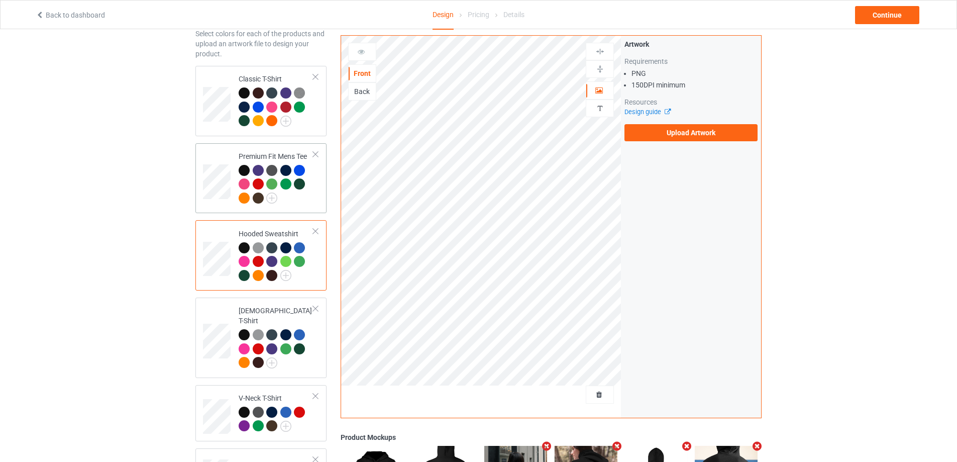
click at [304, 209] on td "Premium Fit Mens Tee" at bounding box center [276, 178] width 86 height 62
click at [547, 446] on icon "Remove mockup" at bounding box center [547, 446] width 13 height 11
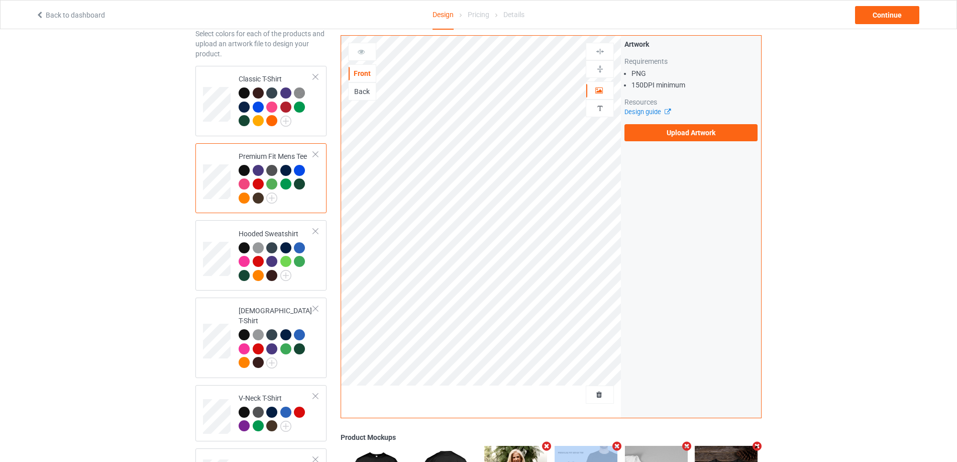
click at [547, 446] on icon "Remove mockup" at bounding box center [547, 446] width 13 height 11
click at [610, 446] on icon "Remove mockup" at bounding box center [616, 446] width 13 height 11
click at [547, 446] on icon "Remove mockup" at bounding box center [547, 446] width 13 height 11
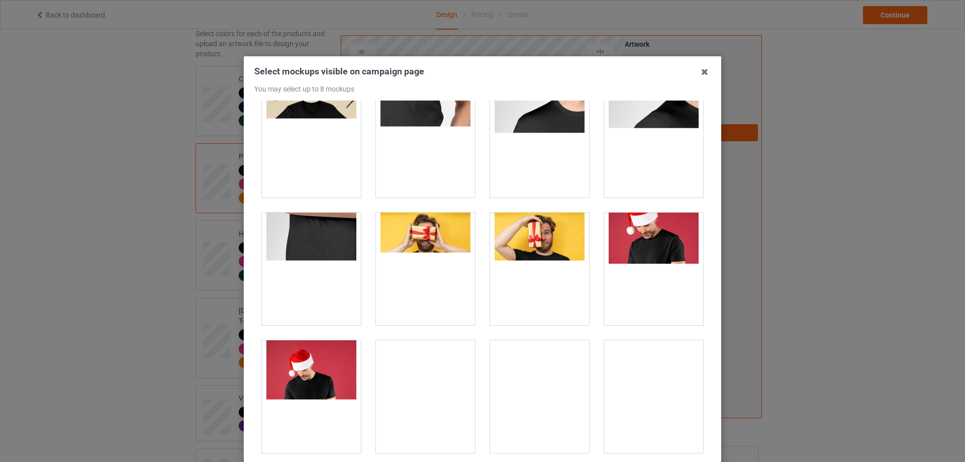
scroll to position [251, 0]
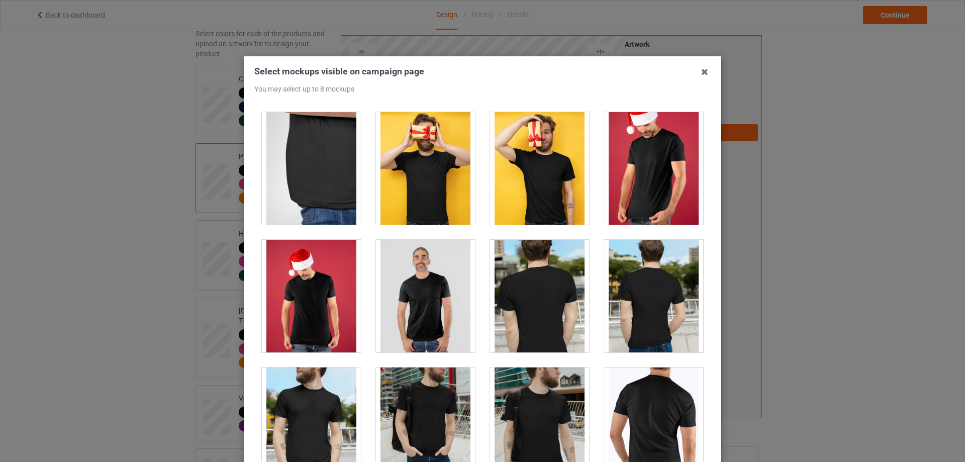
click at [645, 309] on div at bounding box center [653, 296] width 99 height 113
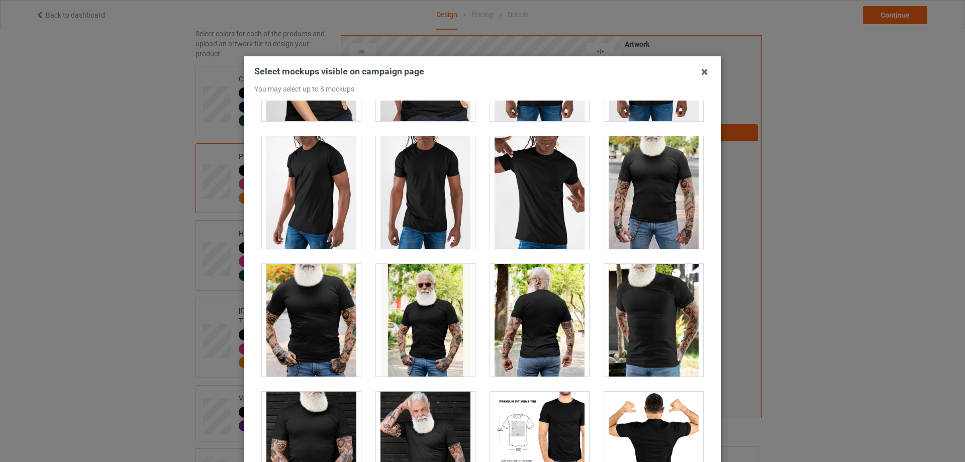
scroll to position [2009, 0]
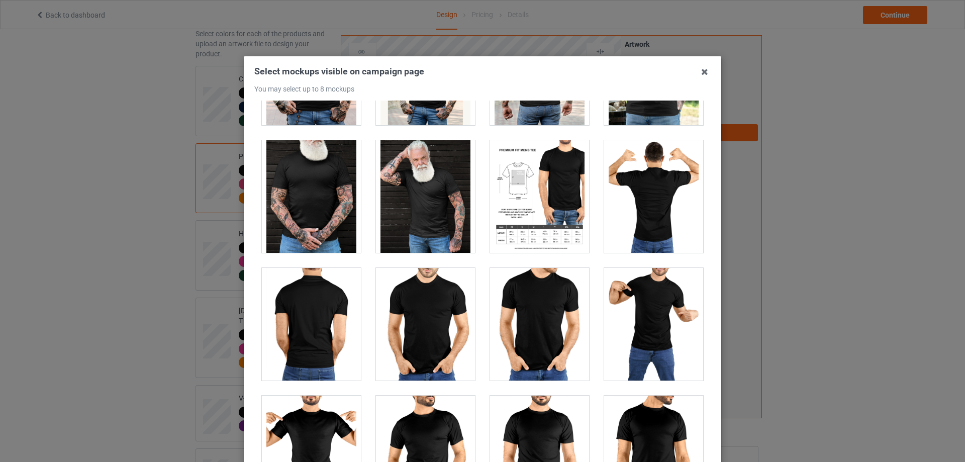
click at [534, 205] on div at bounding box center [539, 196] width 99 height 113
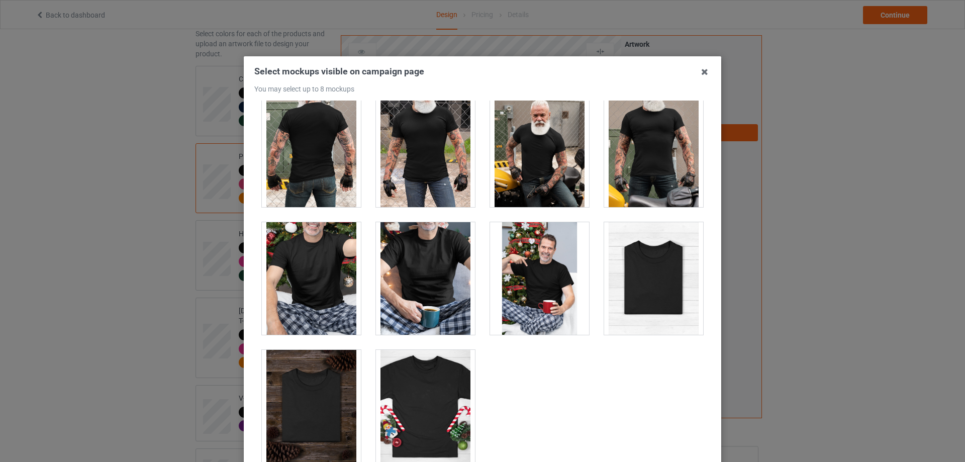
scroll to position [2775, 0]
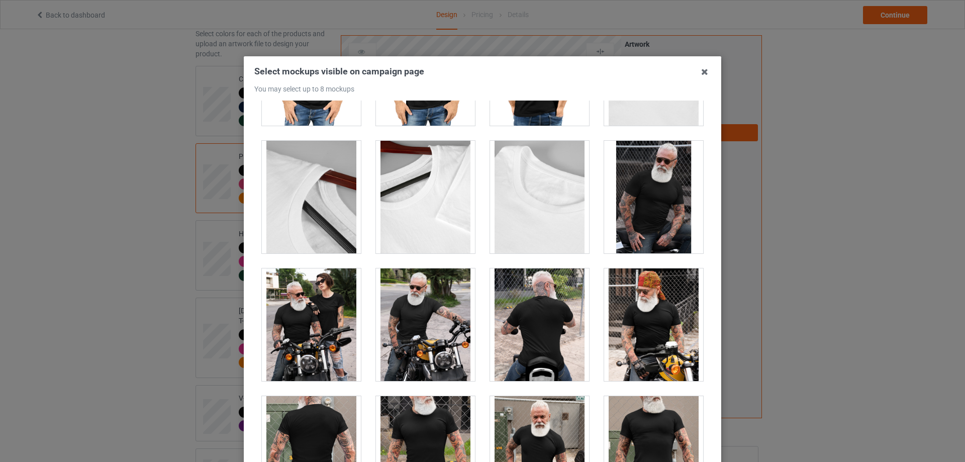
click at [524, 205] on div at bounding box center [539, 197] width 99 height 113
click at [420, 215] on div at bounding box center [425, 197] width 99 height 113
drag, startPoint x: 336, startPoint y: 210, endPoint x: 380, endPoint y: 229, distance: 48.4
click at [335, 210] on div at bounding box center [311, 197] width 99 height 113
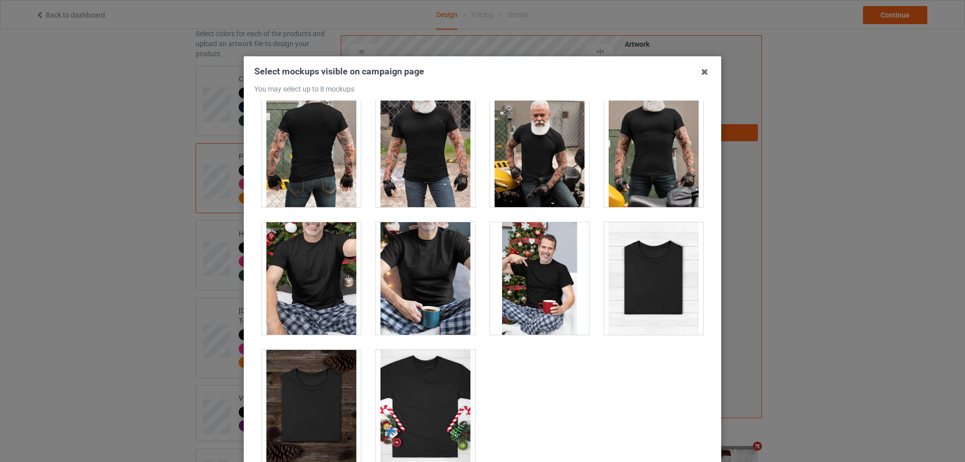
scroll to position [111, 0]
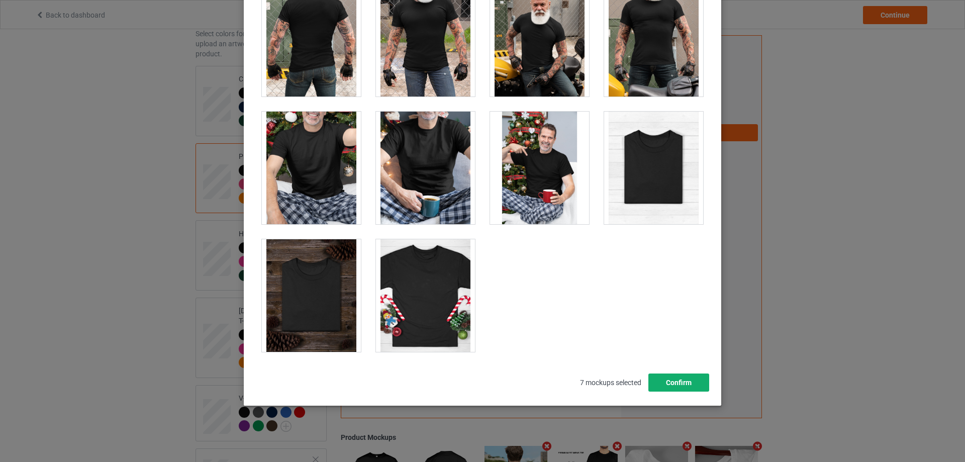
click at [677, 380] on button "Confirm" at bounding box center [678, 382] width 61 height 18
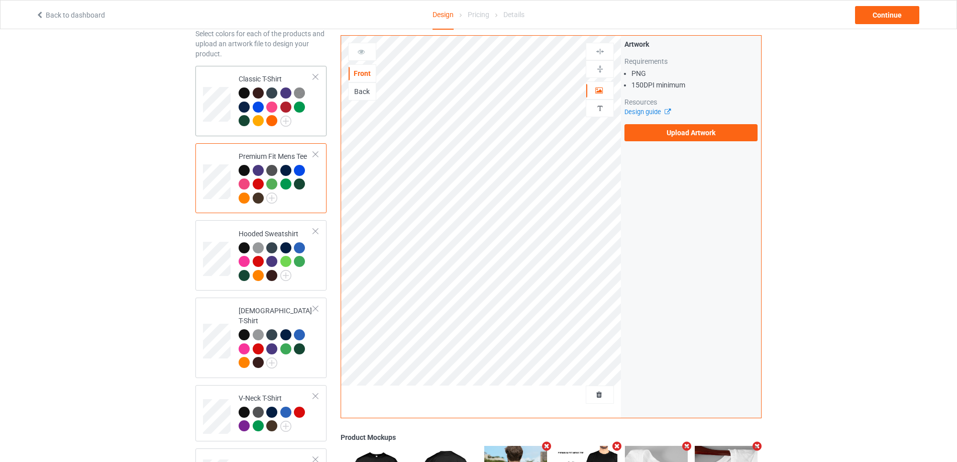
click at [311, 130] on td "Classic T-Shirt" at bounding box center [276, 101] width 86 height 62
click at [547, 446] on icon "Remove mockup" at bounding box center [547, 446] width 13 height 11
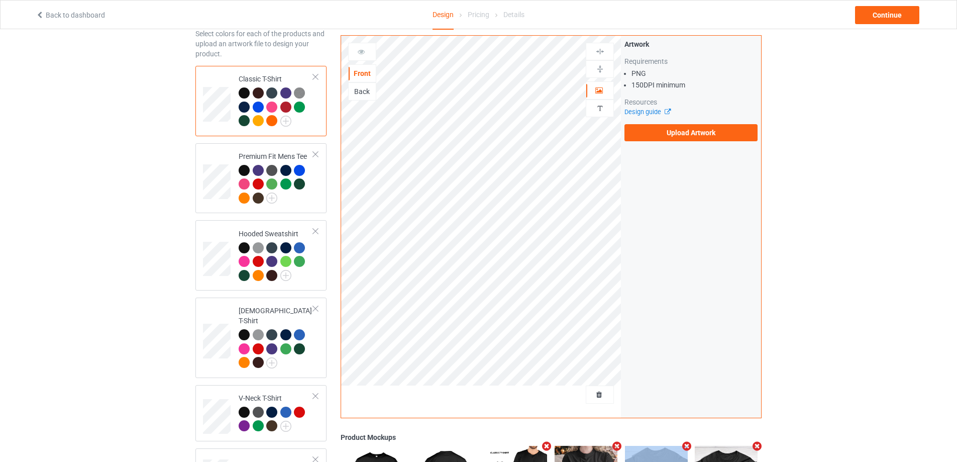
click at [610, 446] on icon "Remove mockup" at bounding box center [616, 446] width 13 height 11
click at [546, 446] on icon "Remove mockup" at bounding box center [547, 446] width 13 height 11
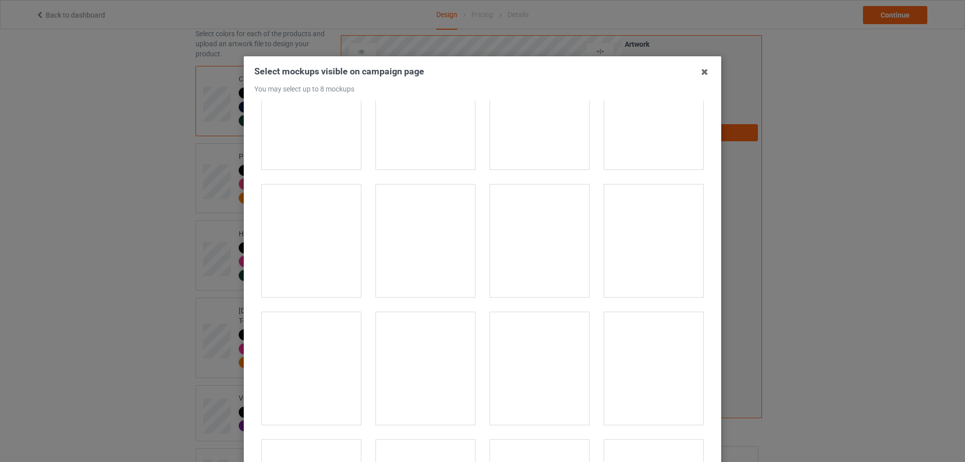
scroll to position [11203, 0]
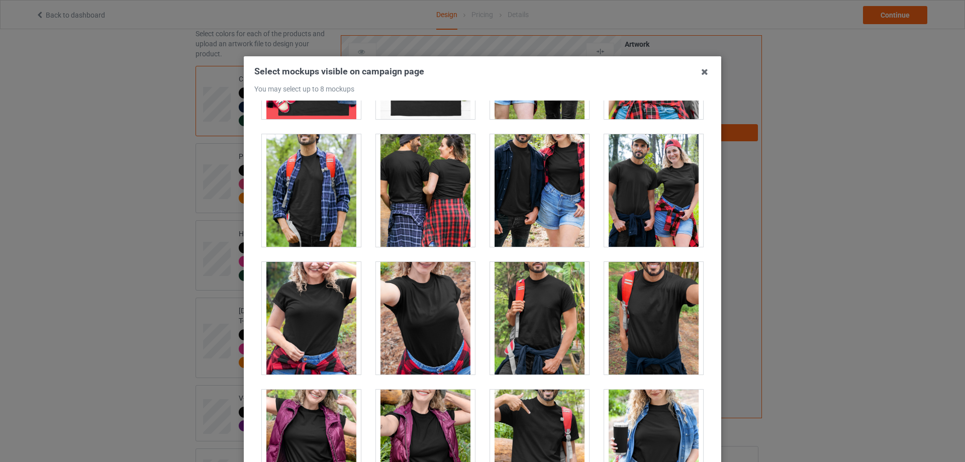
click at [454, 198] on div at bounding box center [425, 190] width 99 height 113
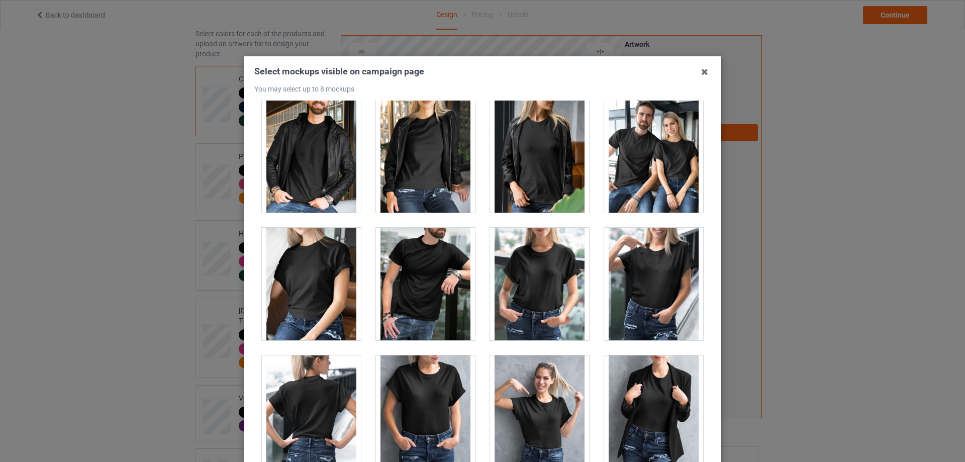
scroll to position [12409, 0]
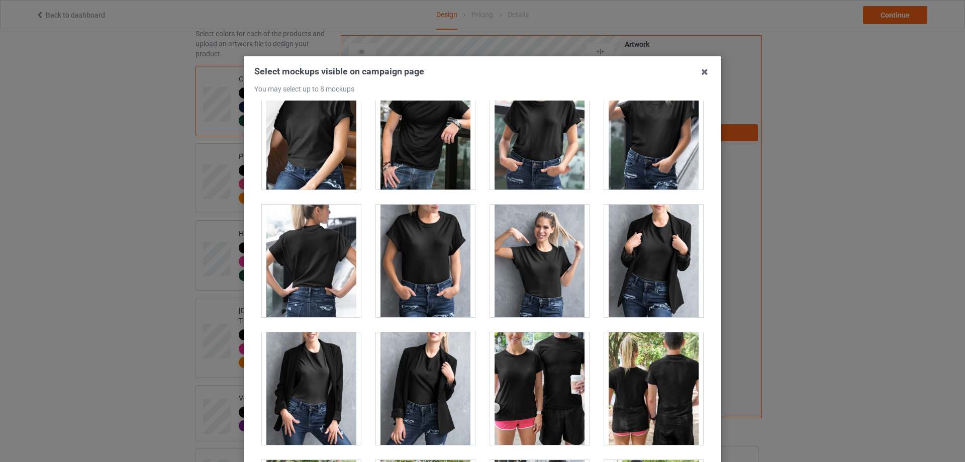
click at [304, 238] on div at bounding box center [311, 260] width 99 height 113
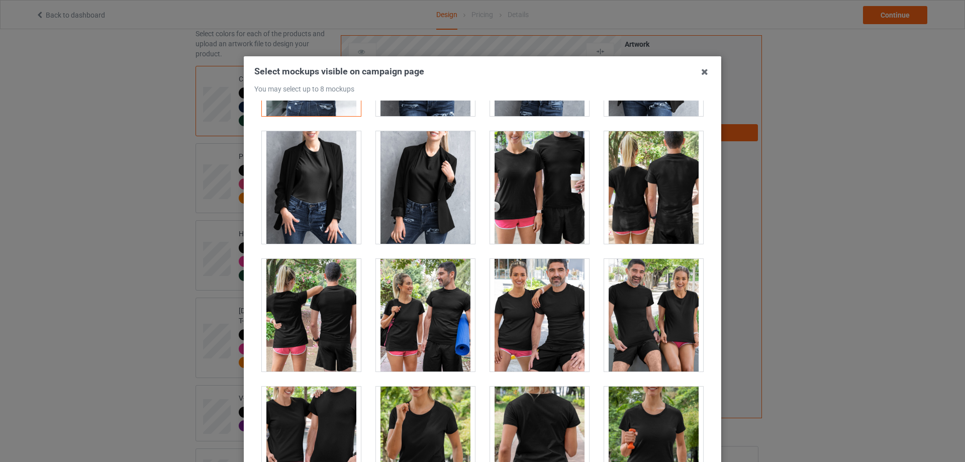
scroll to position [12810, 0]
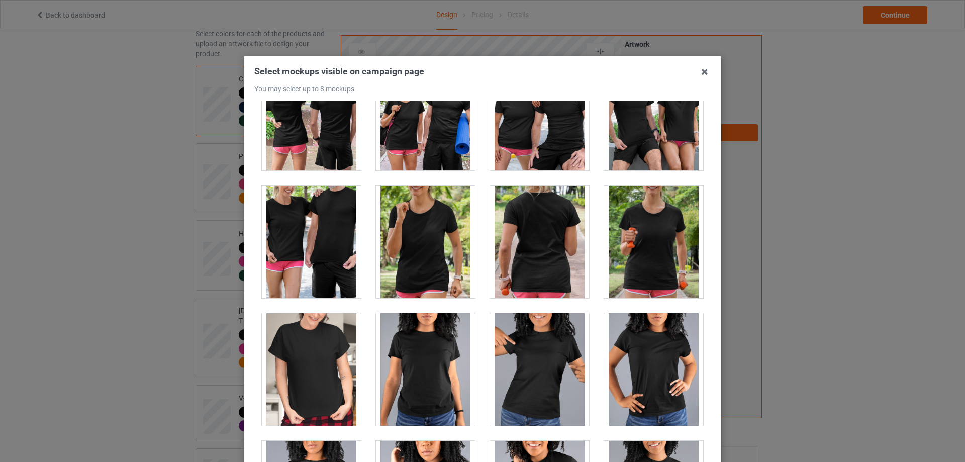
click at [530, 267] on div at bounding box center [539, 241] width 99 height 113
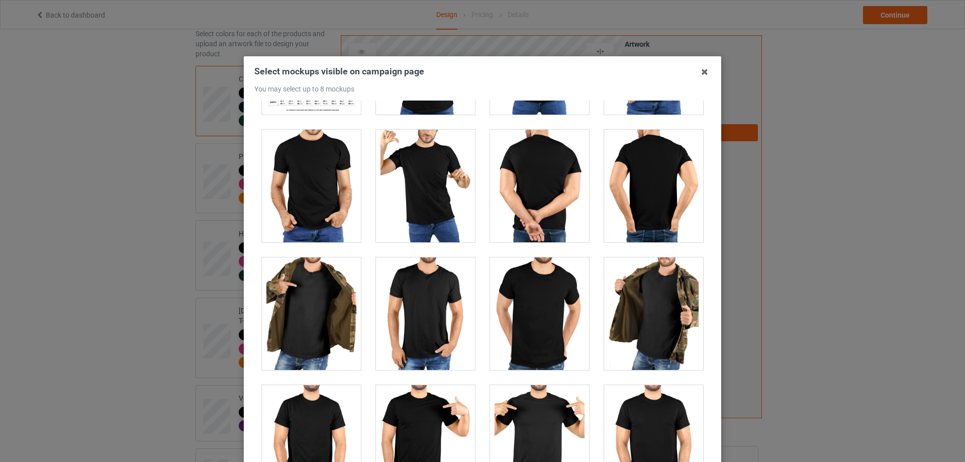
scroll to position [8377, 0]
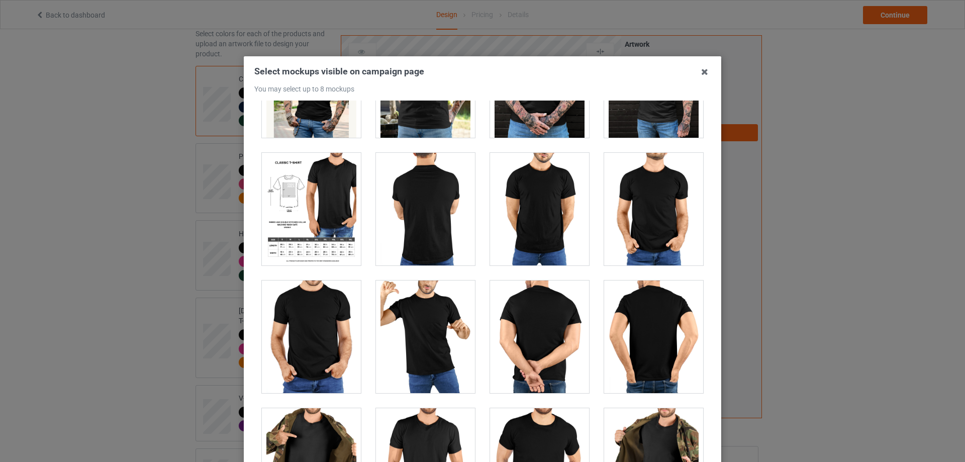
click at [303, 210] on div at bounding box center [311, 209] width 99 height 113
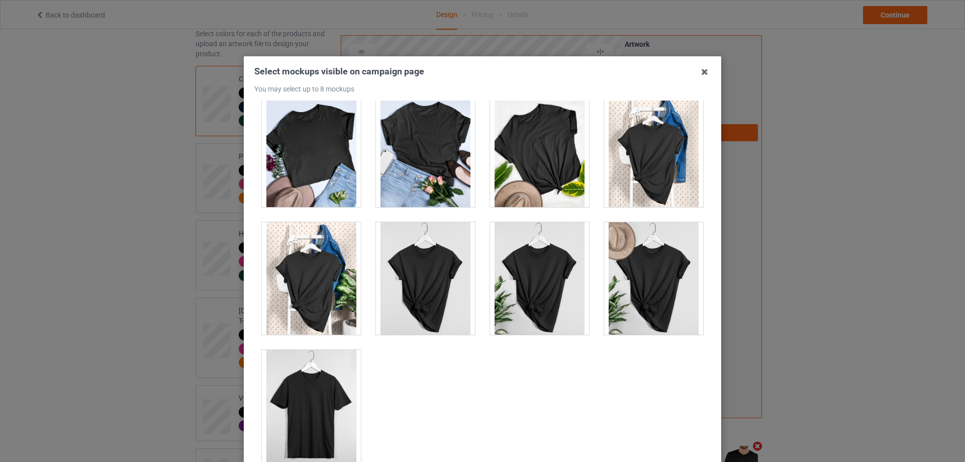
scroll to position [111, 0]
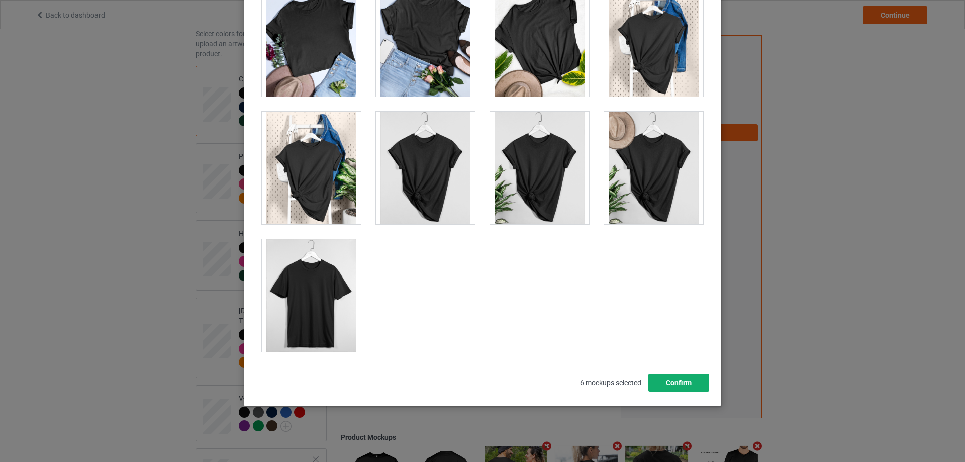
click at [685, 381] on button "Confirm" at bounding box center [678, 382] width 61 height 18
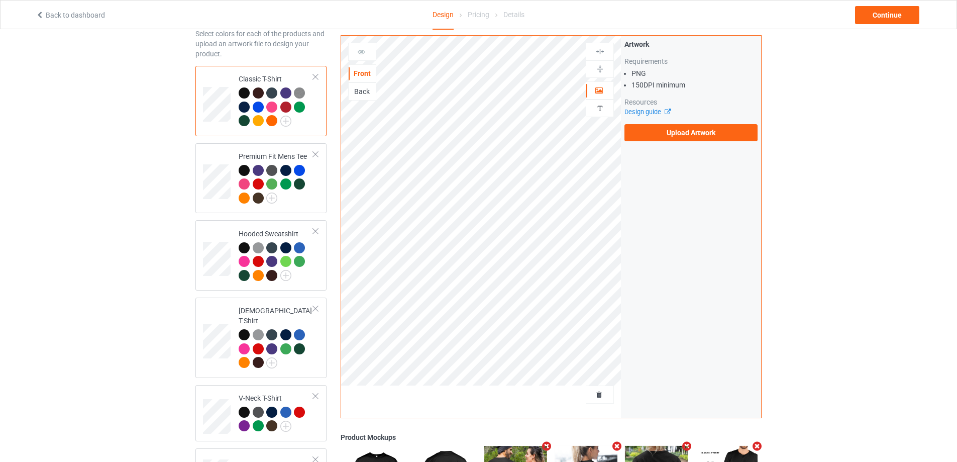
click at [362, 89] on div "Back" at bounding box center [362, 91] width 27 height 10
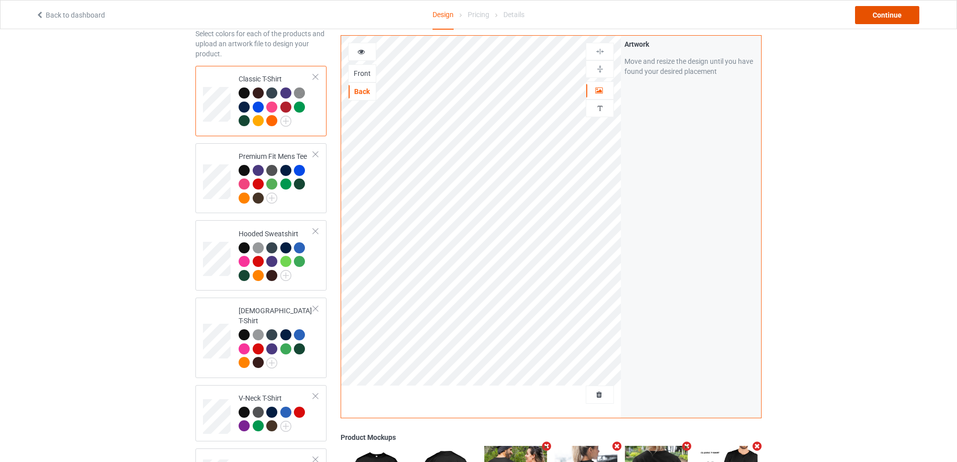
click at [899, 19] on div "Continue" at bounding box center [887, 15] width 64 height 18
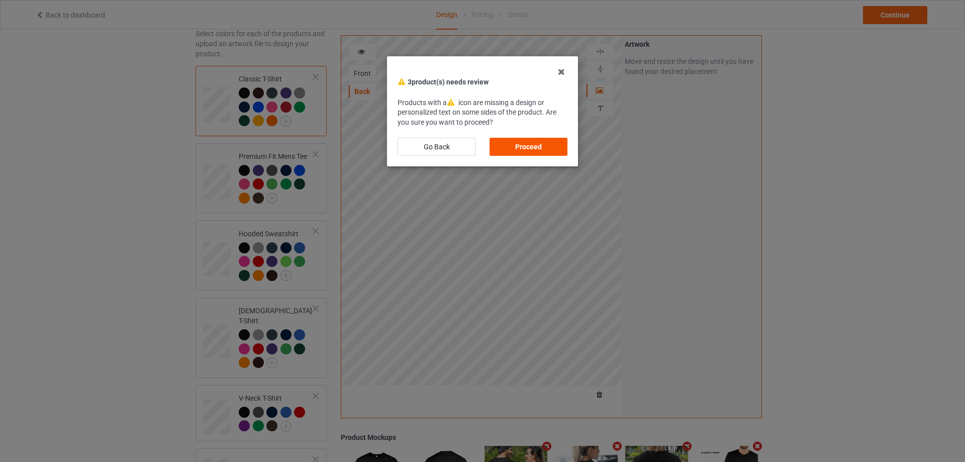
click at [537, 149] on div "Proceed" at bounding box center [528, 147] width 78 height 18
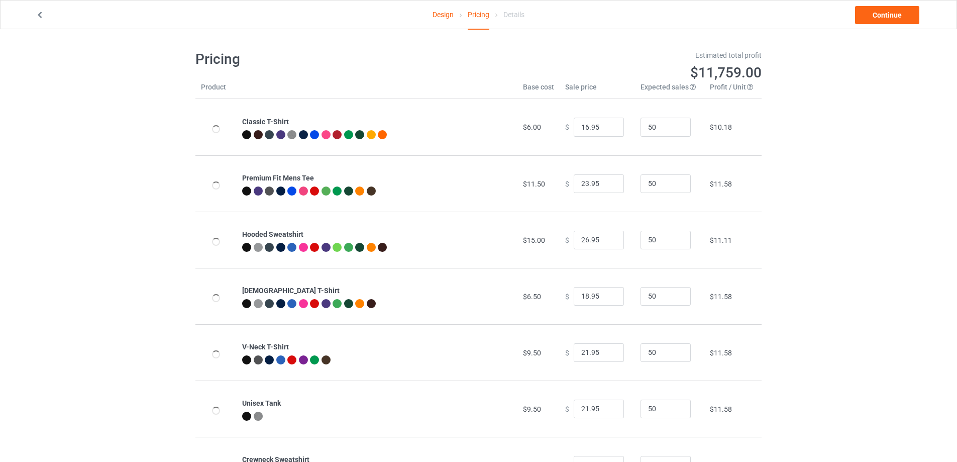
type input "23.95"
type input "22.00"
type input "20.00"
type input "24.00"
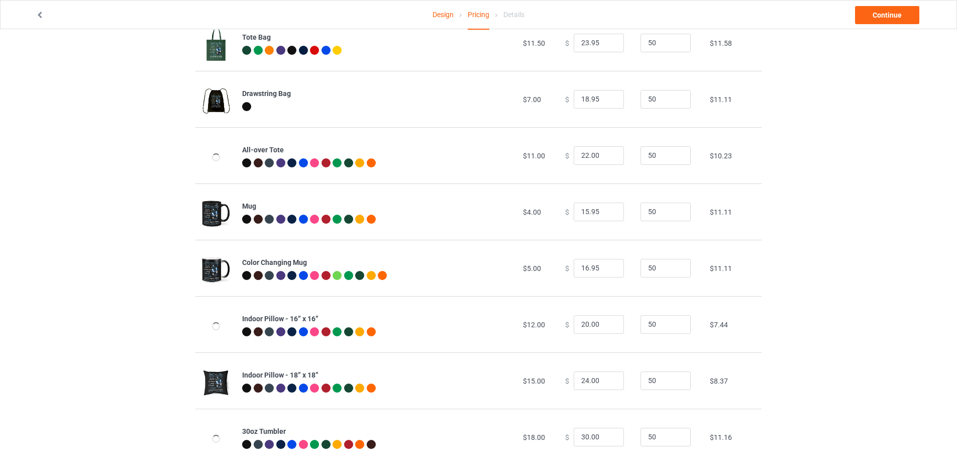
scroll to position [754, 0]
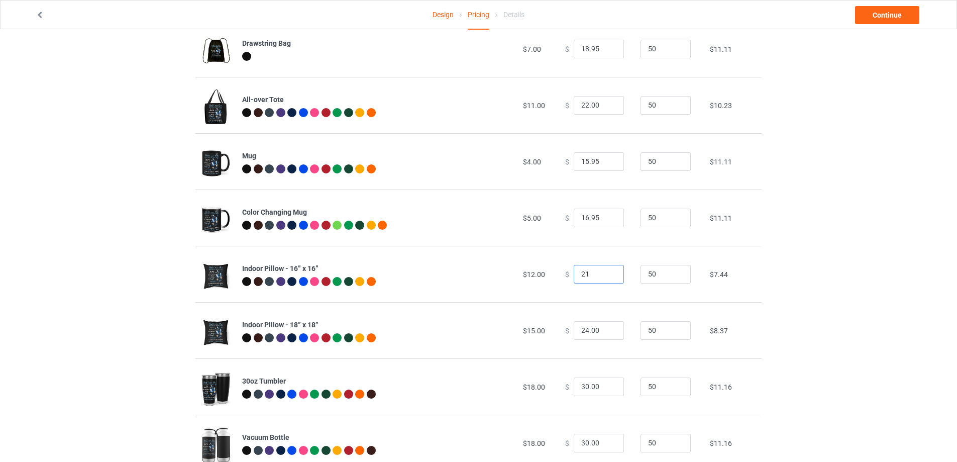
click at [605, 273] on input "21" at bounding box center [599, 274] width 50 height 19
click at [608, 273] on input "22" at bounding box center [599, 274] width 50 height 19
click at [608, 273] on input "23" at bounding box center [599, 274] width 50 height 19
click at [608, 273] on input "24" at bounding box center [599, 274] width 50 height 19
type input "24.00"
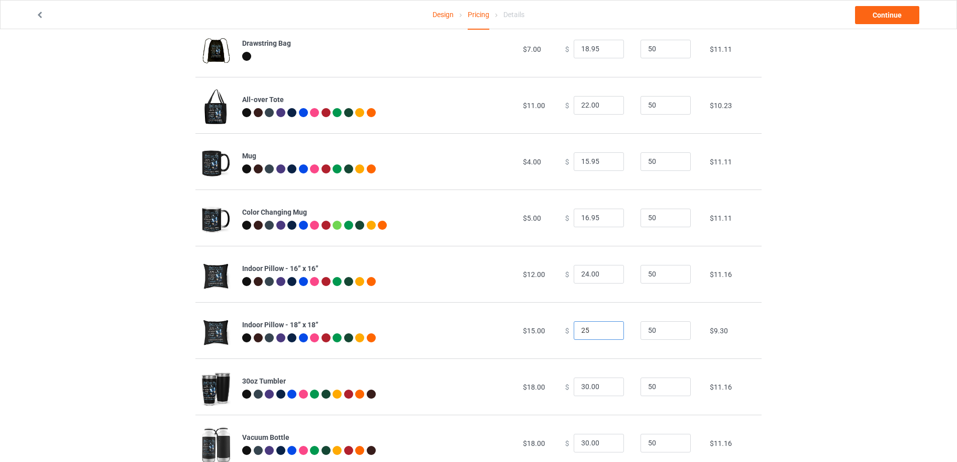
click at [609, 329] on input "25" at bounding box center [599, 330] width 50 height 19
click at [609, 329] on input "26" at bounding box center [599, 330] width 50 height 19
click at [609, 329] on input "27" at bounding box center [599, 330] width 50 height 19
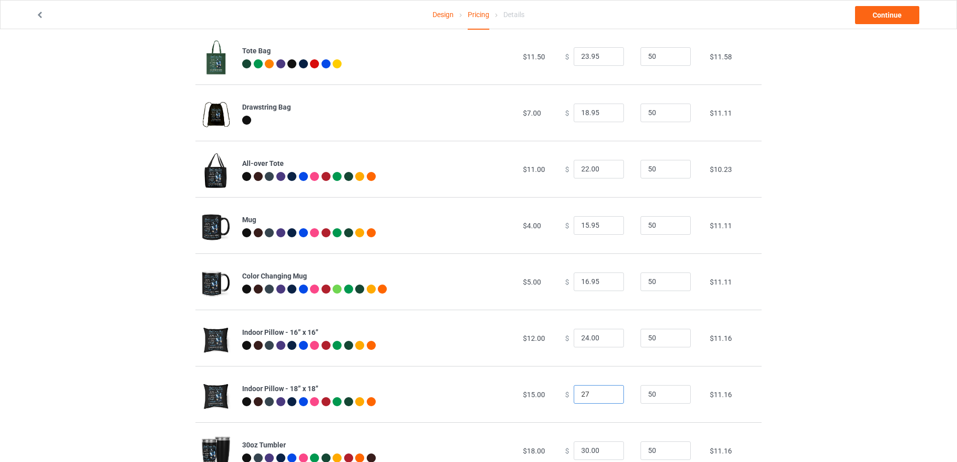
scroll to position [539, 0]
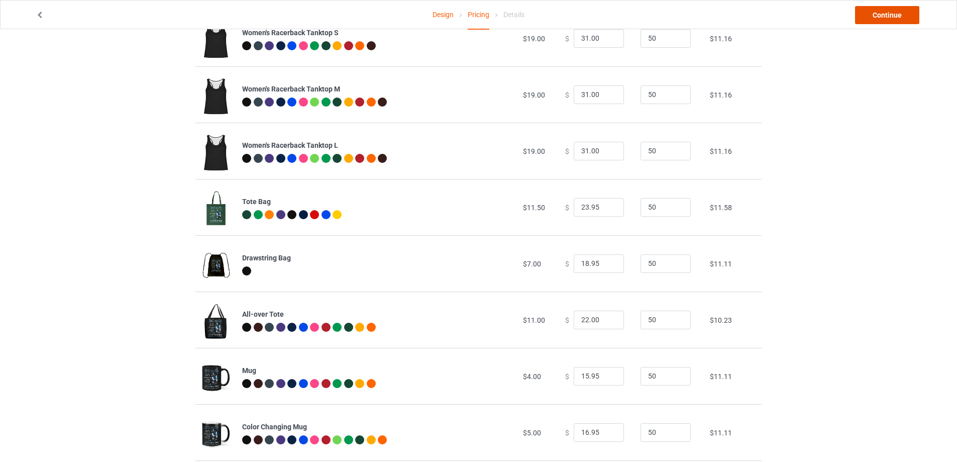
type input "27.00"
click at [877, 20] on link "Continue" at bounding box center [887, 15] width 64 height 18
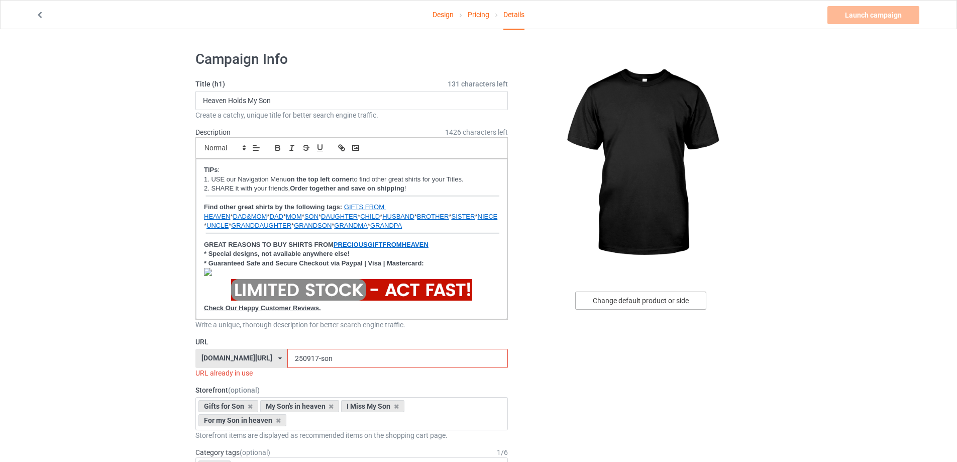
click at [627, 301] on div "Change default product or side" at bounding box center [640, 300] width 131 height 18
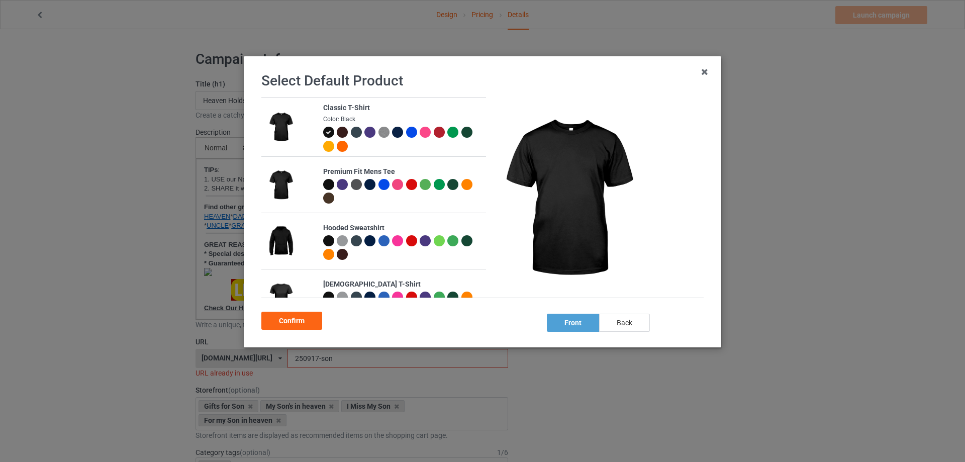
click at [608, 318] on div "back" at bounding box center [624, 322] width 51 height 18
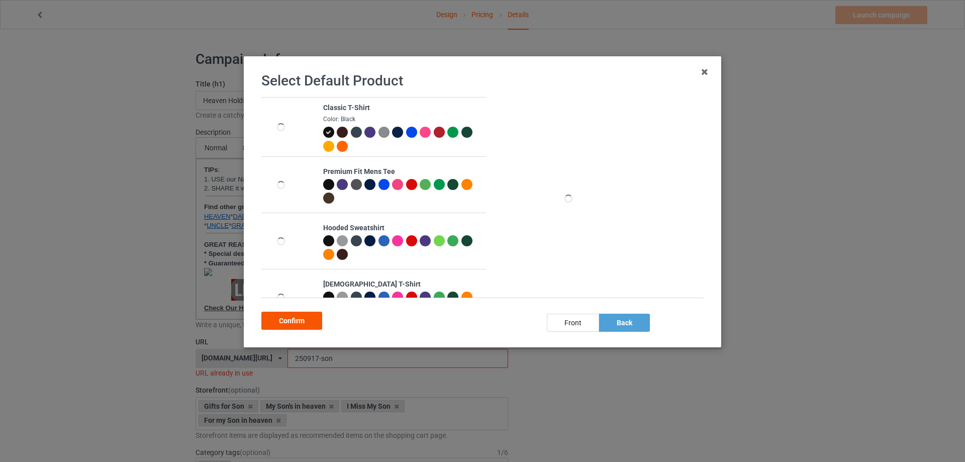
click at [296, 319] on div "Confirm" at bounding box center [291, 320] width 61 height 18
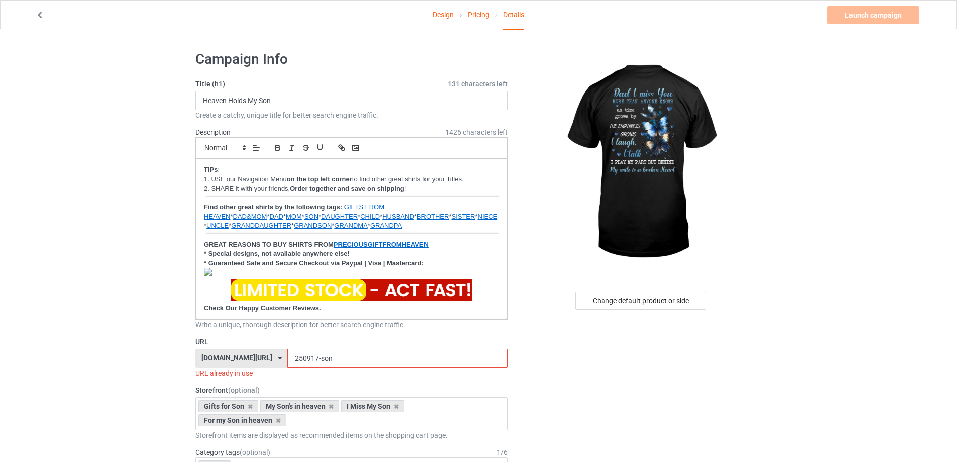
drag, startPoint x: 361, startPoint y: 358, endPoint x: 286, endPoint y: 359, distance: 74.9
click at [286, 359] on div "[DOMAIN_NAME][URL] [DOMAIN_NAME][URL] [DOMAIN_NAME][URL] [DOMAIN_NAME][URL] [DO…" at bounding box center [351, 358] width 312 height 19
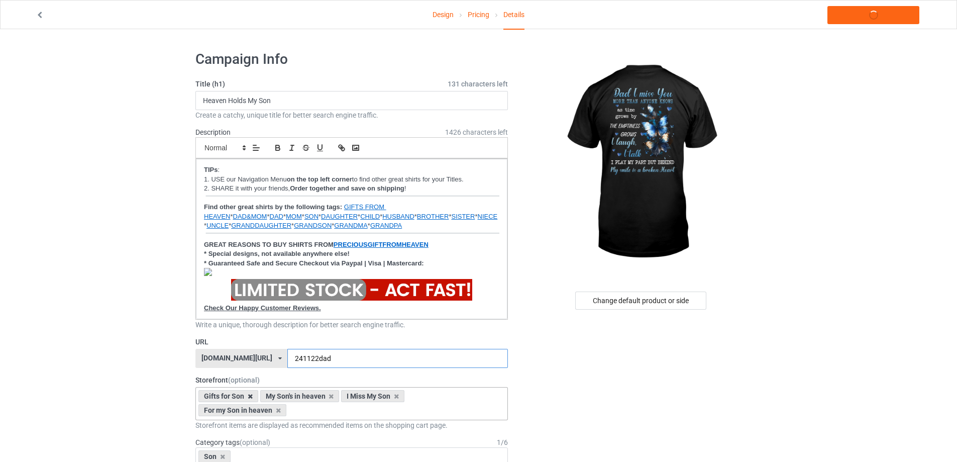
type input "241122dad"
click at [250, 395] on icon at bounding box center [250, 396] width 5 height 7
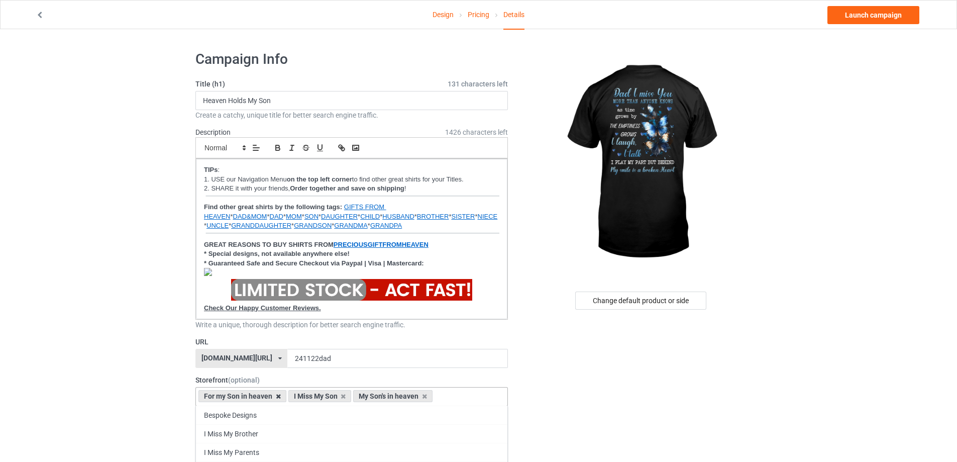
click at [278, 394] on icon at bounding box center [278, 396] width 5 height 7
click at [255, 397] on icon at bounding box center [253, 396] width 5 height 7
click at [270, 396] on icon at bounding box center [269, 396] width 5 height 7
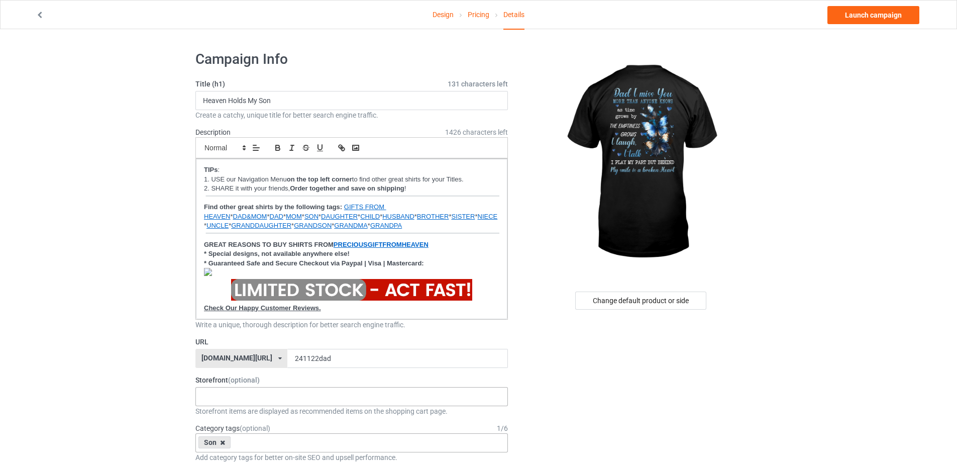
click at [224, 443] on icon at bounding box center [222, 442] width 5 height 7
click at [236, 394] on div "Bespoke Designs I Miss My Brother I Miss My Parents For my Son in heaven For my…" at bounding box center [351, 396] width 312 height 19
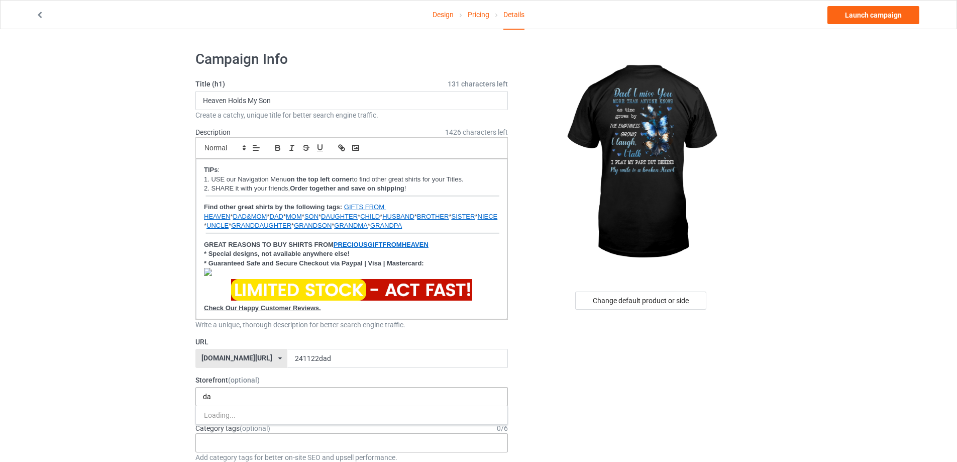
type input "d"
type input "đ"
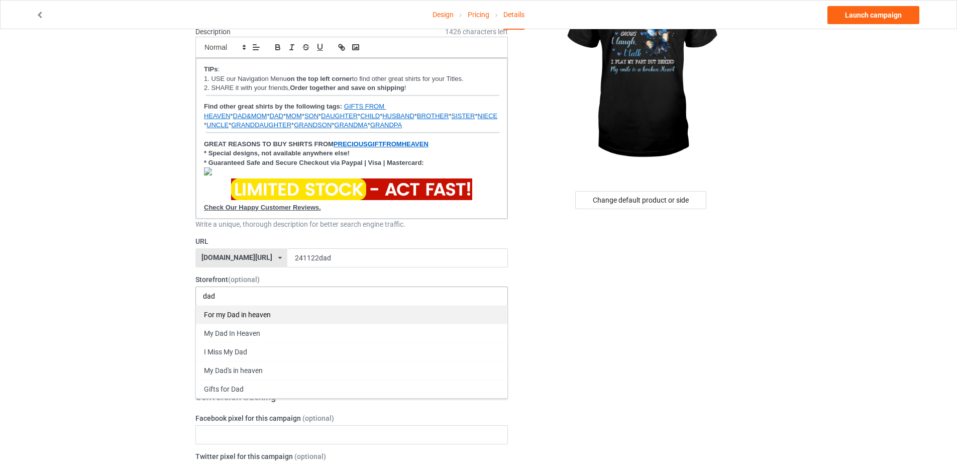
type input "dad"
click at [262, 313] on div "For my Dad in heaven" at bounding box center [351, 314] width 311 height 19
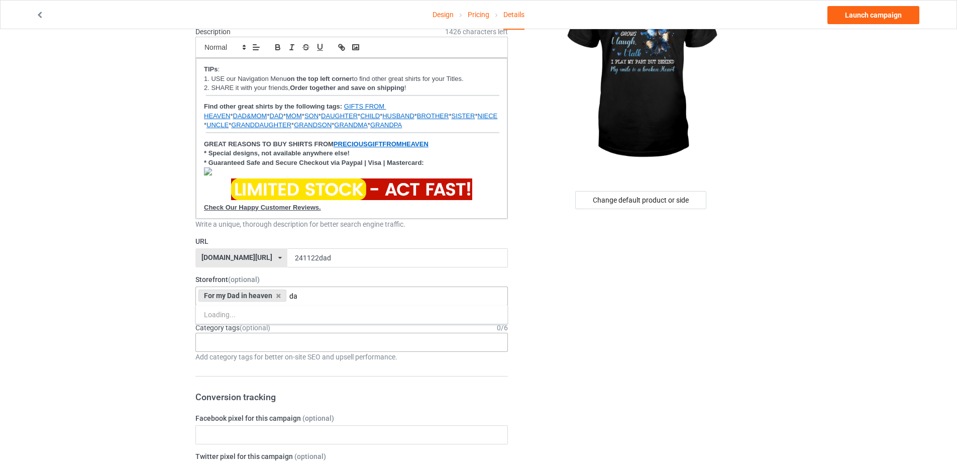
type input "d"
type input "đ"
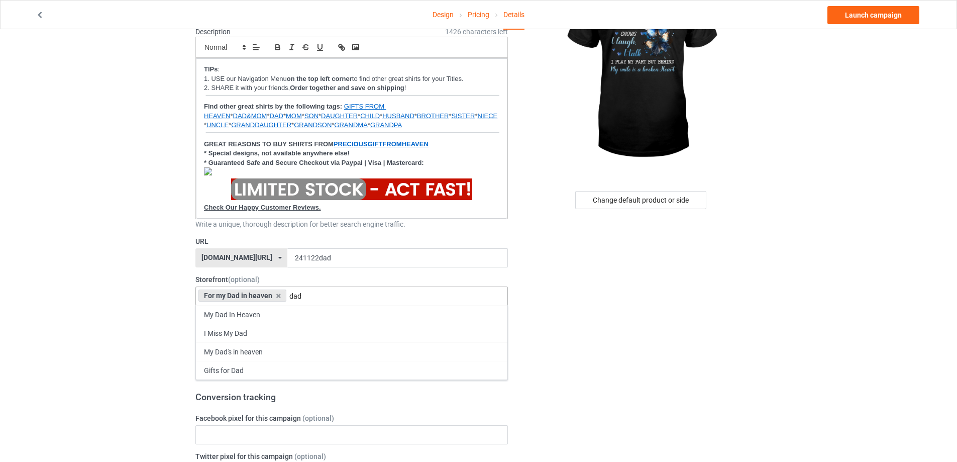
type input "dad"
click at [262, 315] on div "My Dad In Heaven" at bounding box center [351, 314] width 311 height 19
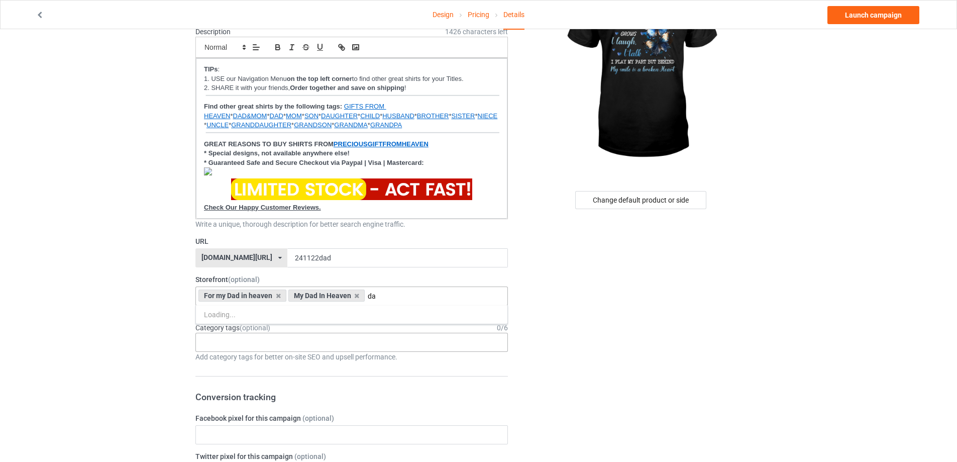
type input "d"
type input "đ"
type input "dad"
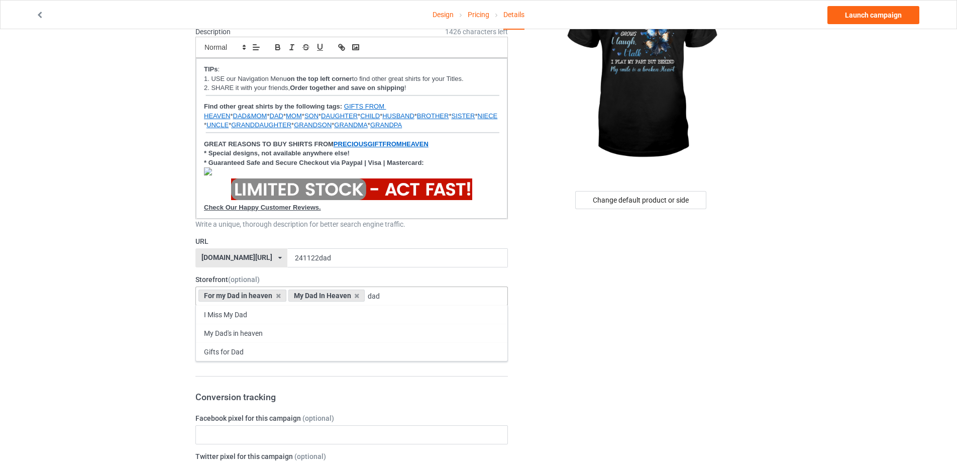
click at [263, 314] on div "I Miss My Dad" at bounding box center [351, 314] width 311 height 19
type input "d"
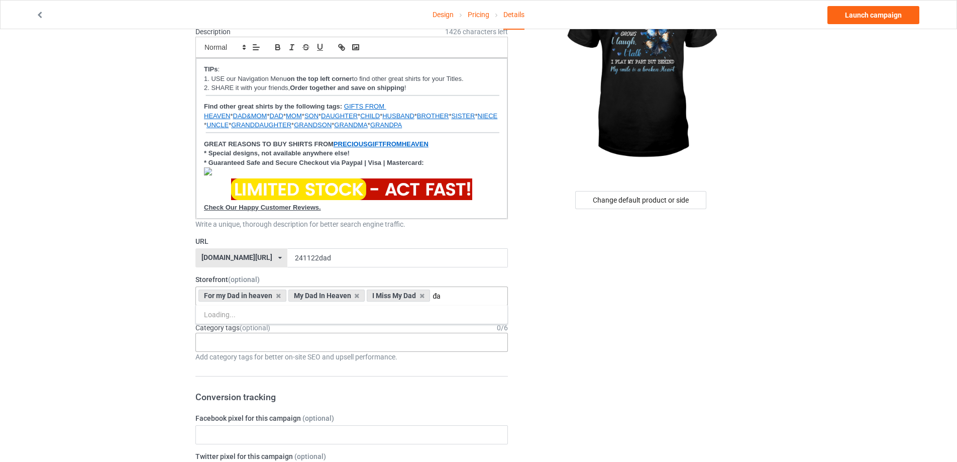
type input "đ"
type input "dad"
click at [263, 314] on div "My Dad's in heaven" at bounding box center [351, 314] width 311 height 19
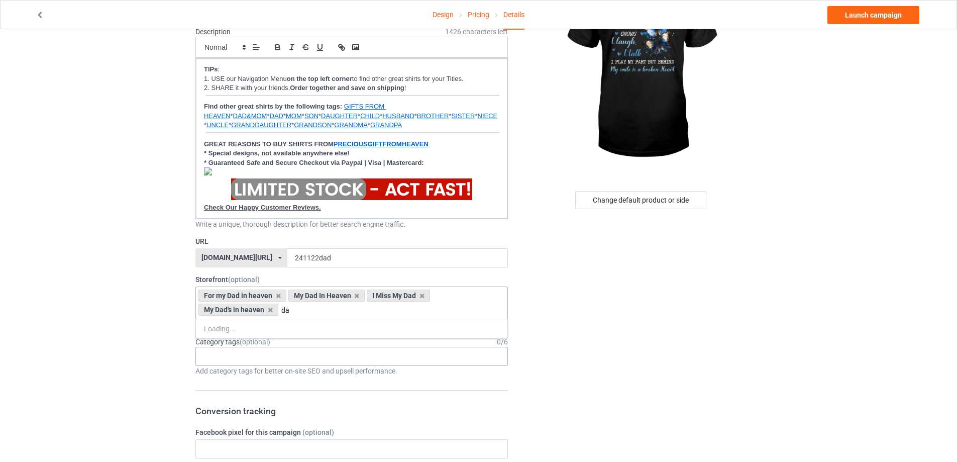
type input "d"
type input "đ"
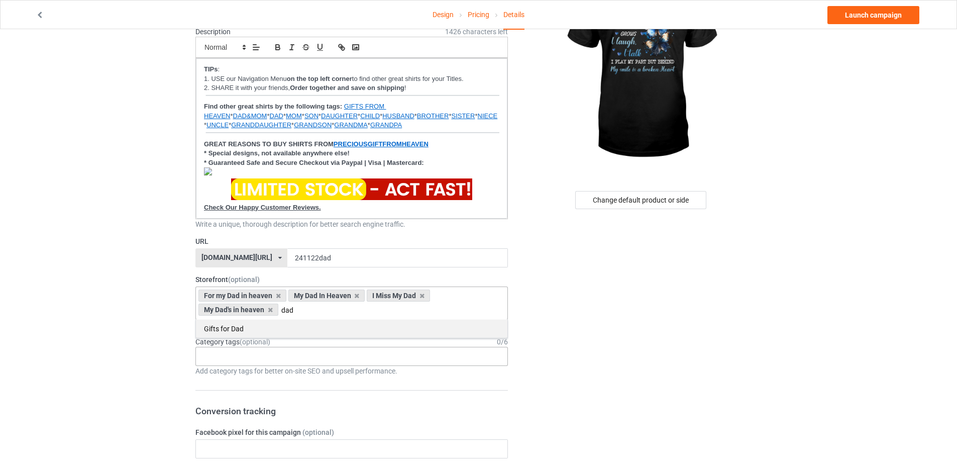
type input "dad"
click at [260, 327] on div "Gifts for Dad" at bounding box center [351, 328] width 311 height 19
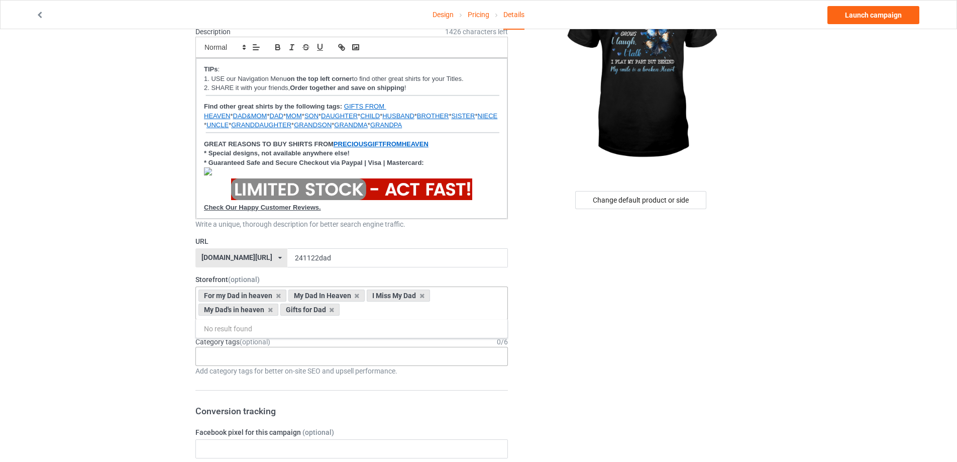
click at [326, 357] on div "Age > [DEMOGRAPHIC_DATA] > 1 Age > [DEMOGRAPHIC_DATA] Months > 1 Month Age > [D…" at bounding box center [351, 356] width 312 height 19
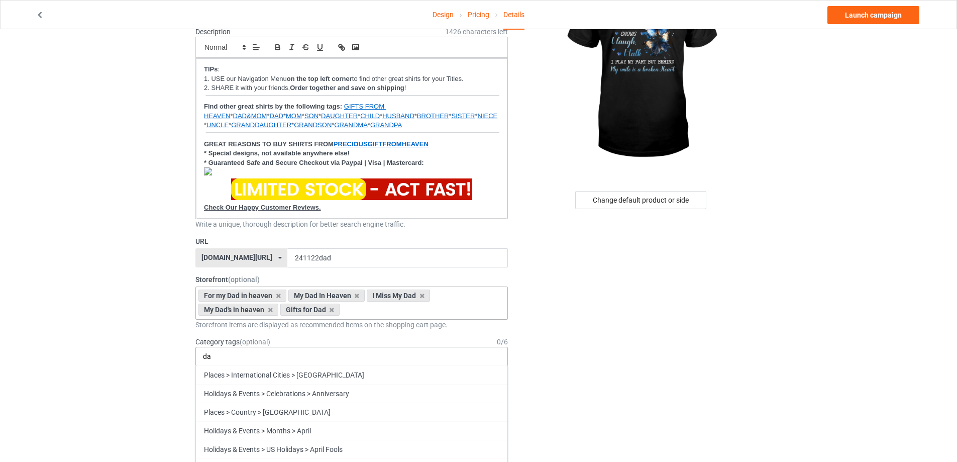
type input "d"
type input "đ"
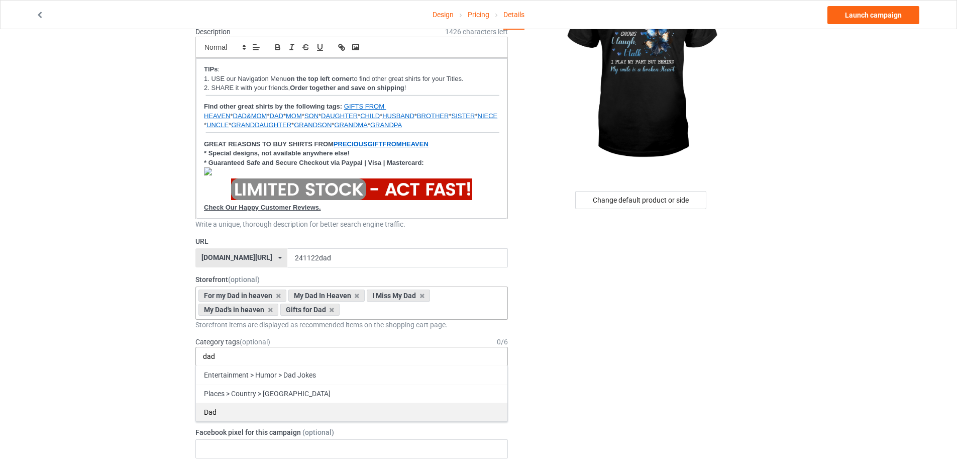
type input "dad"
click at [269, 410] on div "Dad" at bounding box center [351, 411] width 311 height 19
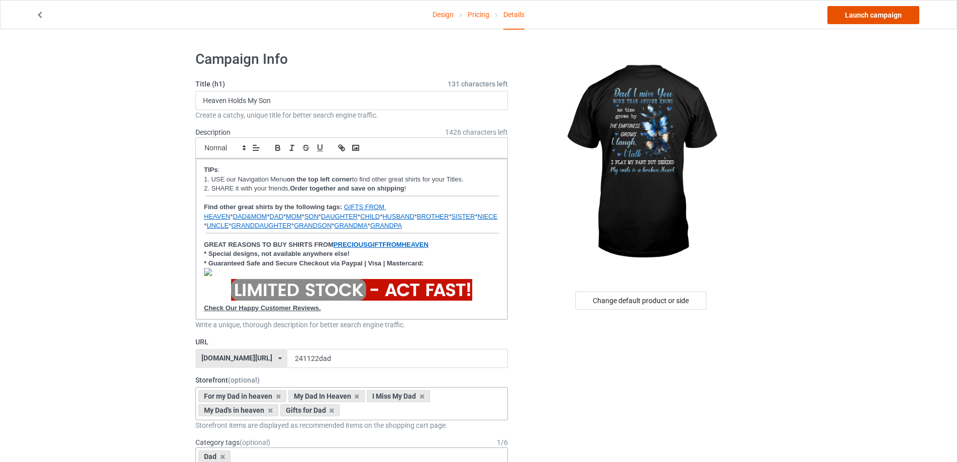
click at [884, 17] on link "Launch campaign" at bounding box center [873, 15] width 92 height 18
